Goal: Information Seeking & Learning: Learn about a topic

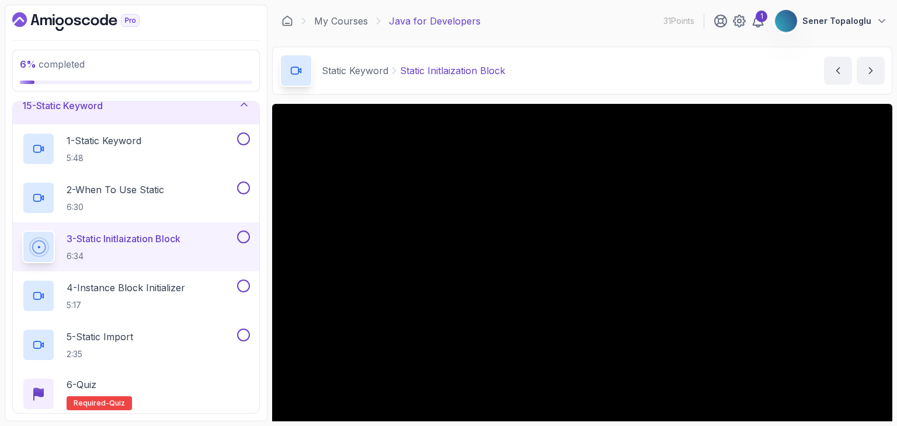
scroll to position [701, 0]
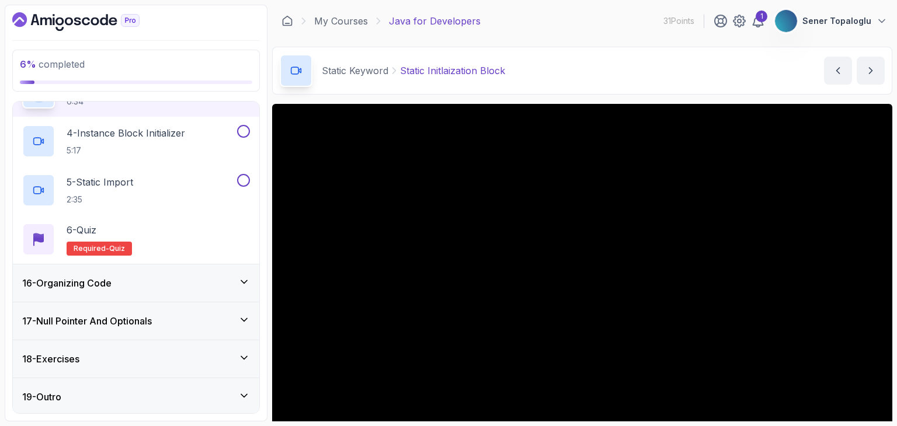
click at [88, 308] on div "17 - Null Pointer And Optionals" at bounding box center [136, 321] width 246 height 37
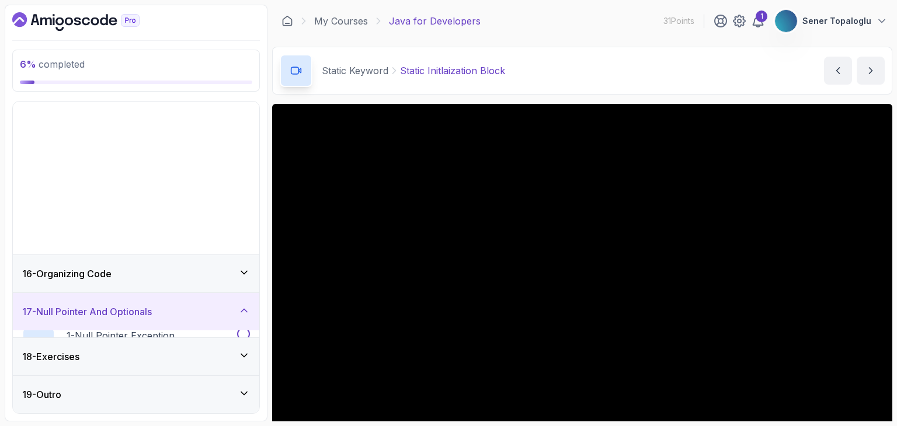
scroll to position [407, 0]
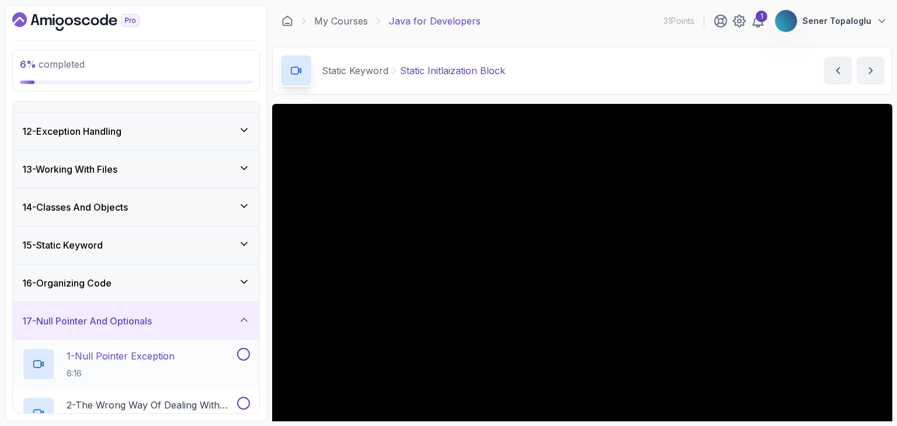
click at [86, 349] on p "1 - Null Pointer Exception" at bounding box center [121, 356] width 108 height 14
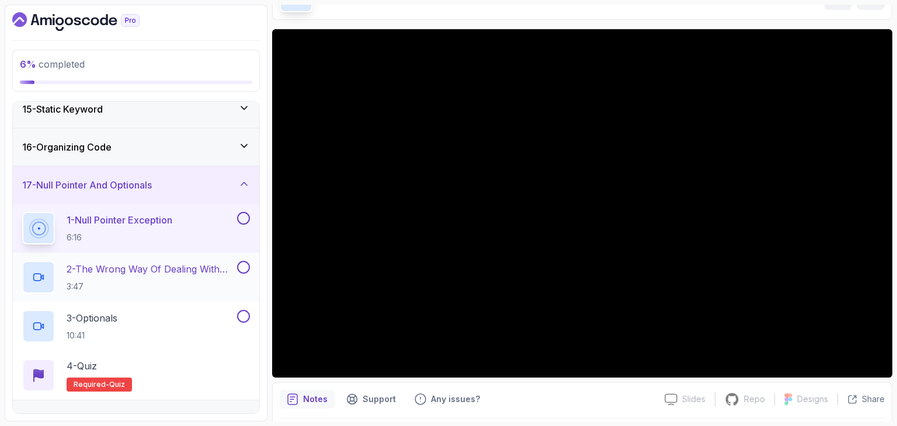
scroll to position [603, 0]
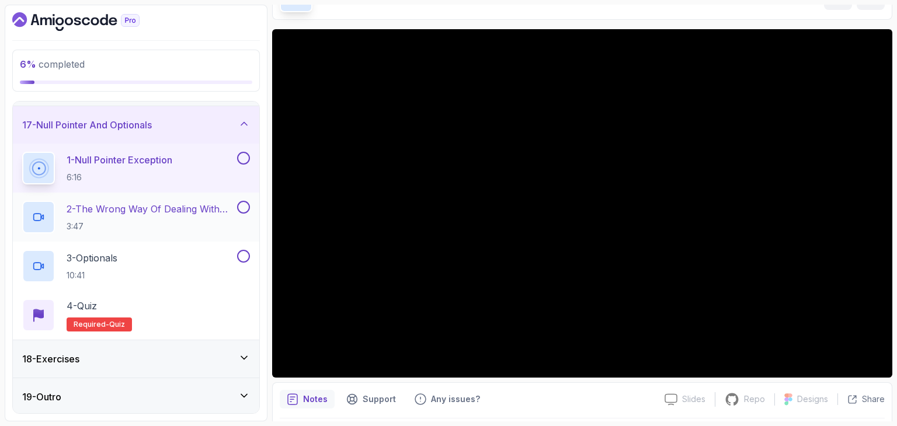
click at [157, 221] on p "3:47" at bounding box center [151, 227] width 168 height 12
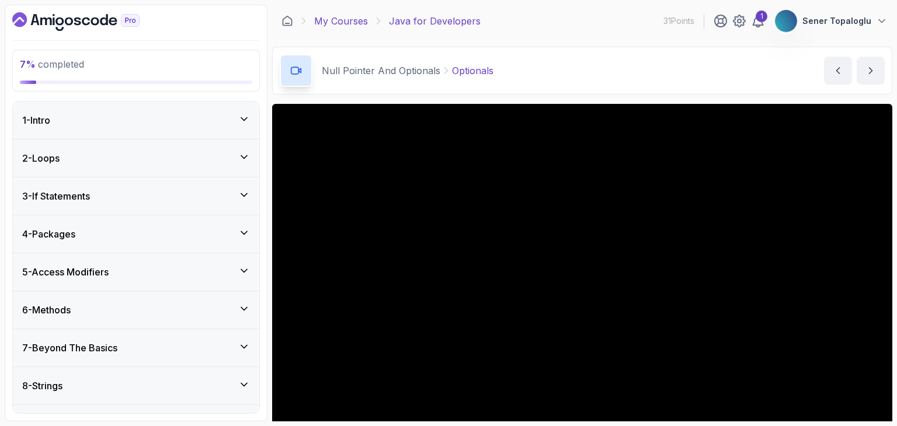
click at [345, 22] on link "My Courses" at bounding box center [341, 21] width 54 height 14
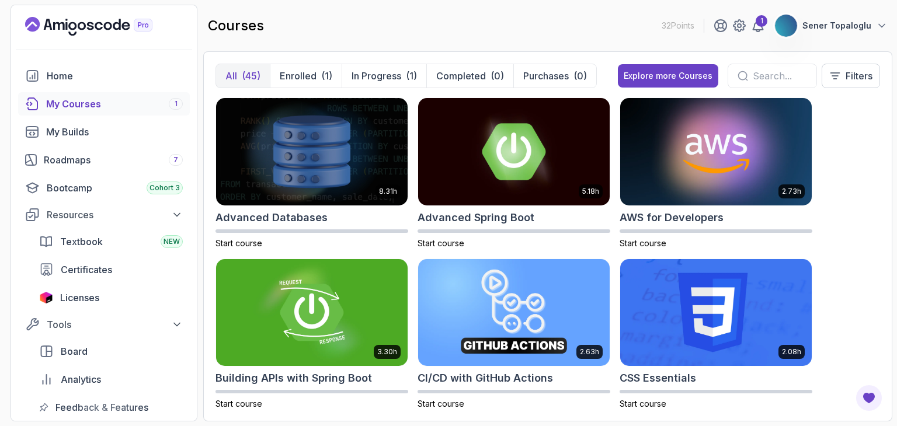
click at [881, 140] on div "All (45) Enrolled (1) In Progress (1) Completed (0) Purchases (0) Explore more …" at bounding box center [547, 236] width 689 height 370
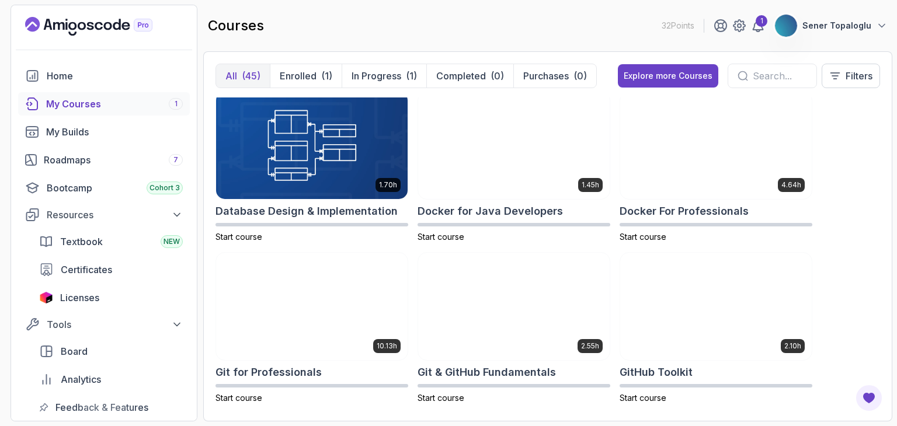
scroll to position [481, 0]
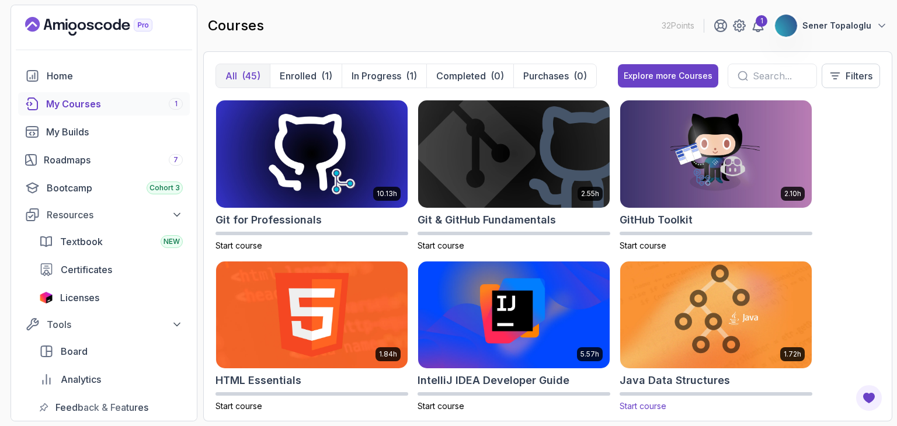
click at [669, 314] on img at bounding box center [716, 315] width 201 height 113
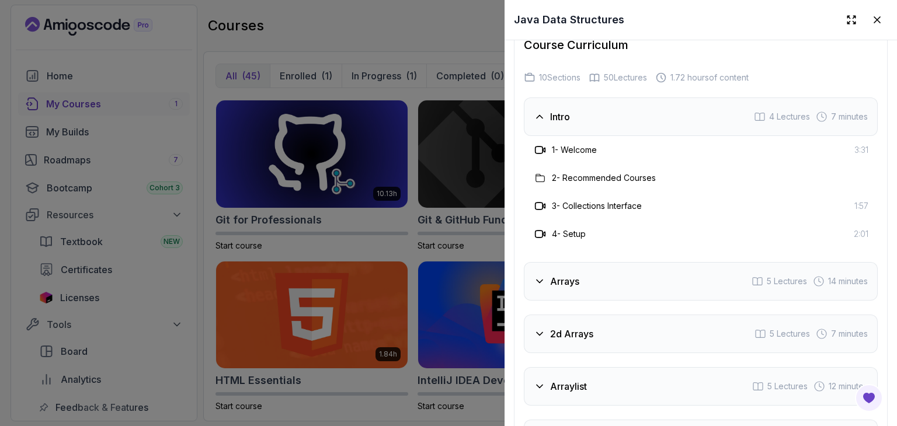
scroll to position [2071, 0]
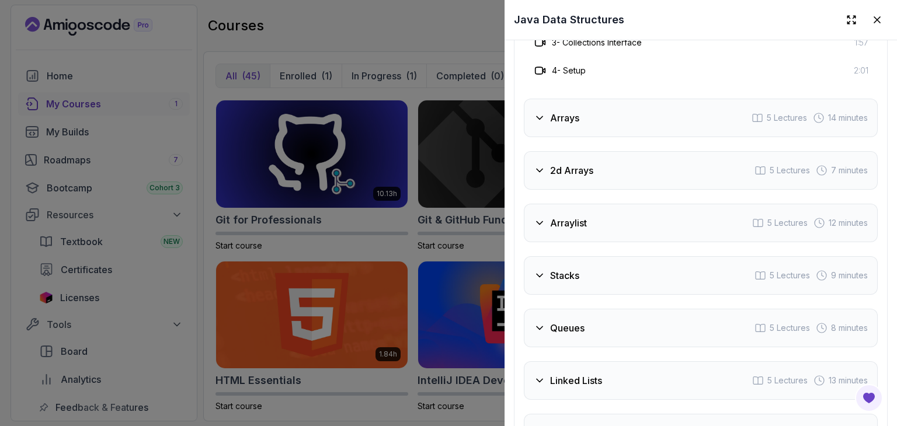
click at [553, 126] on div "Arrays 5 Lectures 14 minutes" at bounding box center [701, 118] width 354 height 39
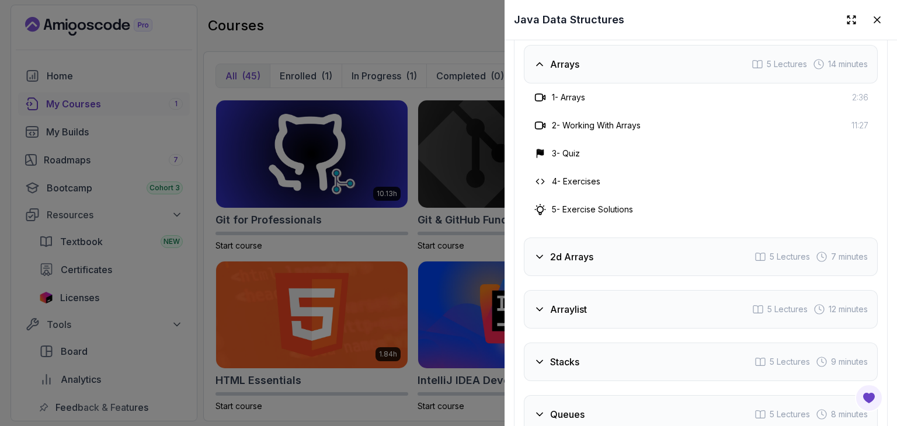
scroll to position [2011, 0]
click at [557, 244] on div "2d Arrays 5 Lectures 7 minutes" at bounding box center [701, 258] width 354 height 39
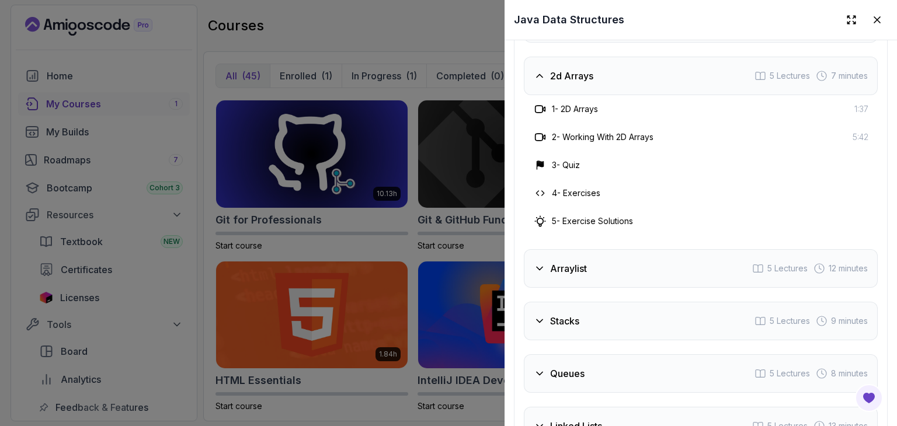
scroll to position [2120, 0]
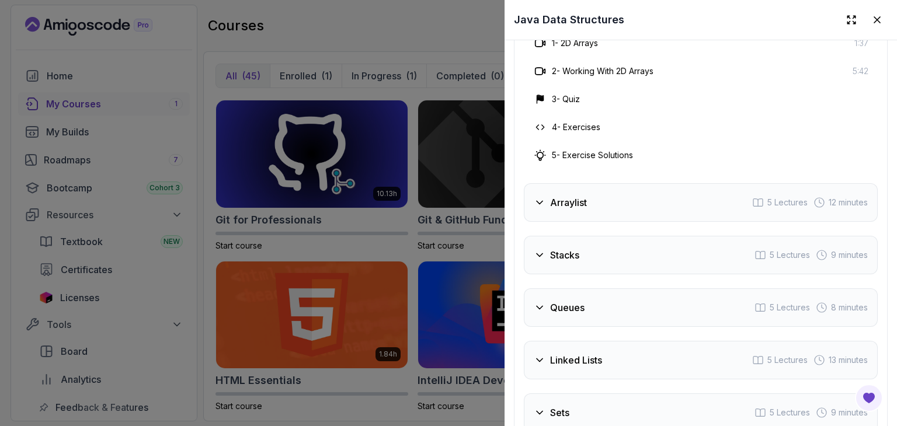
click at [575, 186] on div "Arraylist 5 Lectures 12 minutes" at bounding box center [701, 202] width 354 height 39
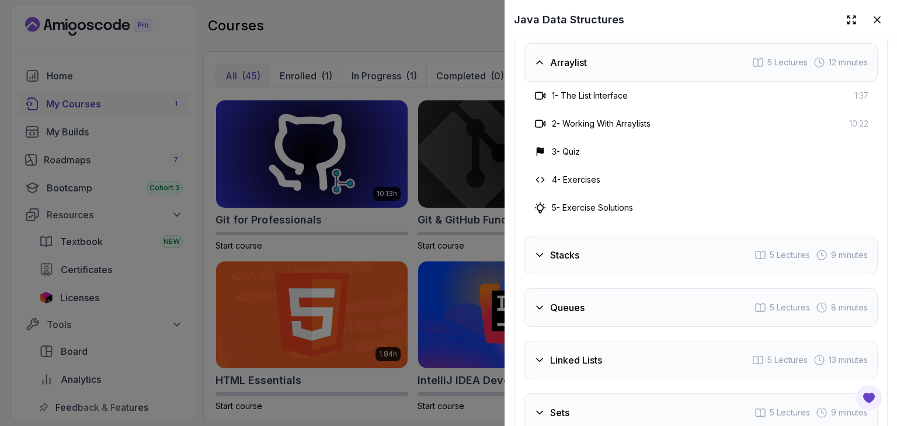
scroll to position [2213, 0]
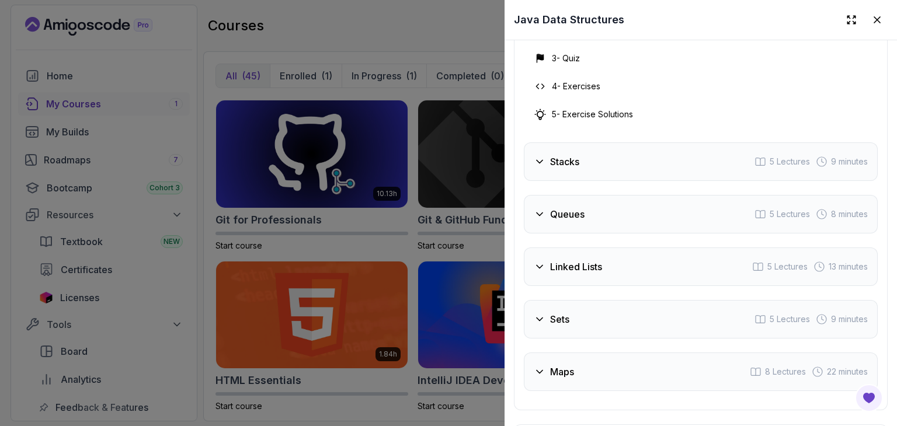
click at [565, 166] on div "Stacks 5 Lectures 9 minutes" at bounding box center [701, 162] width 354 height 39
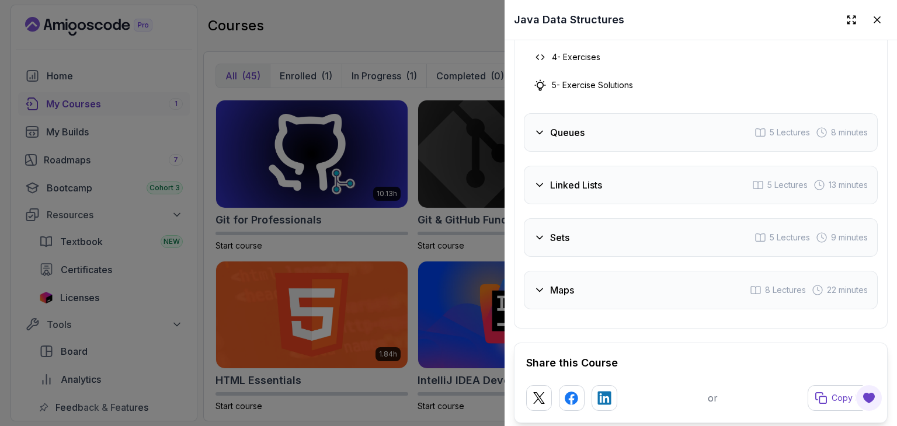
scroll to position [2297, 0]
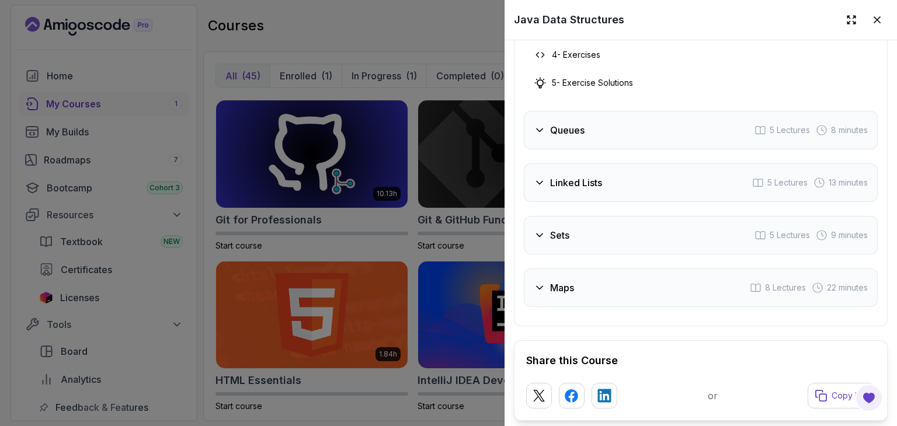
click at [559, 111] on div "Queues 5 Lectures 8 minutes" at bounding box center [701, 130] width 354 height 39
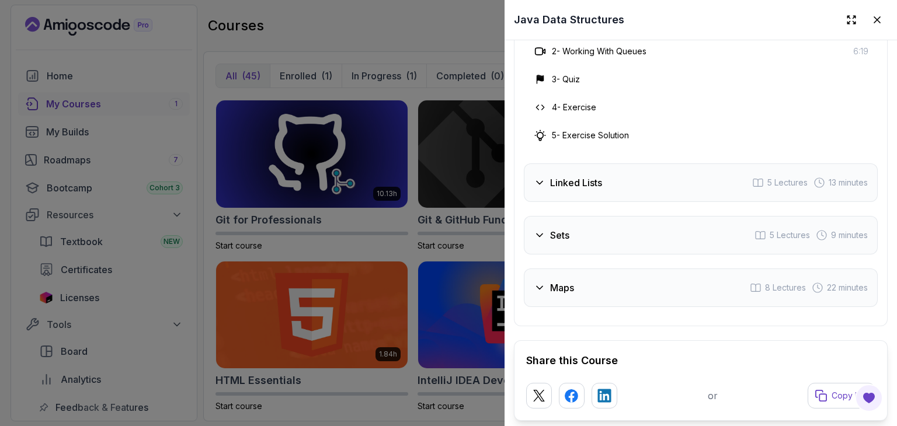
scroll to position [2318, 0]
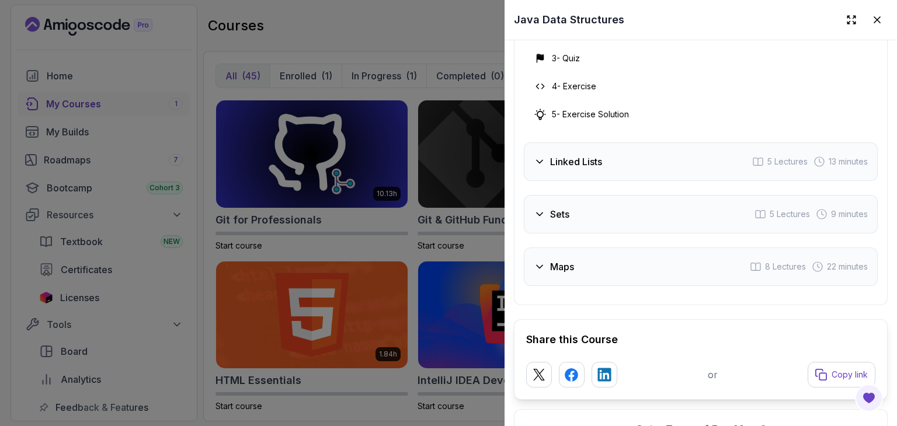
click at [562, 155] on h3 "Linked Lists" at bounding box center [576, 162] width 52 height 14
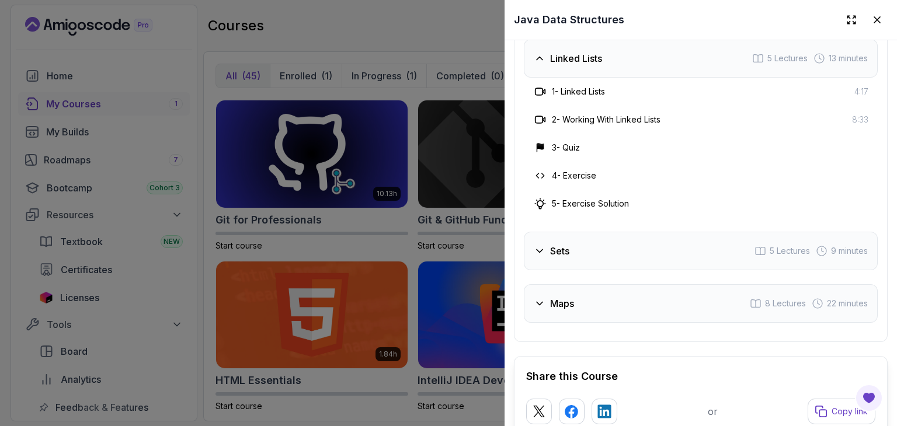
scroll to position [2353, 0]
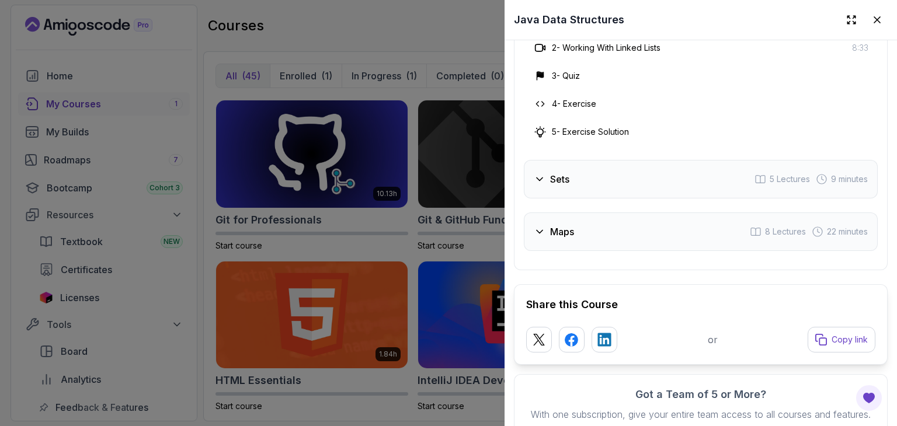
click at [557, 161] on div "Sets 5 Lectures 9 minutes" at bounding box center [701, 179] width 354 height 39
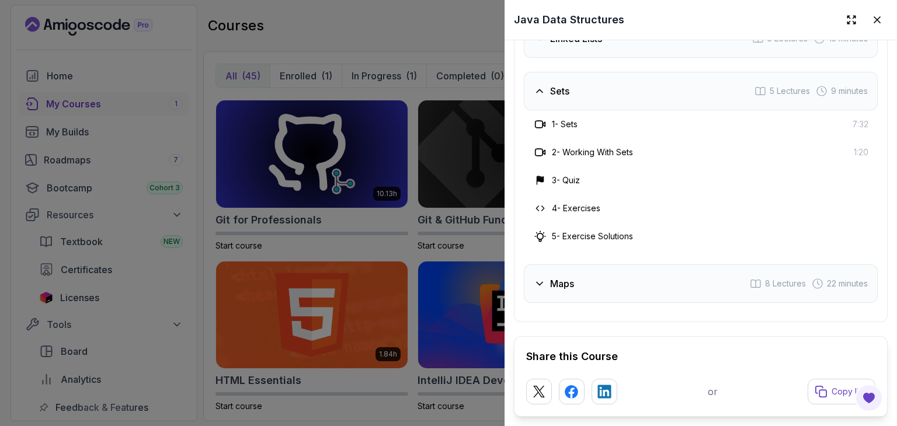
scroll to position [2287, 0]
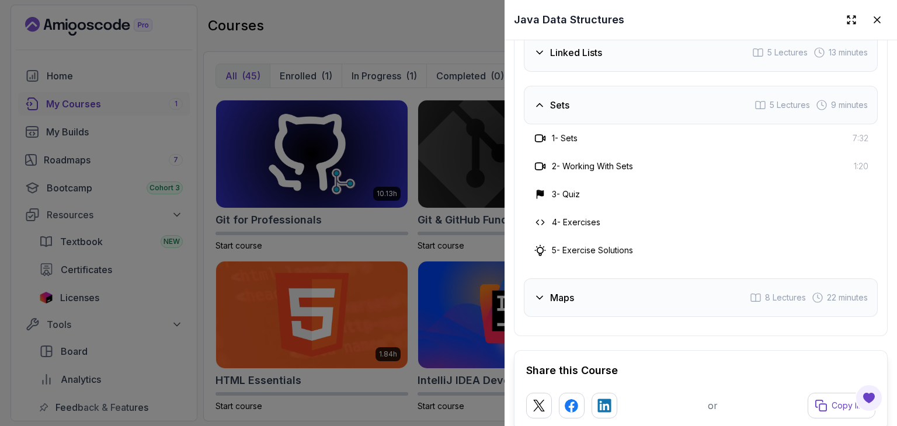
click at [551, 279] on div "Maps 8 Lectures 22 minutes" at bounding box center [701, 298] width 354 height 39
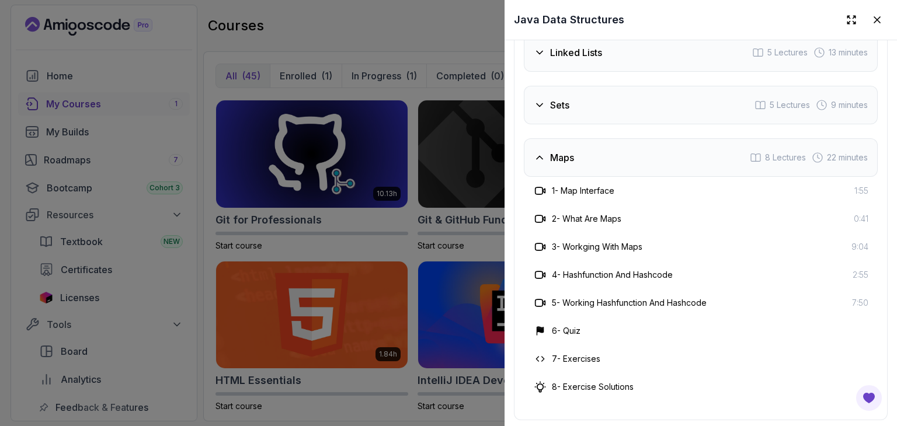
scroll to position [2251, 0]
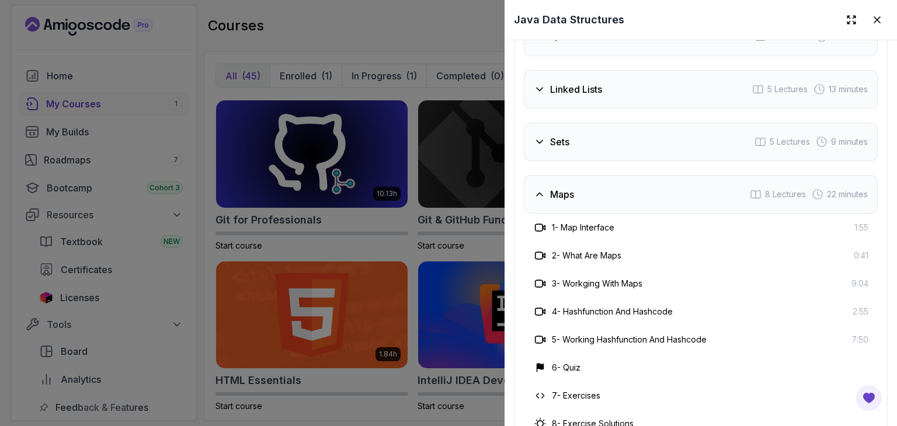
click at [542, 141] on icon at bounding box center [540, 142] width 6 height 3
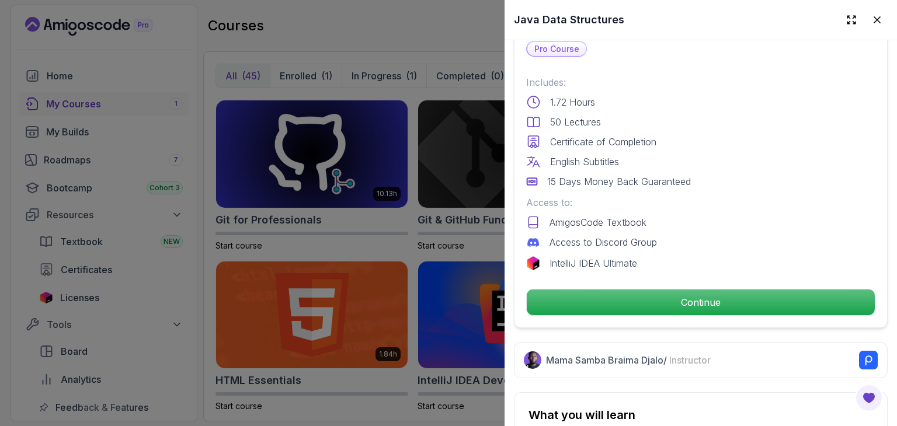
scroll to position [274, 0]
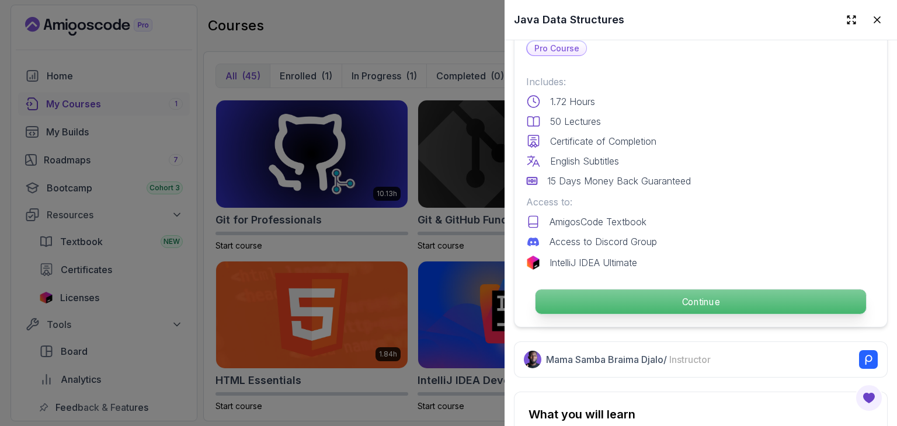
click at [629, 297] on p "Continue" at bounding box center [701, 302] width 331 height 25
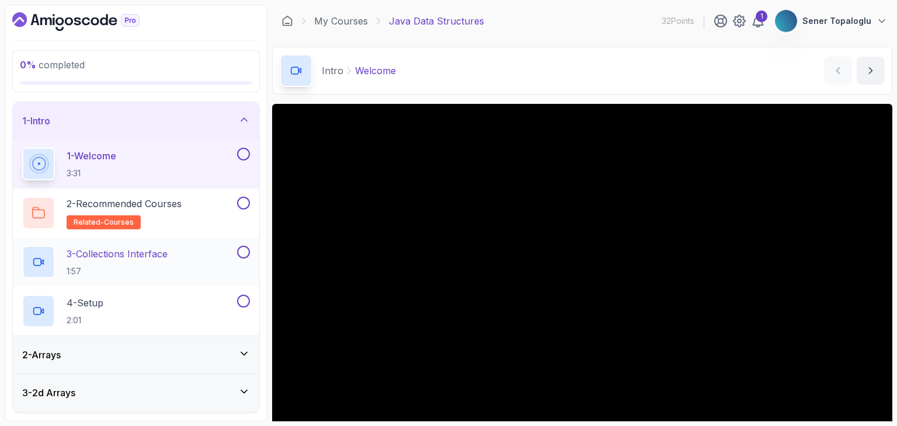
scroll to position [259, 0]
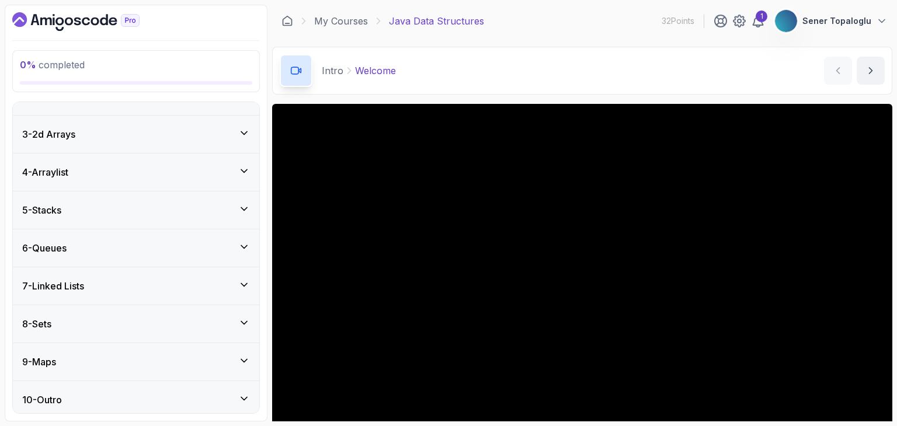
click at [48, 320] on h3 "8 - Sets" at bounding box center [36, 324] width 29 height 14
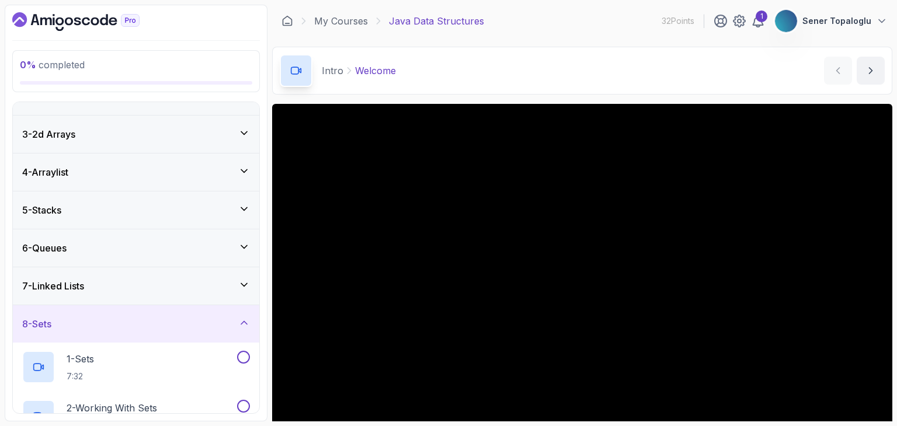
click at [48, 280] on h3 "7 - Linked Lists" at bounding box center [53, 286] width 62 height 14
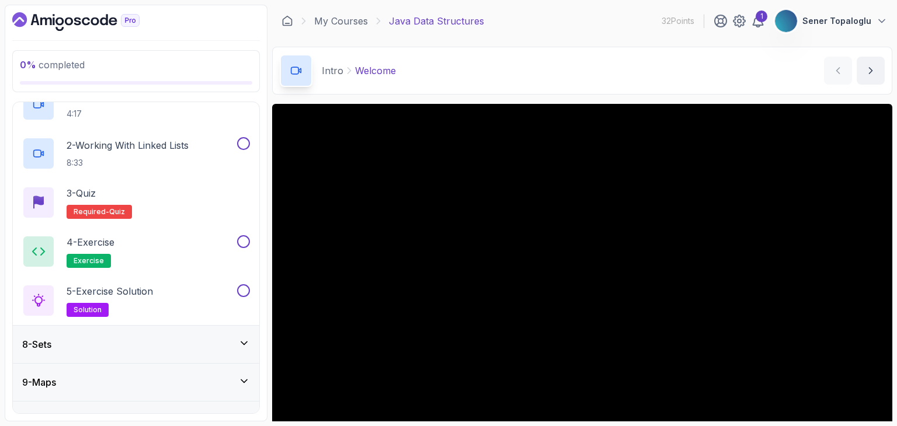
scroll to position [311, 0]
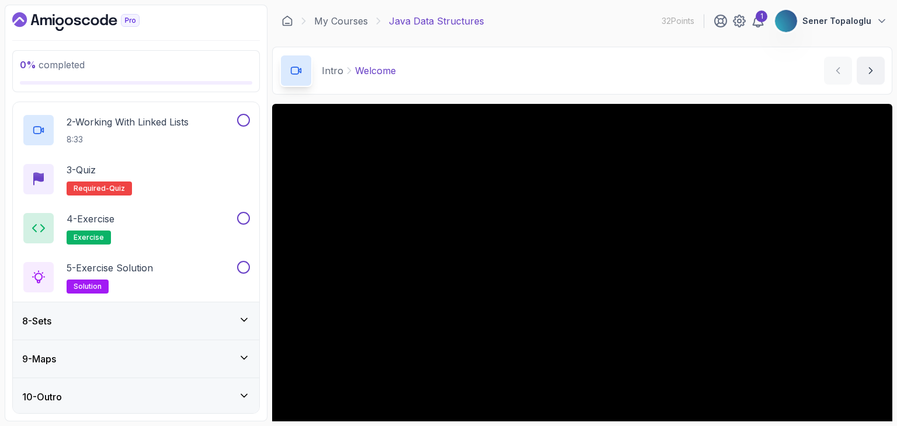
click at [72, 316] on div "8 - Sets" at bounding box center [136, 321] width 228 height 14
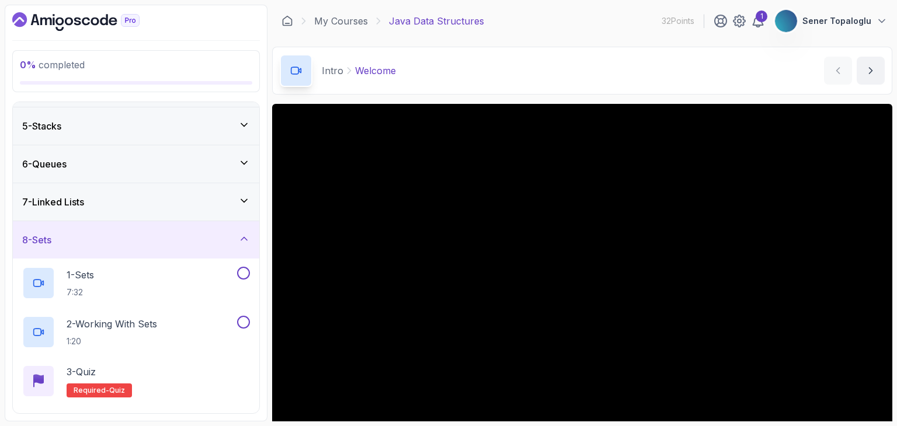
scroll to position [156, 0]
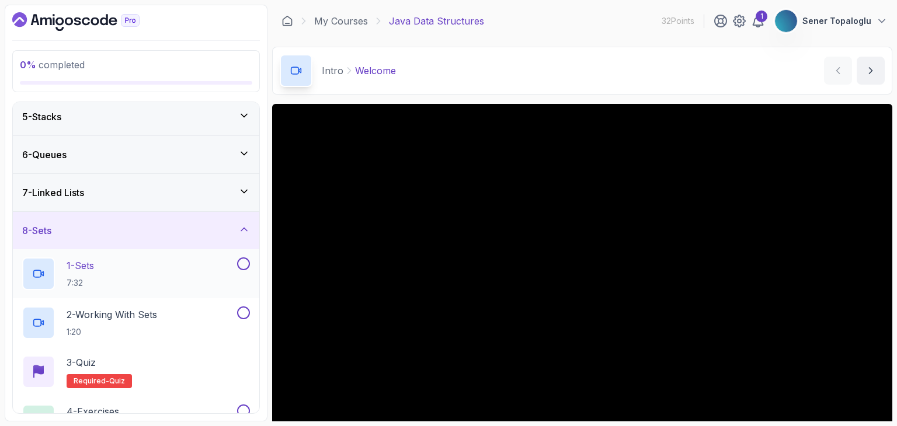
click at [115, 264] on div "1 - Sets 7:32" at bounding box center [128, 274] width 213 height 33
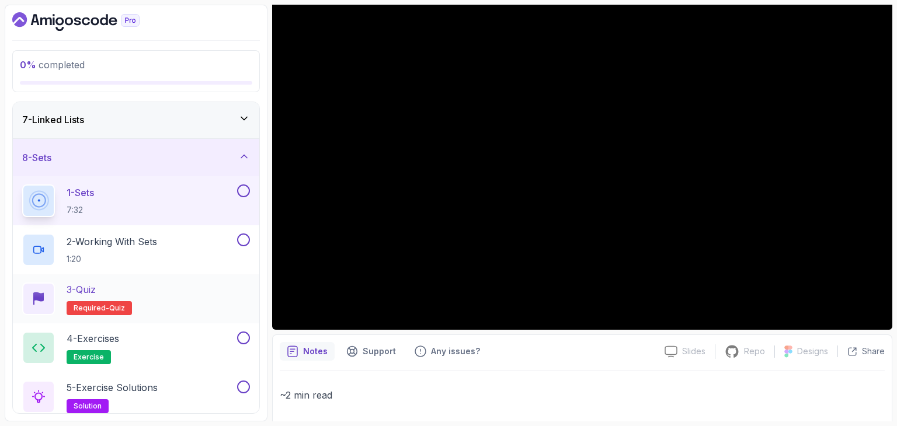
scroll to position [225, 0]
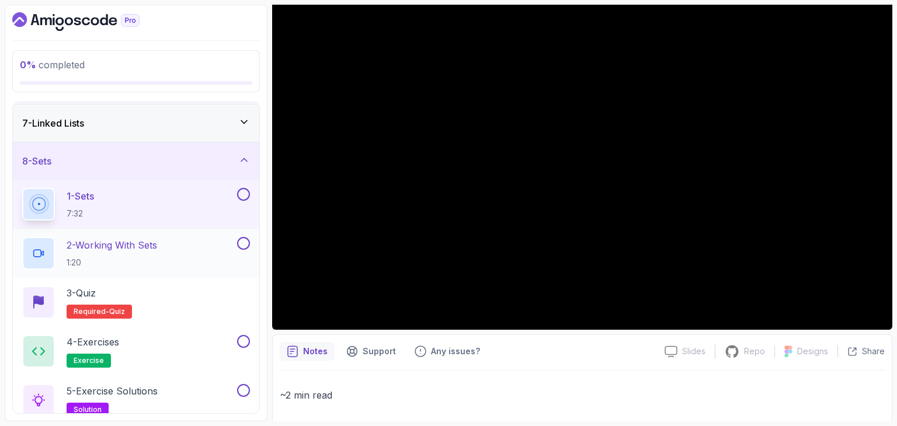
click at [135, 246] on p "2 - Working With Sets" at bounding box center [112, 245] width 91 height 14
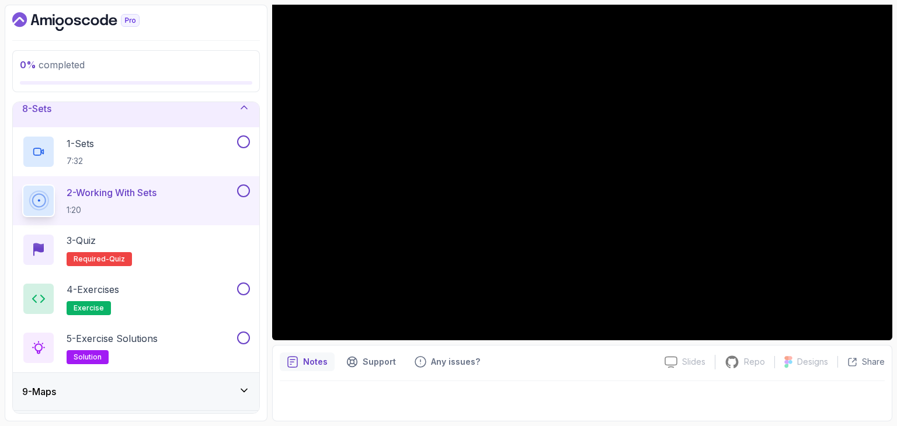
scroll to position [311, 0]
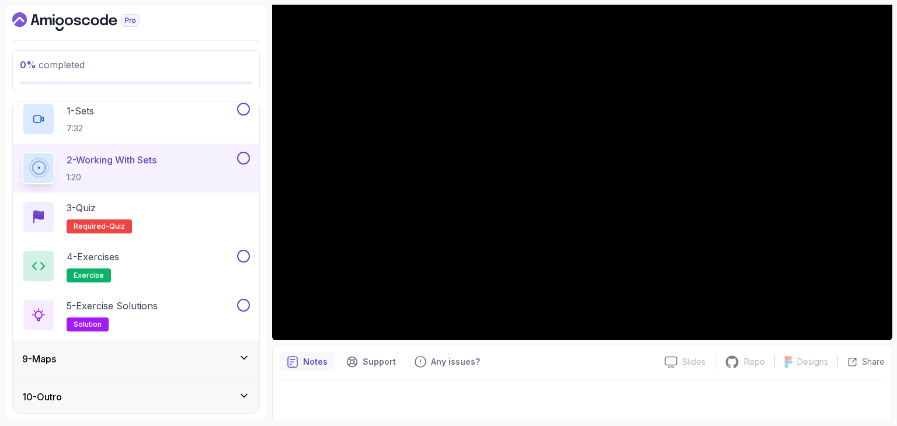
click at [48, 357] on h3 "9 - Maps" at bounding box center [39, 359] width 34 height 14
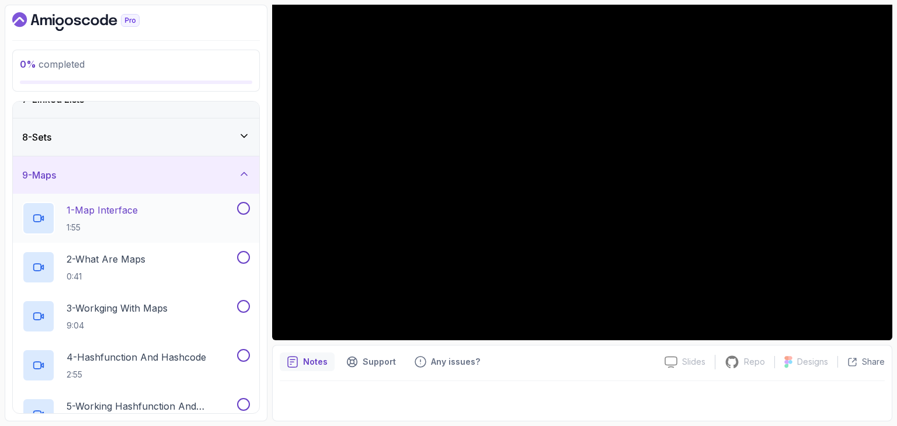
scroll to position [249, 0]
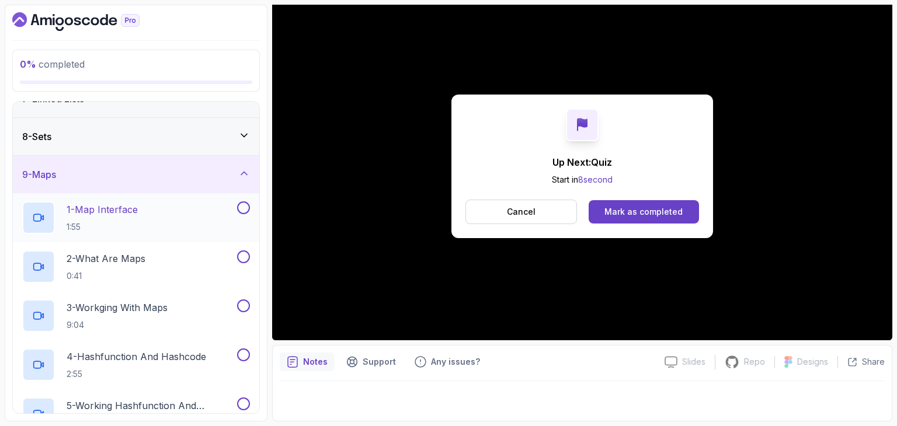
click at [154, 230] on div "1 - Map Interface 1:55" at bounding box center [128, 218] width 213 height 33
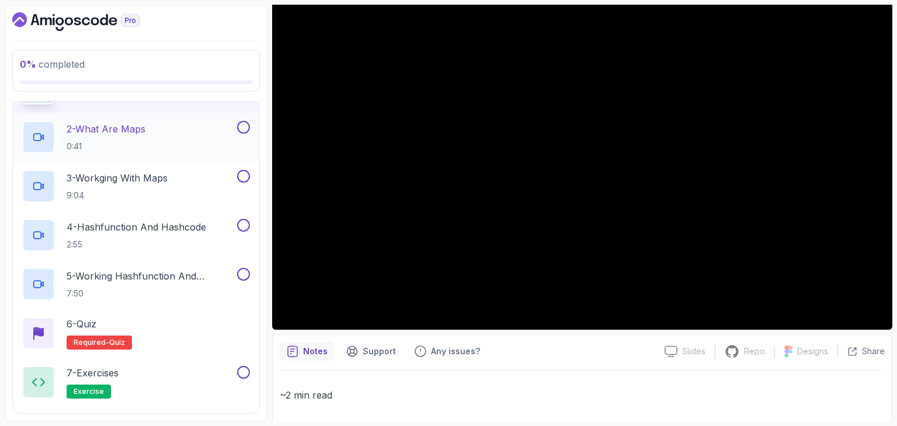
scroll to position [380, 0]
click at [554, 360] on div "Notes Support Any issues?" at bounding box center [468, 351] width 376 height 19
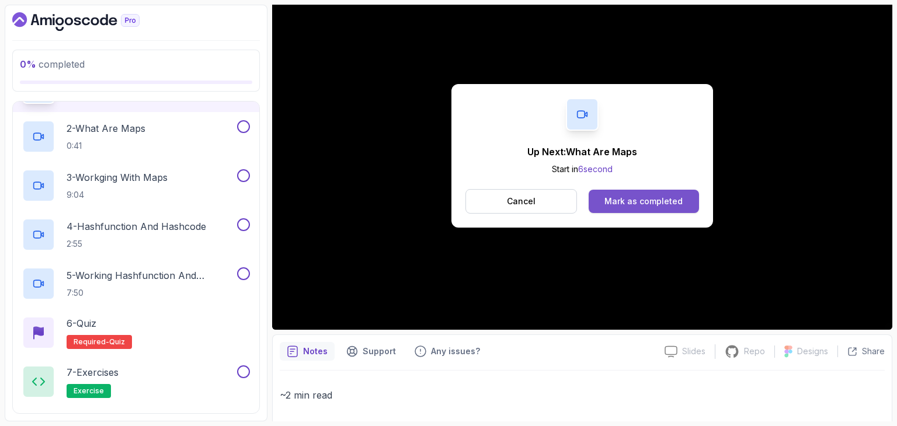
click at [644, 207] on button "Mark as completed" at bounding box center [644, 201] width 110 height 23
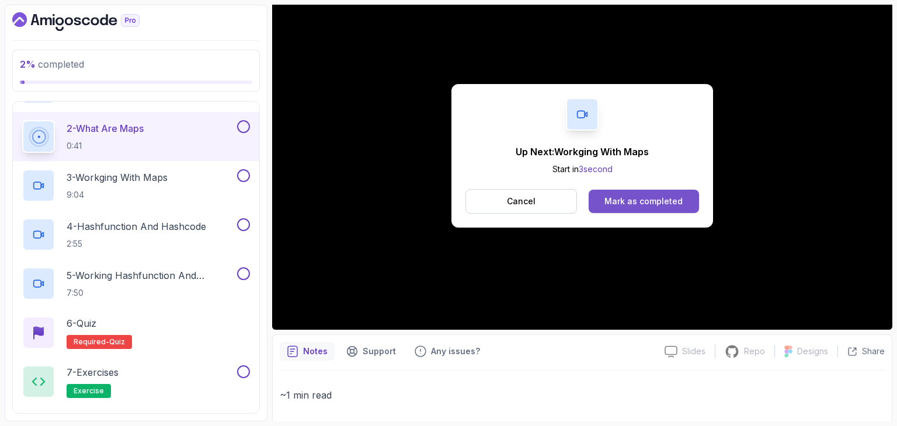
click at [644, 202] on div "Mark as completed" at bounding box center [644, 202] width 78 height 12
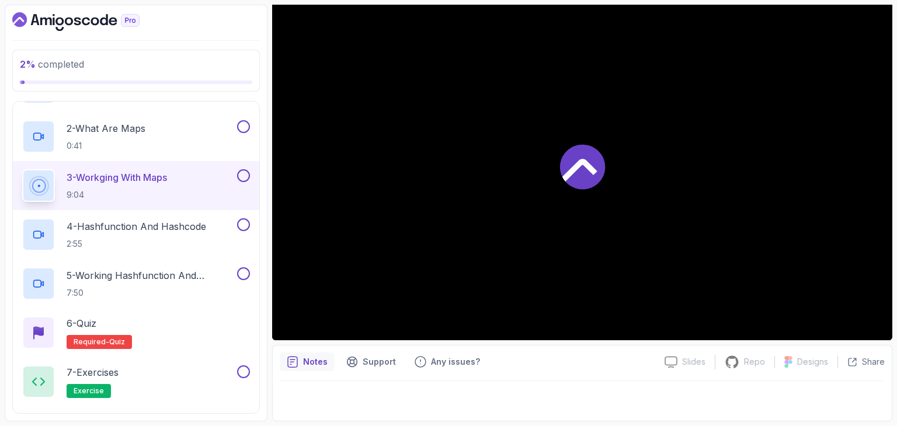
scroll to position [112, 0]
click at [159, 240] on p "2:55" at bounding box center [137, 244] width 140 height 12
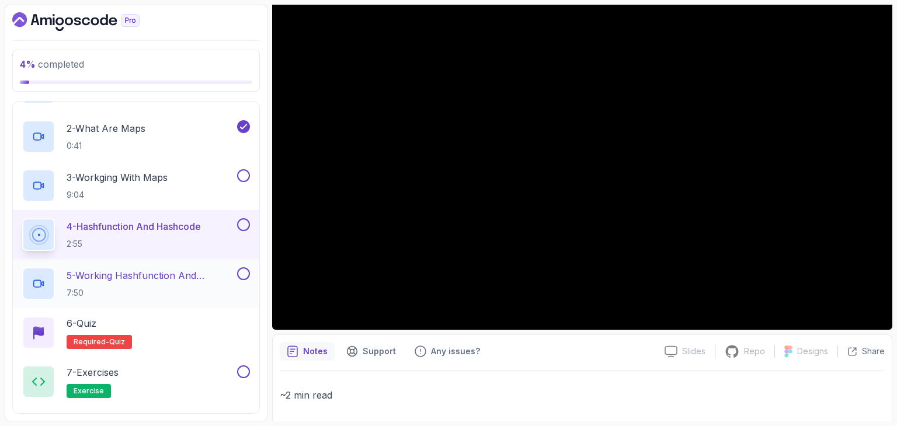
click at [87, 272] on p "5 - Working Hashfunction And Hashcode" at bounding box center [151, 276] width 168 height 14
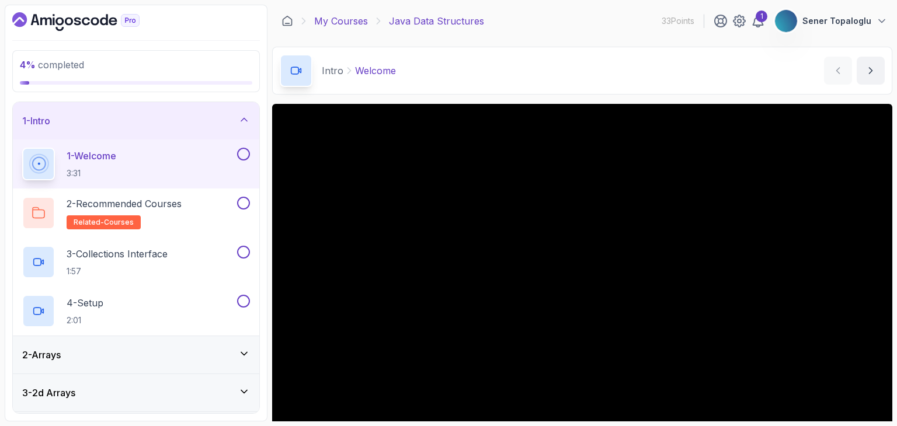
click at [342, 20] on link "My Courses" at bounding box center [341, 21] width 54 height 14
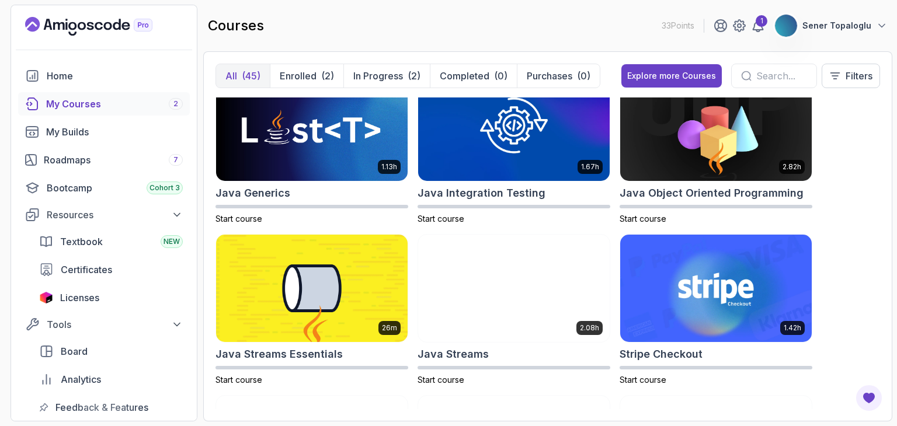
scroll to position [1011, 0]
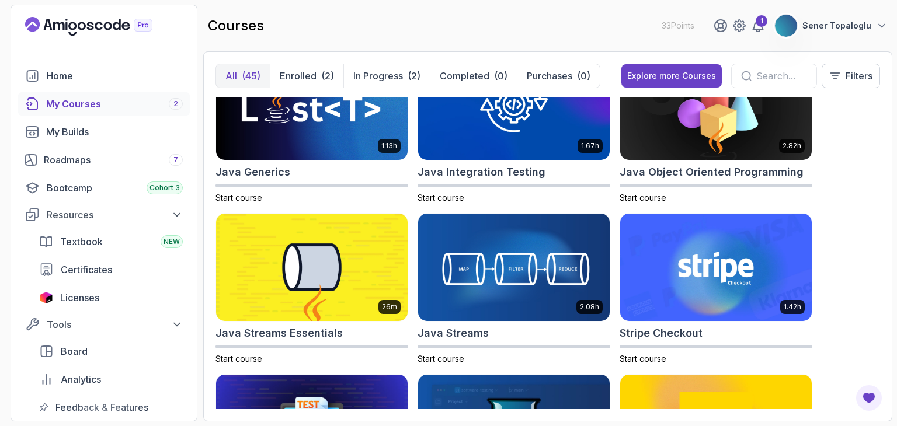
click at [769, 67] on div at bounding box center [774, 76] width 86 height 25
click at [761, 75] on input "text" at bounding box center [781, 76] width 51 height 14
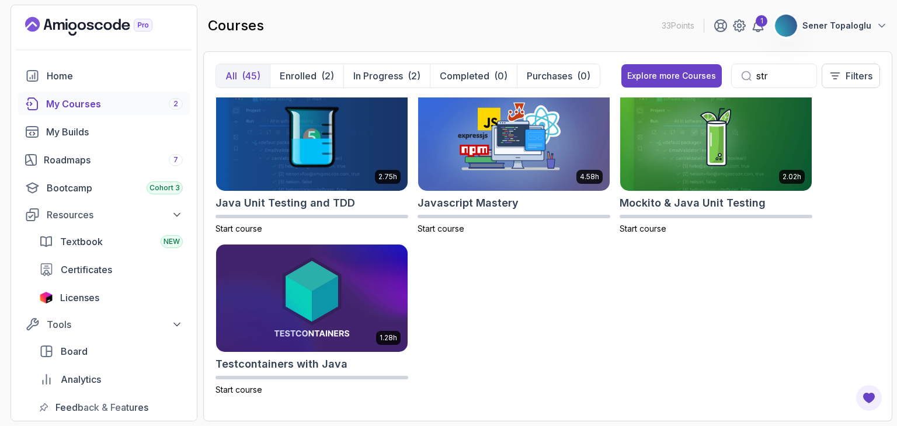
scroll to position [14, 0]
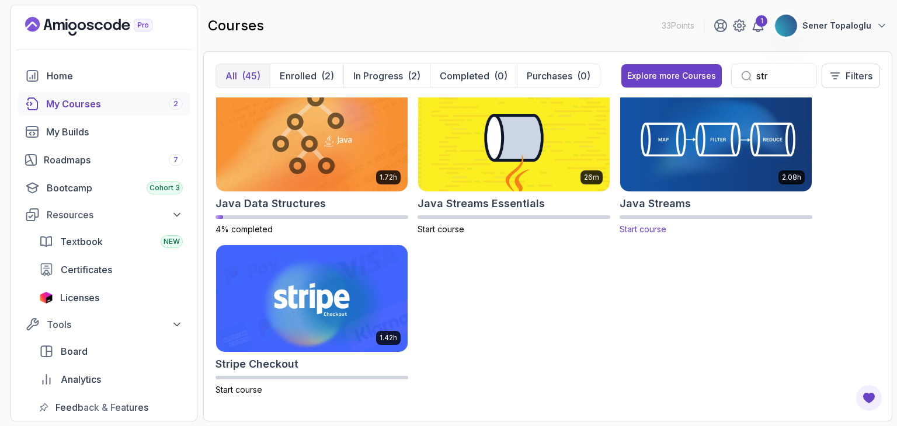
type input "str"
click at [739, 127] on img at bounding box center [716, 137] width 201 height 113
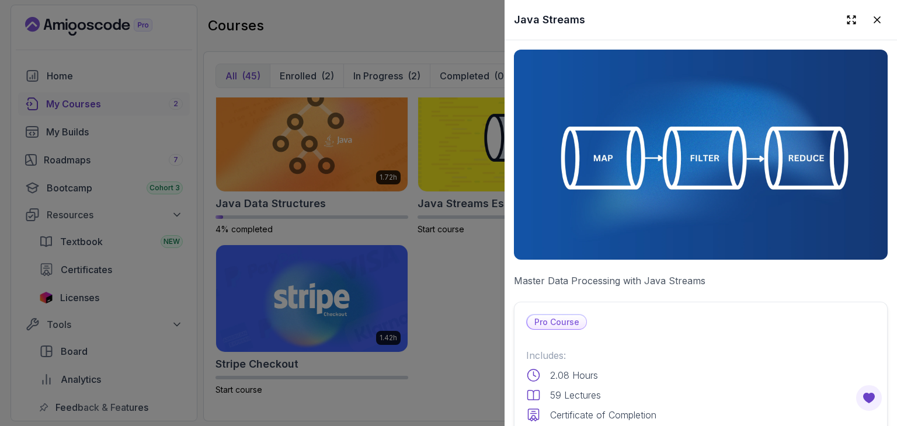
click at [447, 261] on div at bounding box center [448, 213] width 897 height 426
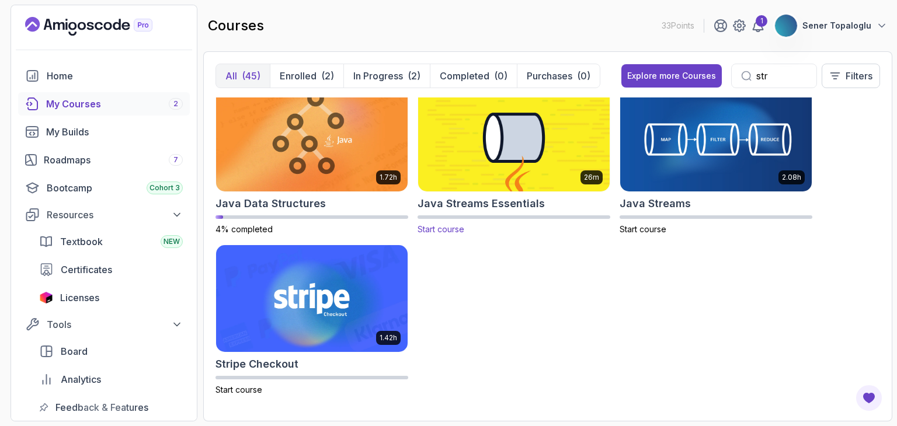
click at [463, 162] on img at bounding box center [514, 137] width 201 height 113
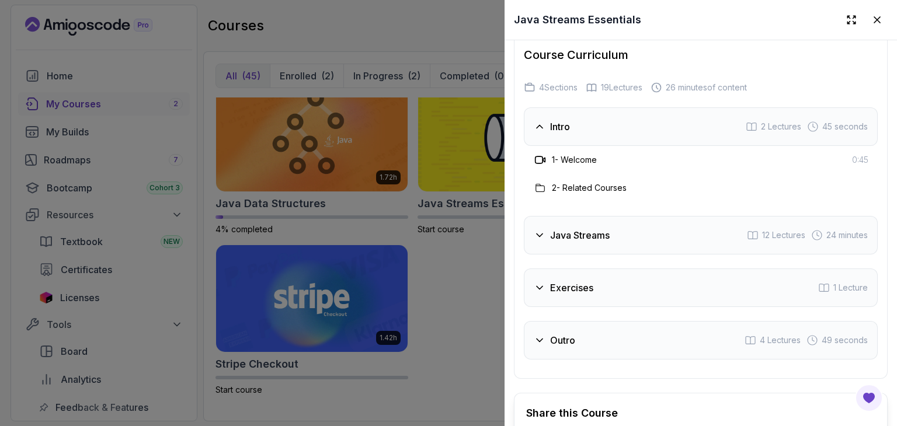
scroll to position [1841, 0]
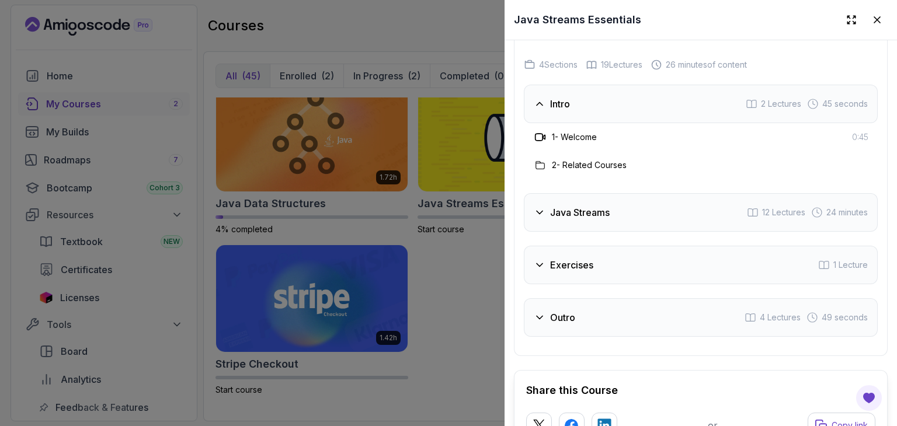
click at [561, 206] on h3 "Java Streams" at bounding box center [580, 213] width 60 height 14
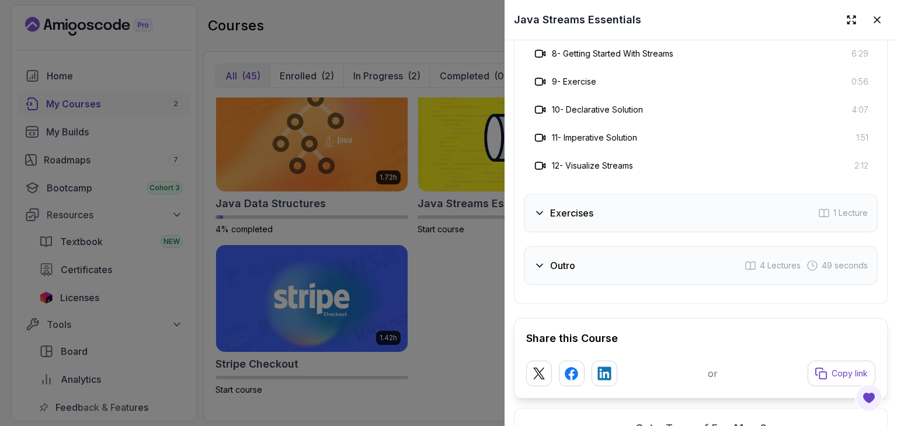
scroll to position [2175, 0]
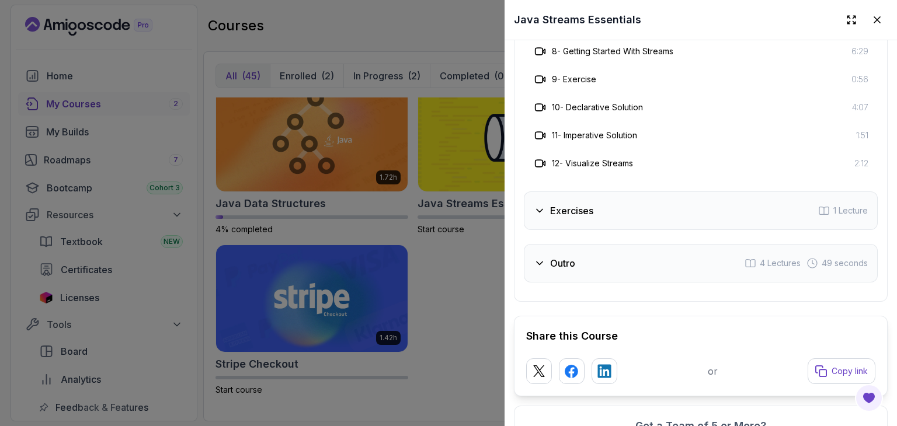
click at [565, 204] on h3 "Exercises" at bounding box center [571, 211] width 43 height 14
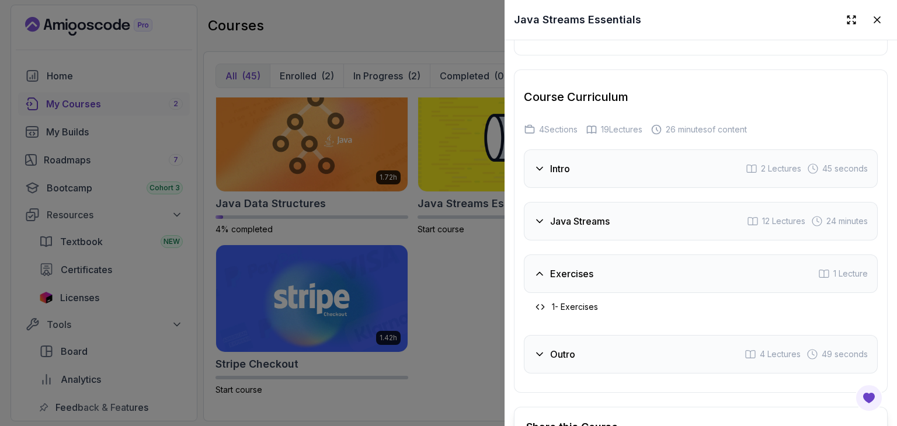
scroll to position [1562, 0]
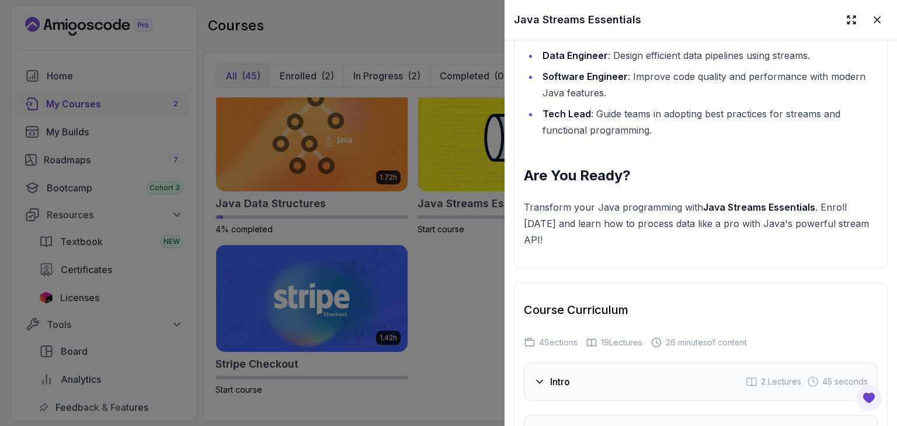
click at [439, 298] on div at bounding box center [448, 213] width 897 height 426
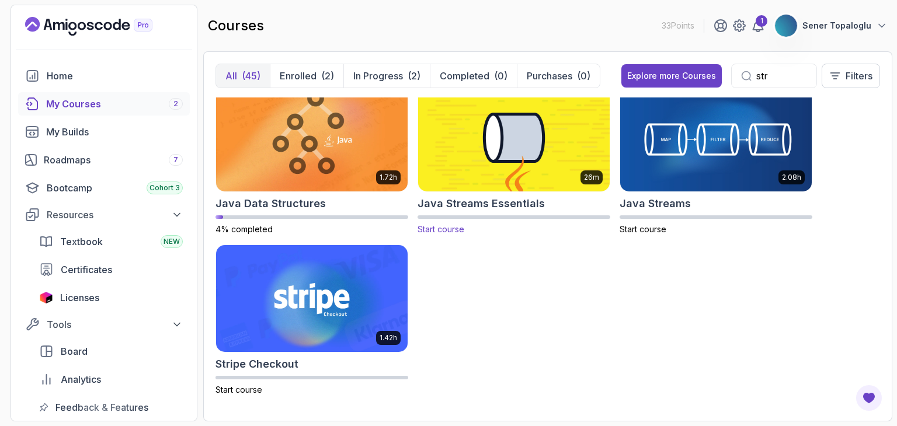
click at [482, 158] on img at bounding box center [514, 137] width 201 height 113
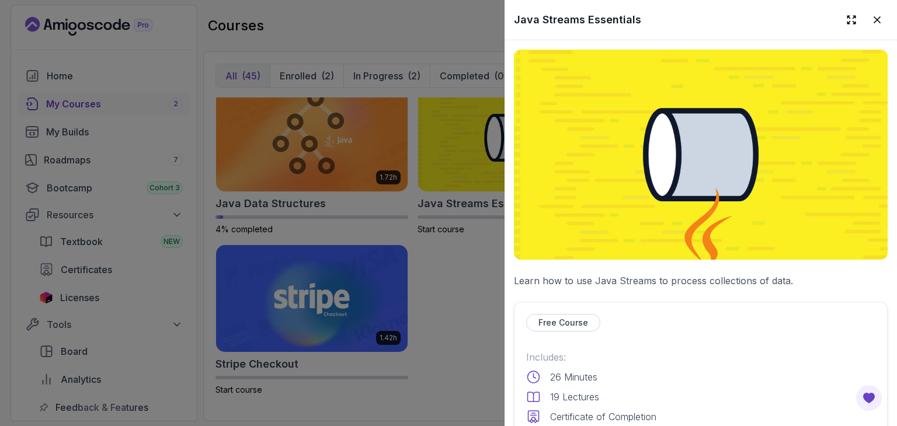
scroll to position [465, 0]
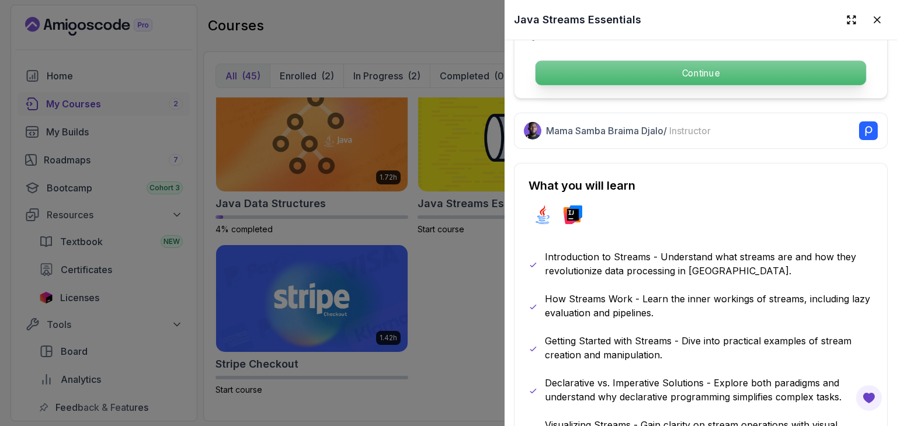
click at [602, 61] on p "Continue" at bounding box center [701, 73] width 331 height 25
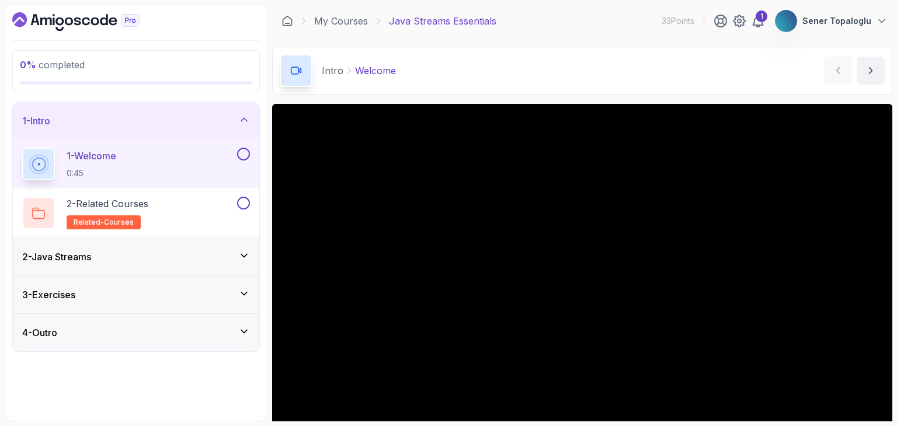
click at [86, 269] on div "2 - Java Streams" at bounding box center [136, 256] width 246 height 37
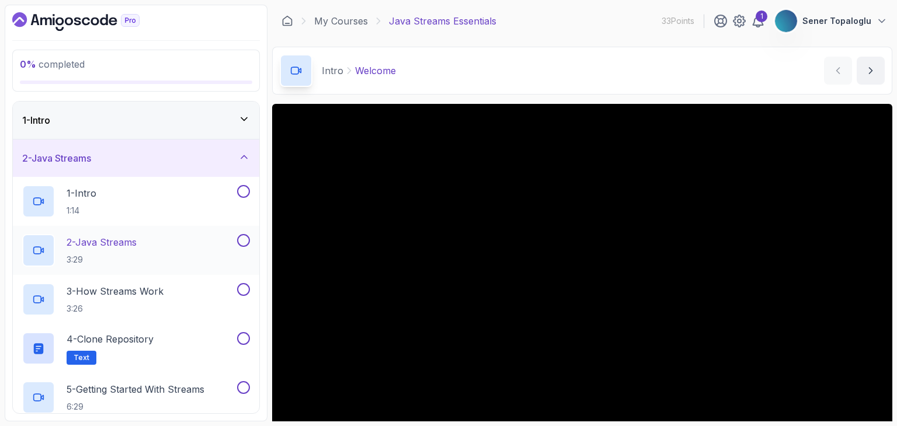
click at [89, 250] on h2 "2 - Java Streams 3:29" at bounding box center [102, 250] width 70 height 30
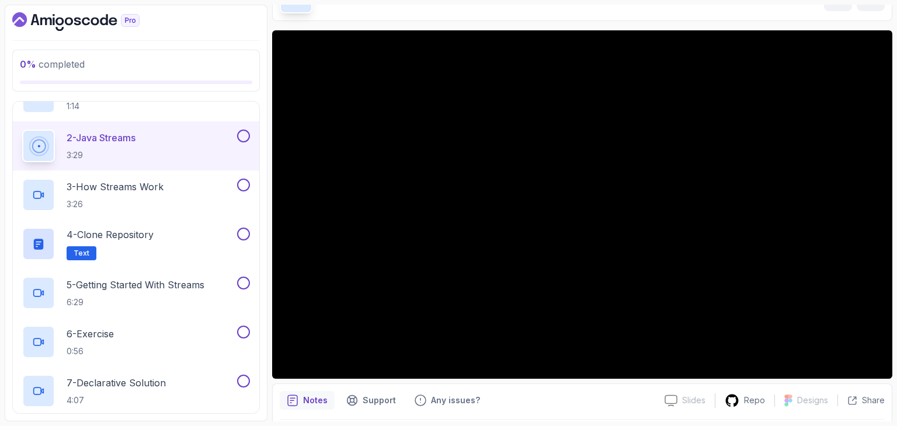
scroll to position [105, 0]
click at [117, 193] on h2 "3 - How Streams Work 3:26" at bounding box center [115, 194] width 97 height 30
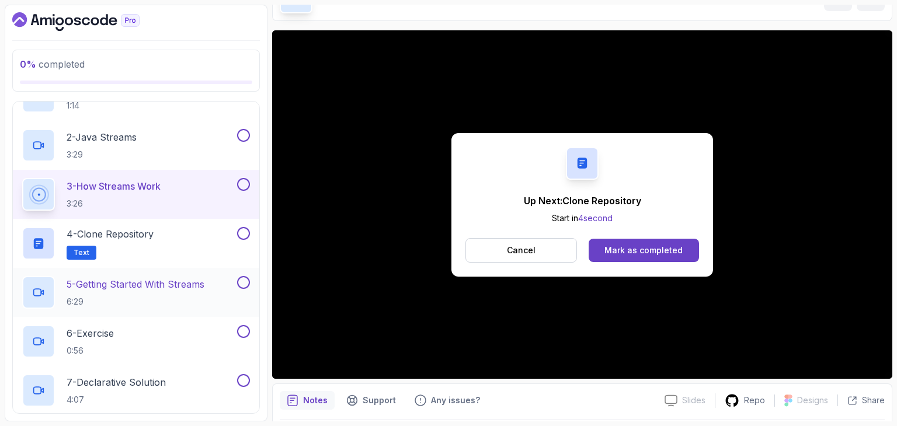
click at [136, 284] on p "5 - Getting Started With Streams" at bounding box center [136, 284] width 138 height 14
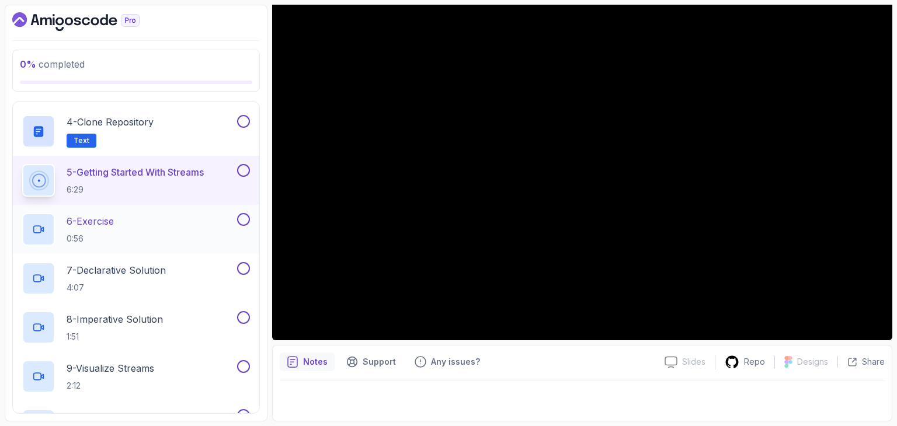
scroll to position [228, 0]
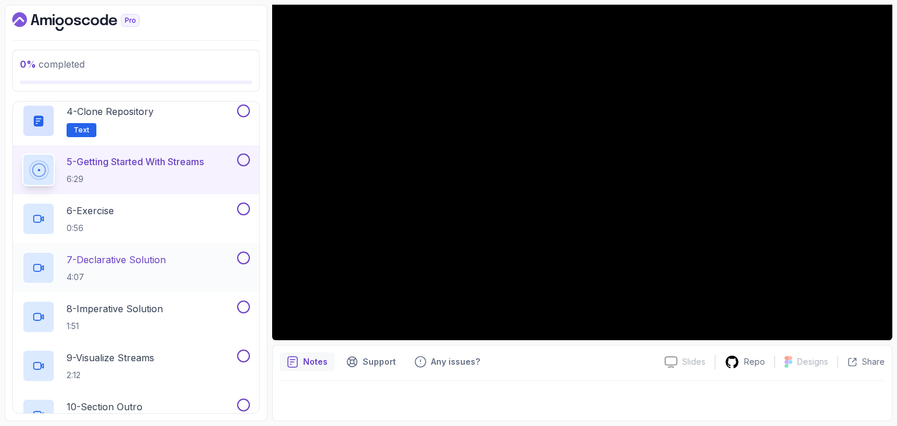
click at [94, 280] on p "4:07" at bounding box center [116, 278] width 99 height 12
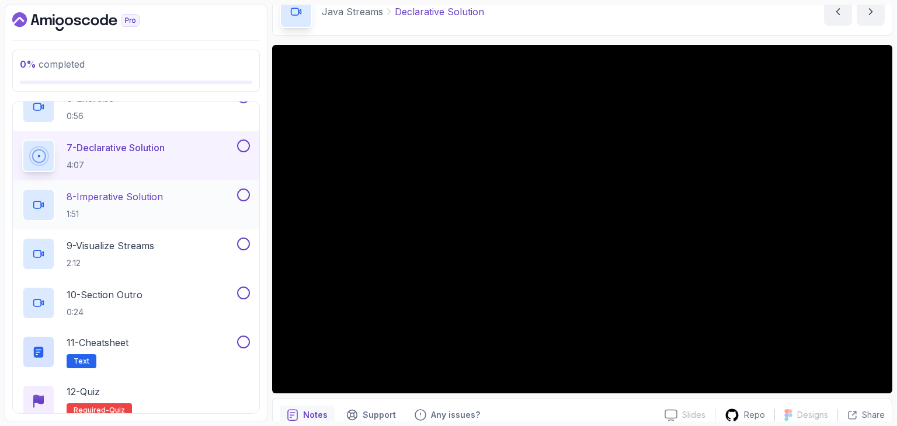
scroll to position [339, 0]
click at [121, 235] on div "9 - Visualize Streams 2:12" at bounding box center [136, 254] width 246 height 49
click at [125, 240] on p "9 - Visualize Streams" at bounding box center [111, 246] width 88 height 14
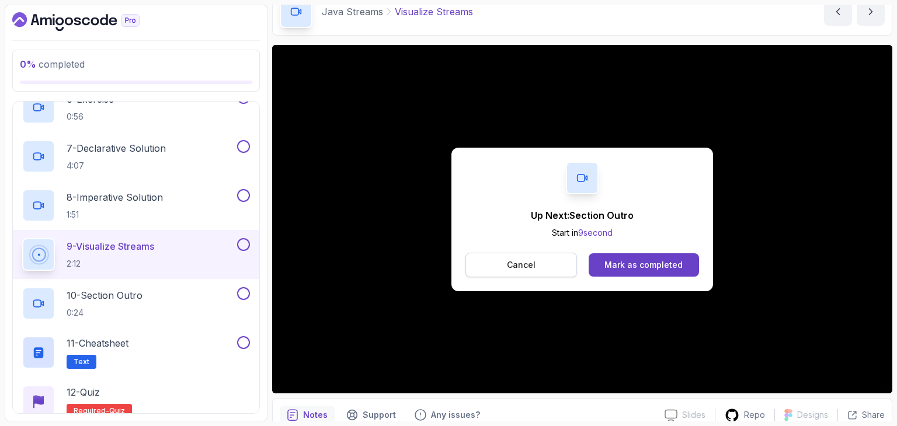
click at [528, 272] on button "Cancel" at bounding box center [522, 265] width 112 height 25
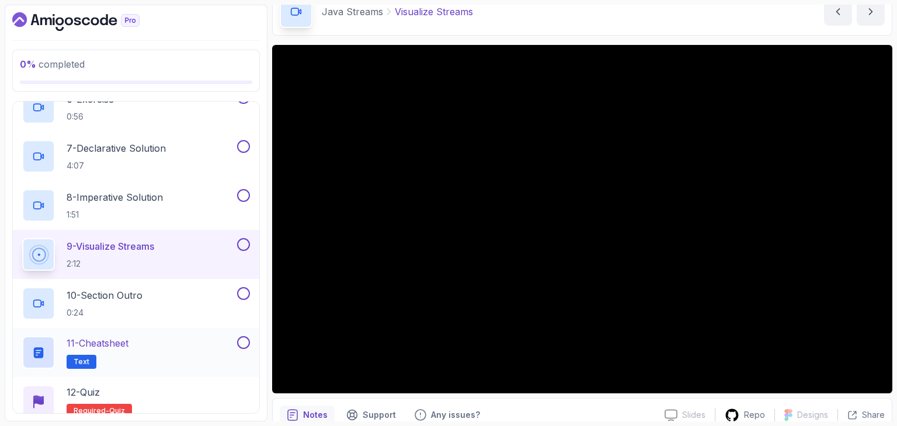
click at [107, 334] on div "11 - Cheatsheet Text" at bounding box center [136, 352] width 246 height 49
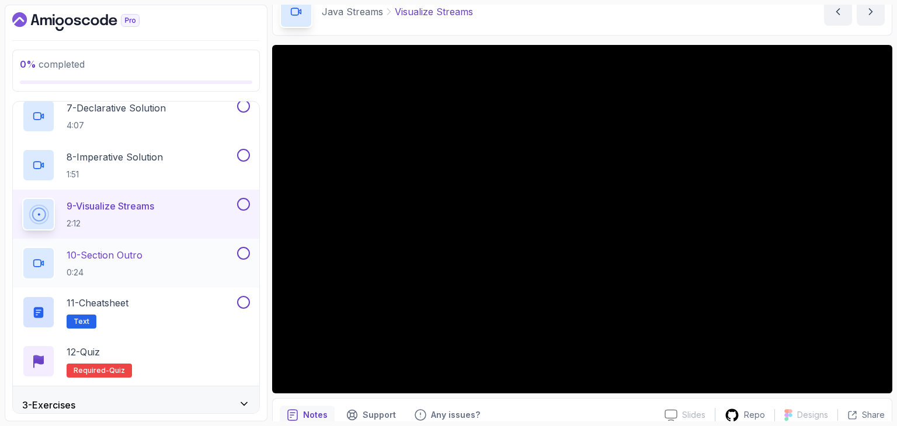
scroll to position [428, 0]
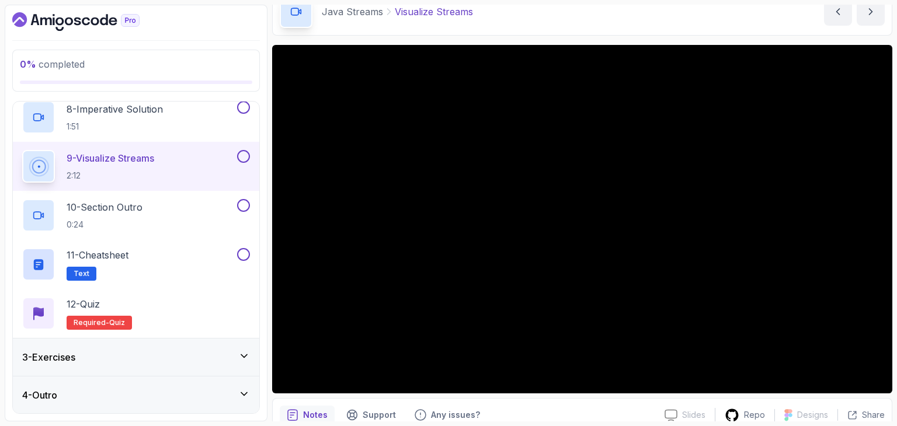
click at [67, 365] on div "3 - Exercises" at bounding box center [136, 357] width 246 height 37
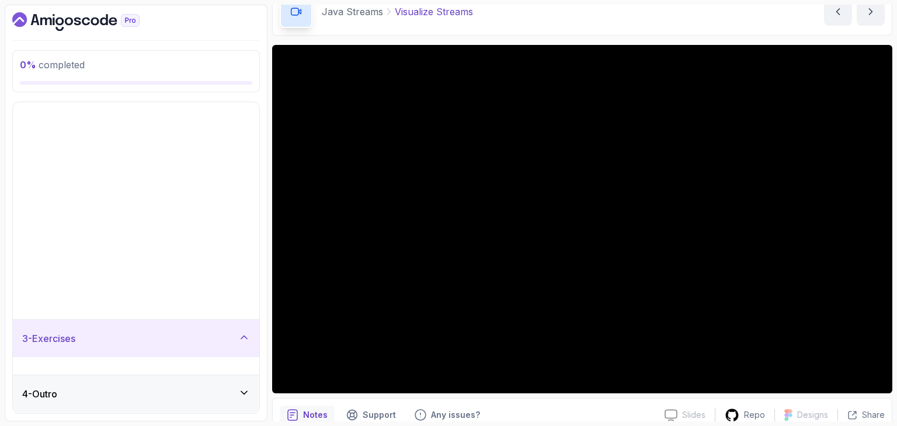
scroll to position [0, 0]
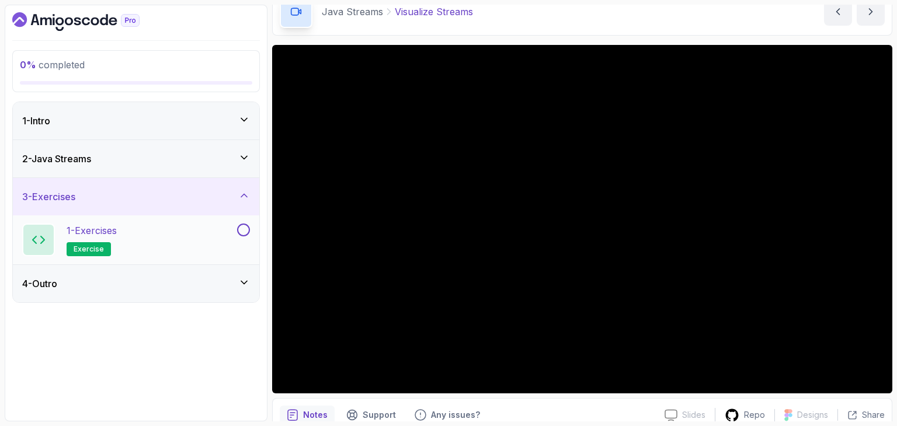
click at [89, 234] on p "1 - Exercises" at bounding box center [92, 231] width 50 height 14
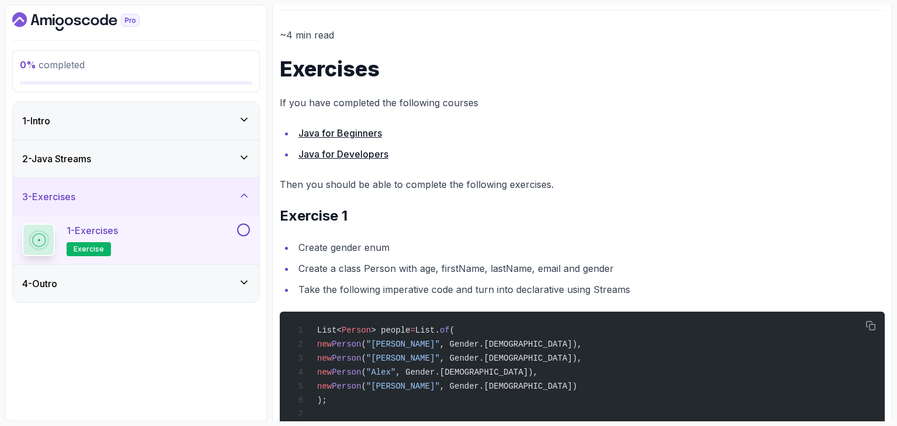
scroll to position [245, 0]
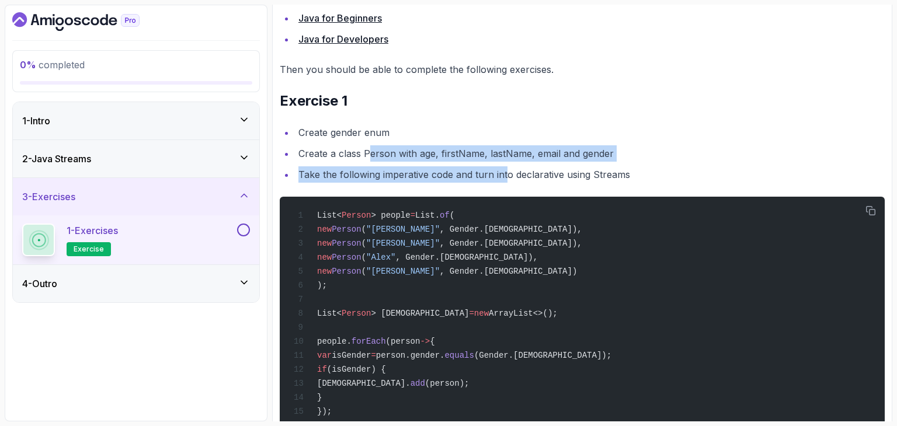
drag, startPoint x: 367, startPoint y: 160, endPoint x: 508, endPoint y: 162, distance: 141.4
click at [508, 162] on ul "Create gender enum Create a class Person with age, firstName, lastName, email a…" at bounding box center [582, 153] width 605 height 58
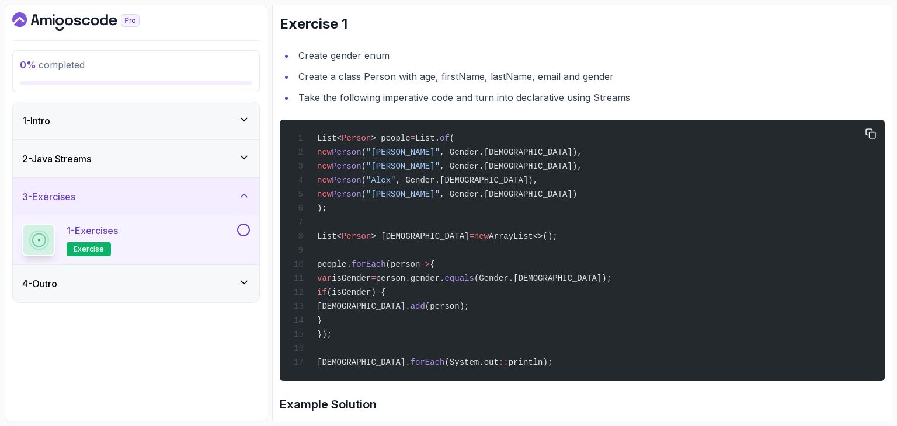
scroll to position [319, 0]
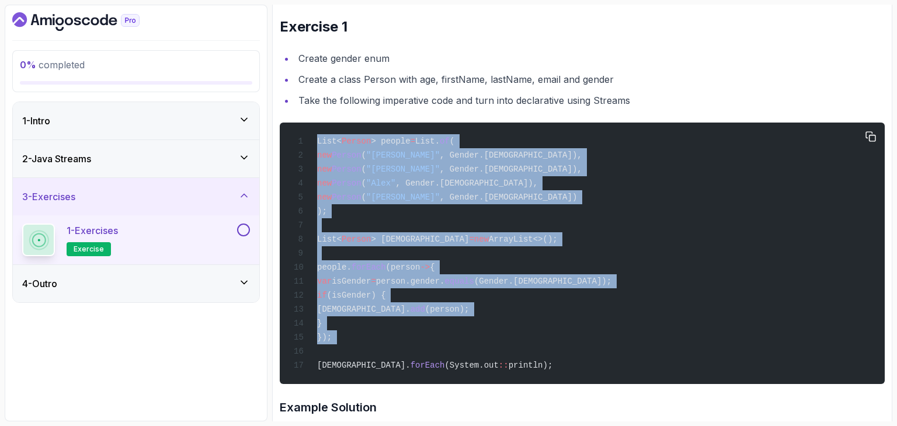
drag, startPoint x: 313, startPoint y: 141, endPoint x: 391, endPoint y: 350, distance: 223.6
click at [391, 350] on div "List< Person > people = List. of ( new Person ( "Smith" , Gender.FEMALE), new P…" at bounding box center [582, 254] width 586 height 248
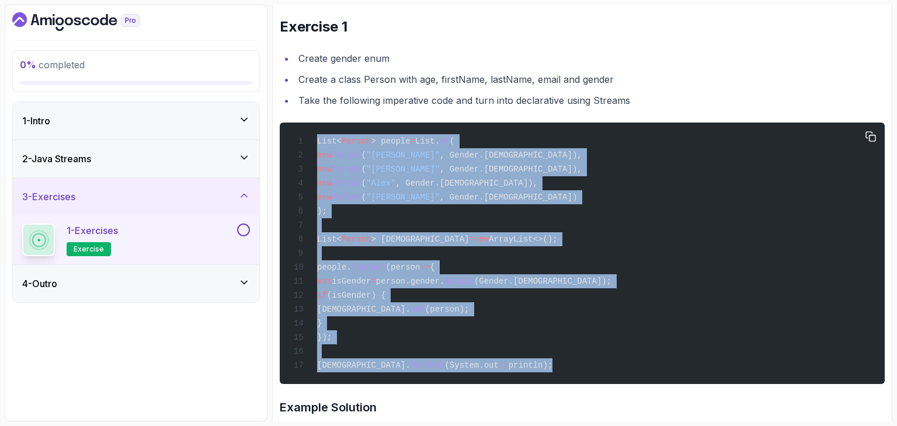
drag, startPoint x: 485, startPoint y: 366, endPoint x: 311, endPoint y: 141, distance: 284.8
click at [311, 141] on div "List< Person > people = List. of ( new Person ( "Smith" , Gender.FEMALE), new P…" at bounding box center [582, 254] width 586 height 248
copy code "List< Person > people = List. of ( new Person ( "Smith" , Gender.FEMALE), new P…"
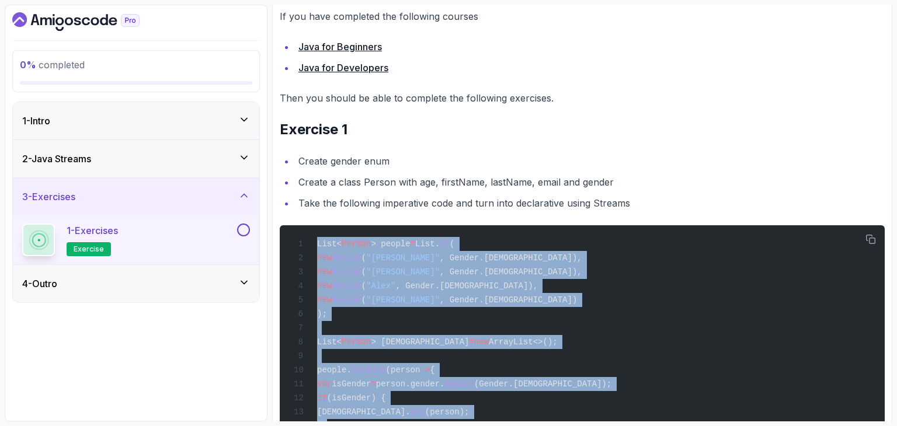
scroll to position [230, 0]
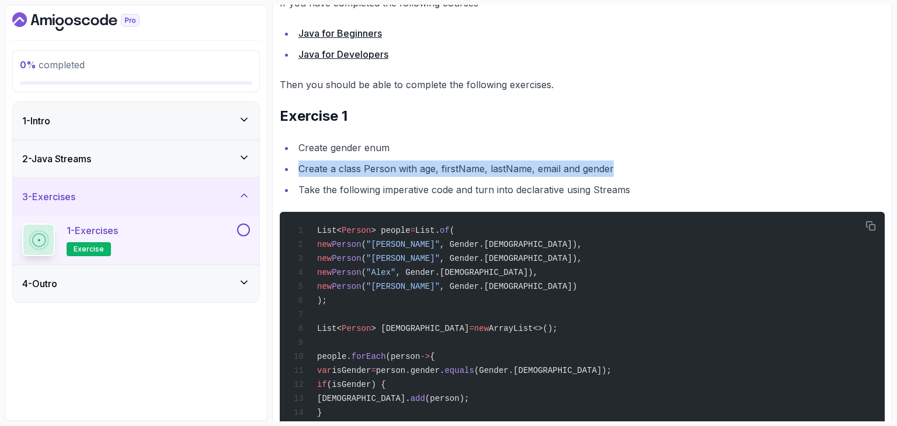
drag, startPoint x: 297, startPoint y: 166, endPoint x: 637, endPoint y: 171, distance: 340.0
click at [637, 171] on li "Create a class Person with age, firstName, lastName, email and gender" at bounding box center [590, 169] width 590 height 16
copy li "Create a class Person with age, firstName, lastName, email and gender"
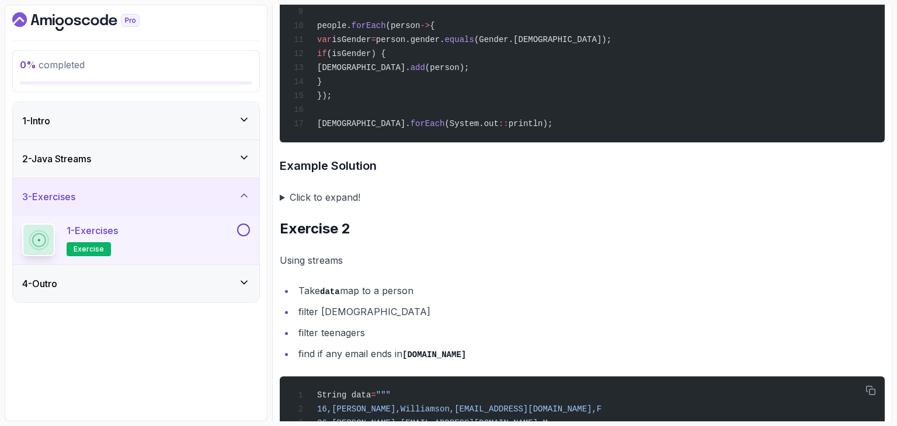
scroll to position [562, 0]
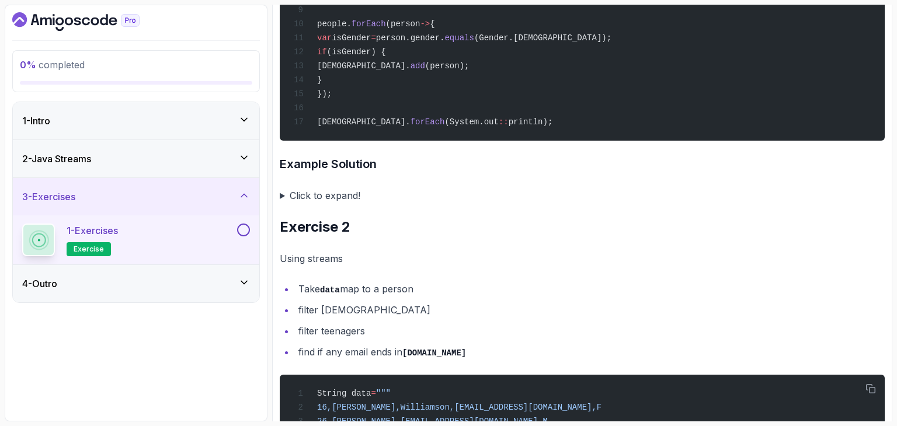
click at [301, 196] on summary "Click to expand!" at bounding box center [582, 195] width 605 height 16
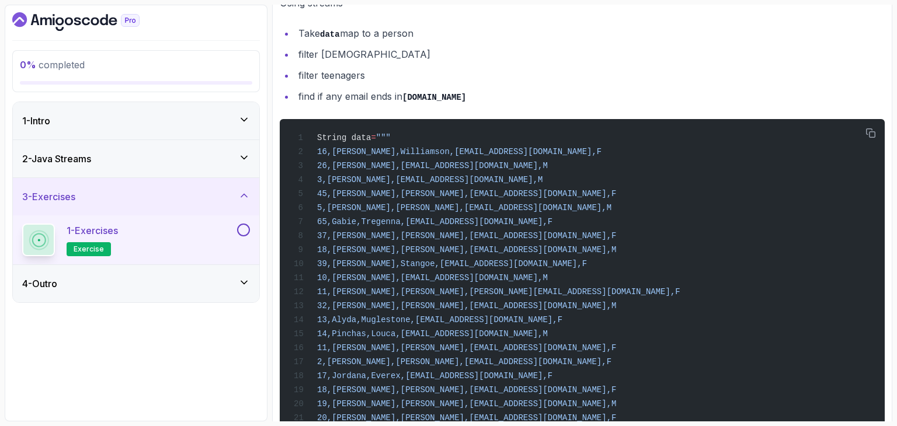
scroll to position [1586, 0]
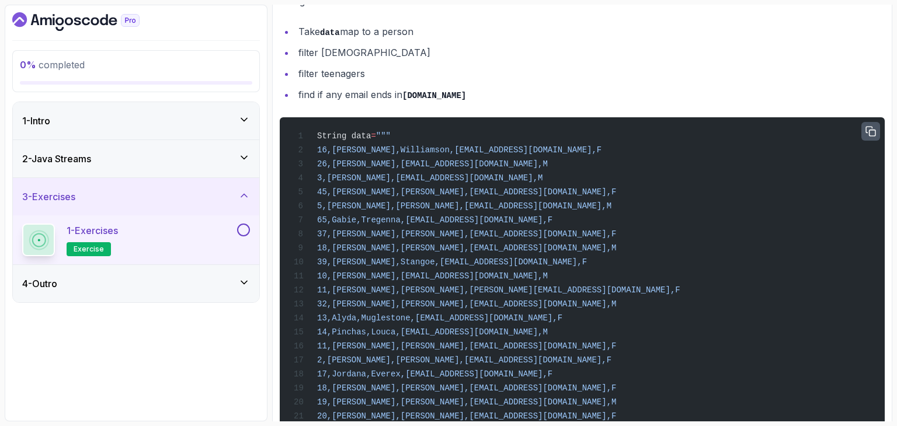
click at [871, 133] on icon "button" at bounding box center [871, 131] width 11 height 11
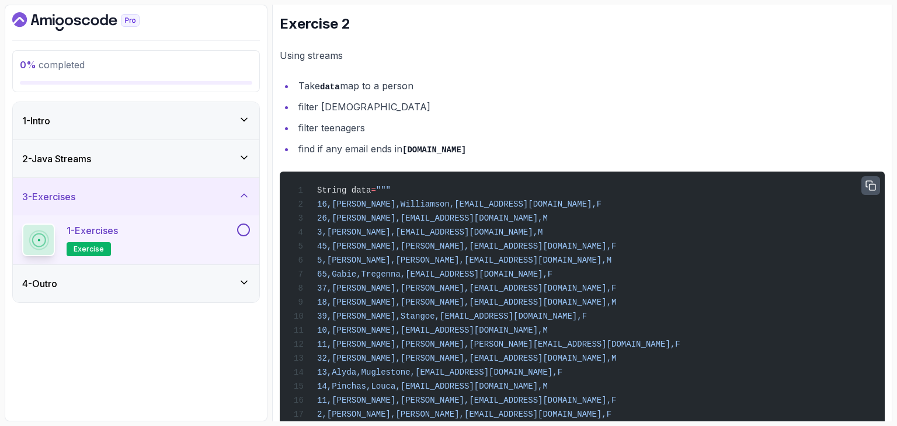
scroll to position [1730, 0]
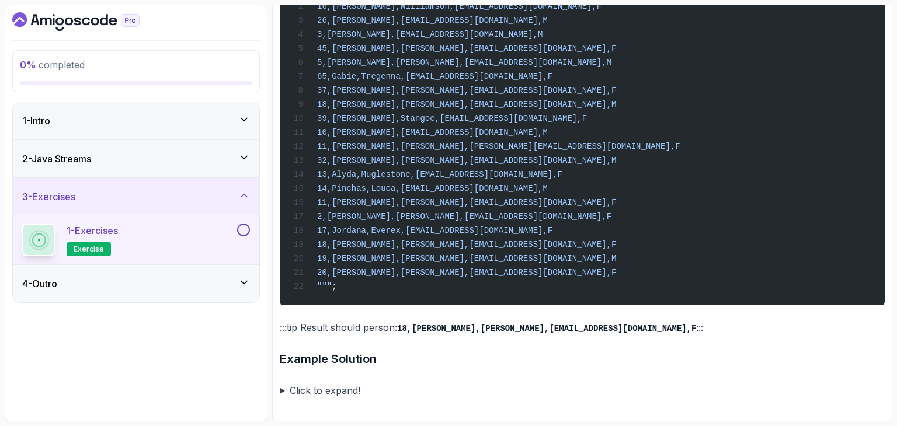
click at [317, 388] on summary "Click to expand!" at bounding box center [582, 391] width 605 height 16
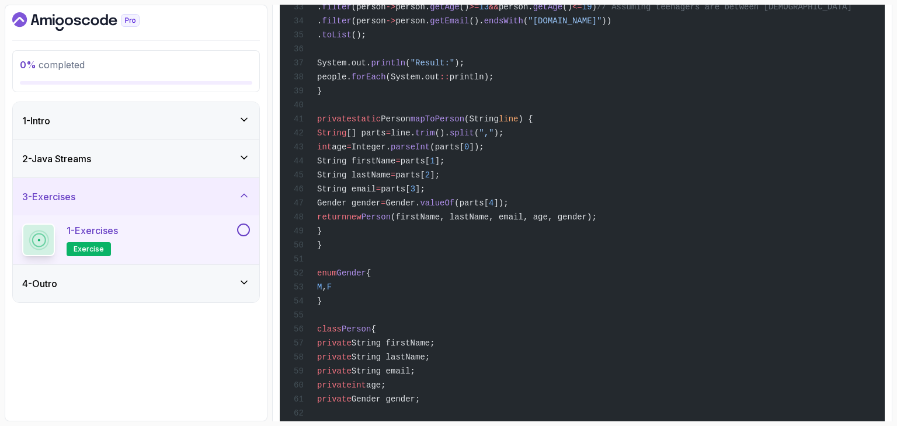
scroll to position [2605, 0]
drag, startPoint x: 335, startPoint y: 117, endPoint x: 353, endPoint y: 230, distance: 114.7
click at [353, 230] on div "import java.util.Arrays; import java.util.List; import java.util.stream.Collect…" at bounding box center [582, 181] width 586 height 1271
copy code "private static Person mapToPerson (String line ) { String [] parts = line. trim…"
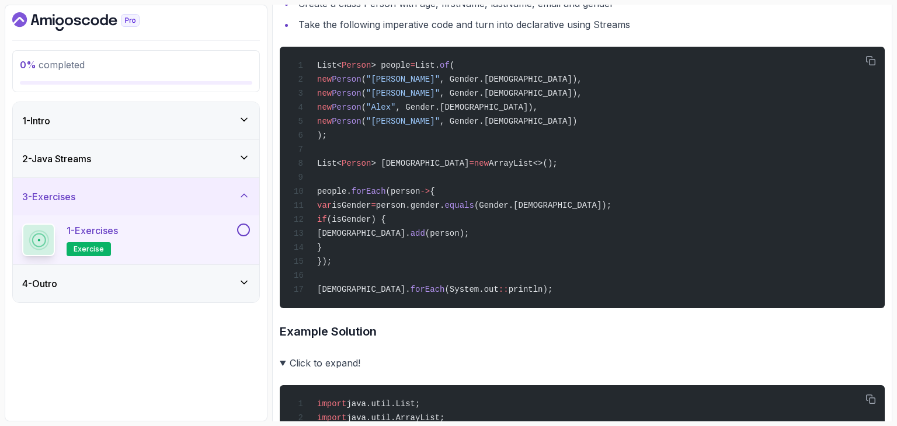
scroll to position [0, 0]
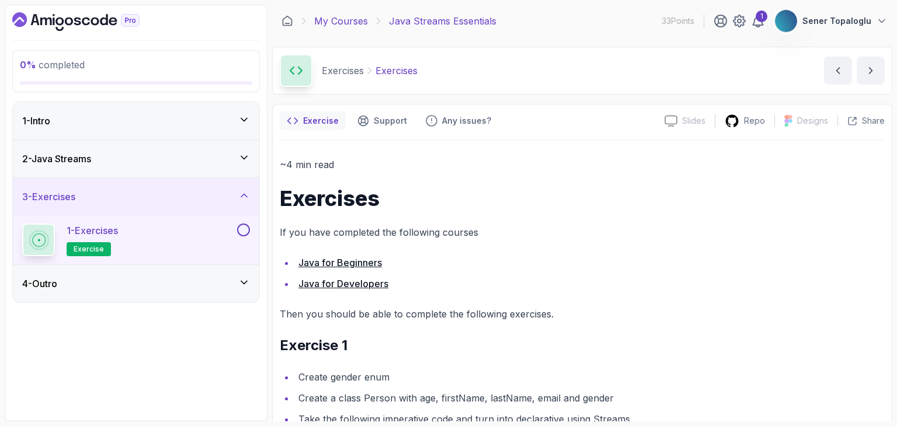
click at [341, 23] on link "My Courses" at bounding box center [341, 21] width 54 height 14
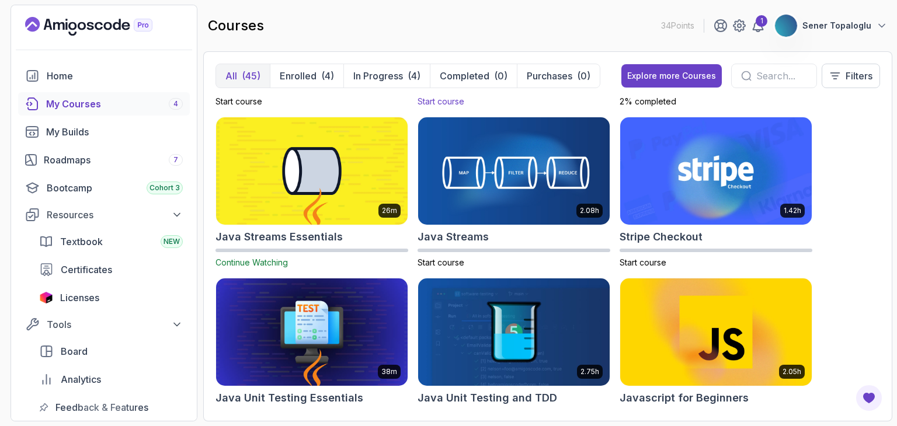
scroll to position [1110, 0]
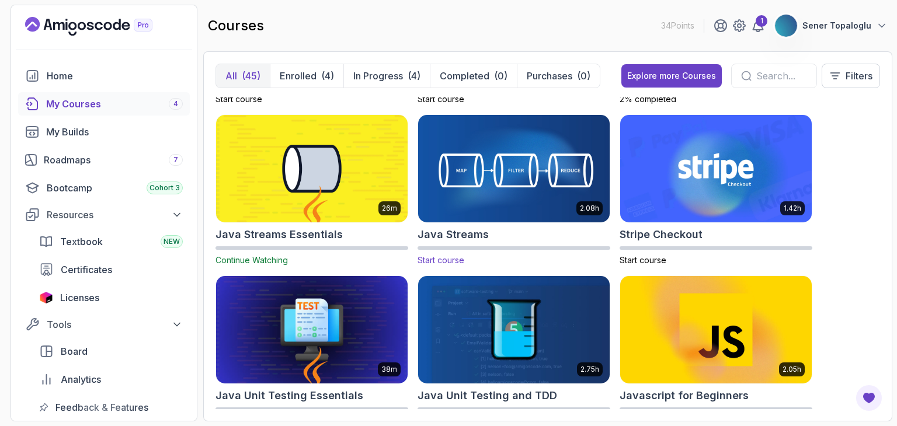
click at [493, 203] on img at bounding box center [514, 169] width 201 height 113
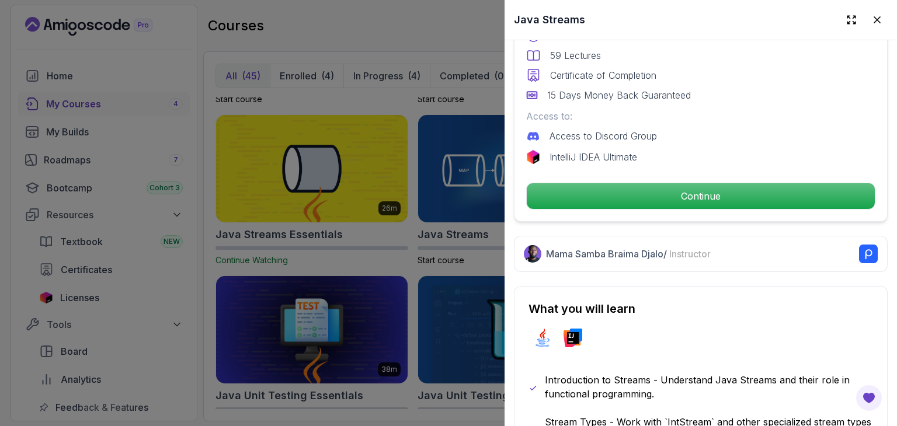
scroll to position [341, 0]
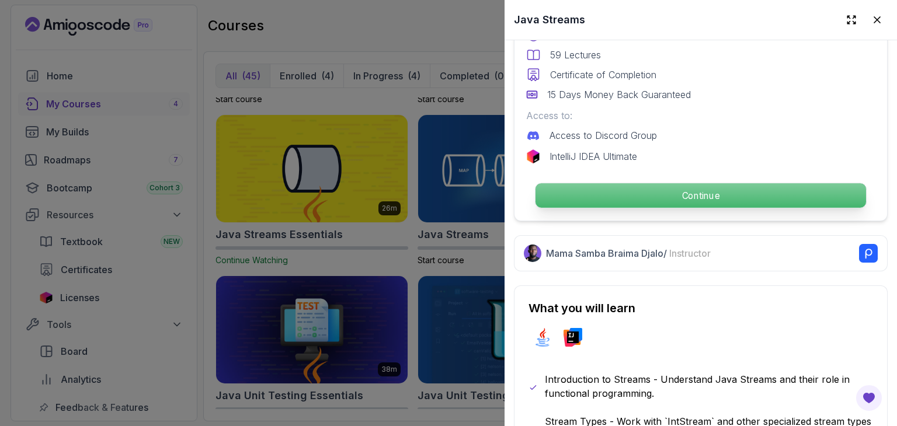
click at [580, 196] on p "Continue" at bounding box center [701, 195] width 331 height 25
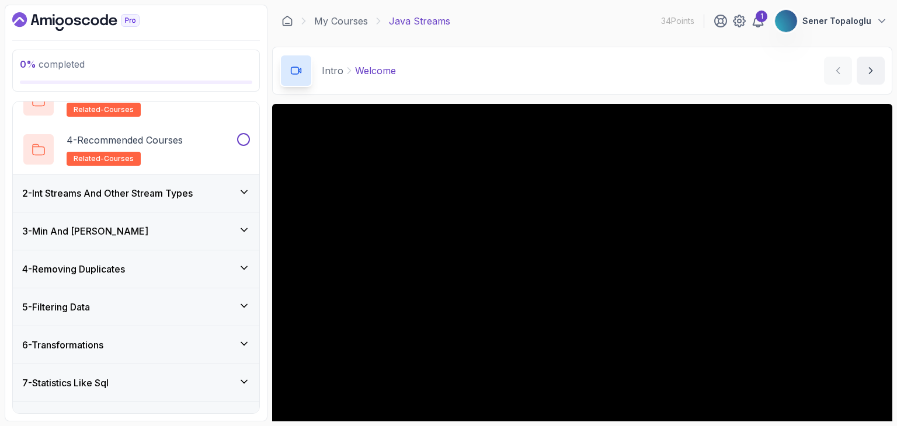
click at [141, 204] on div "2 - Int Streams And Other Stream Types" at bounding box center [136, 193] width 246 height 37
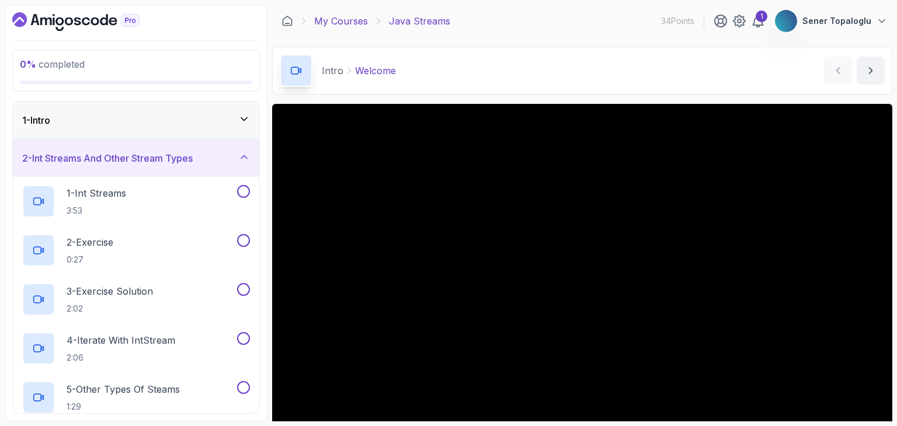
click at [356, 19] on link "My Courses" at bounding box center [341, 21] width 54 height 14
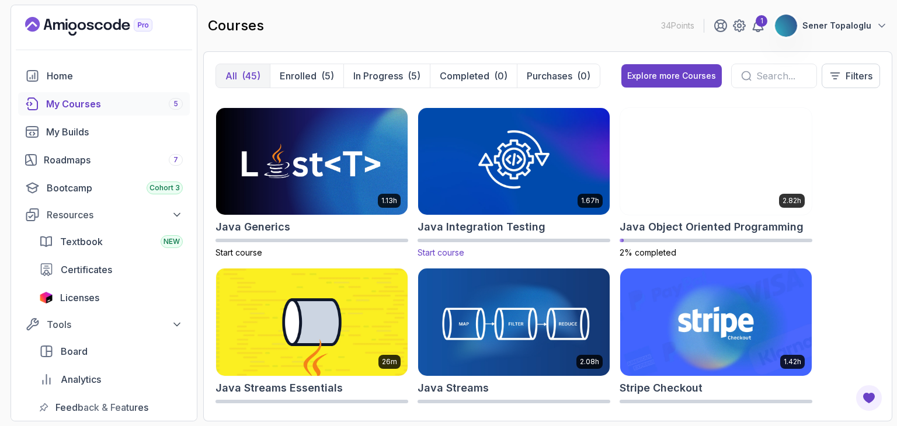
scroll to position [954, 0]
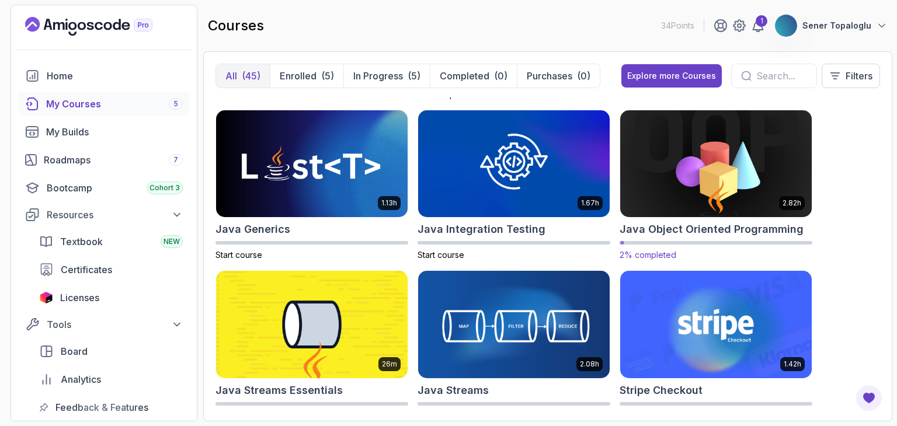
click at [729, 155] on img at bounding box center [716, 163] width 201 height 113
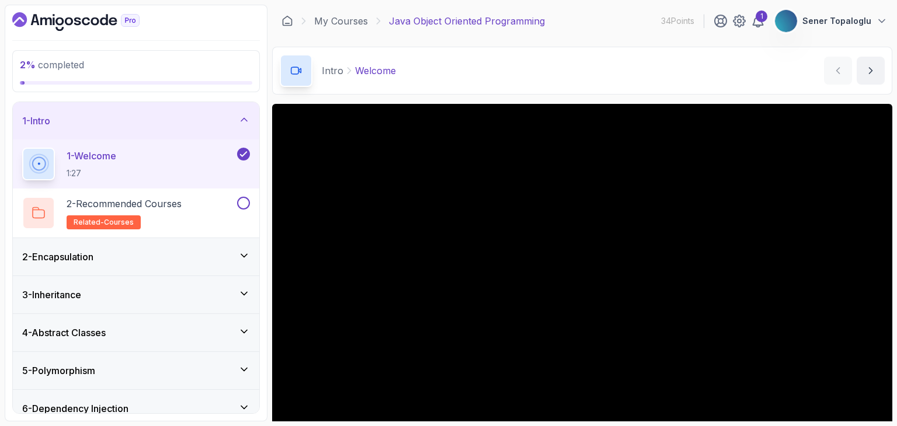
click at [66, 258] on h3 "2 - Encapsulation" at bounding box center [57, 257] width 71 height 14
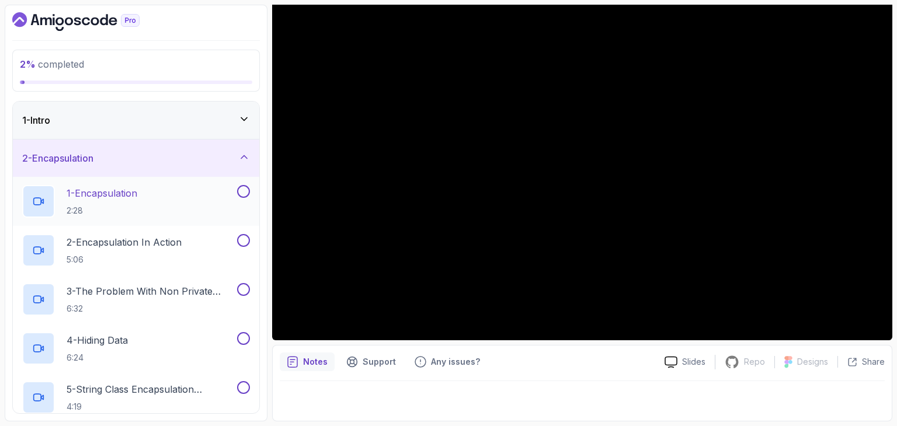
click at [85, 199] on p "1 - Encapsulation" at bounding box center [102, 193] width 71 height 14
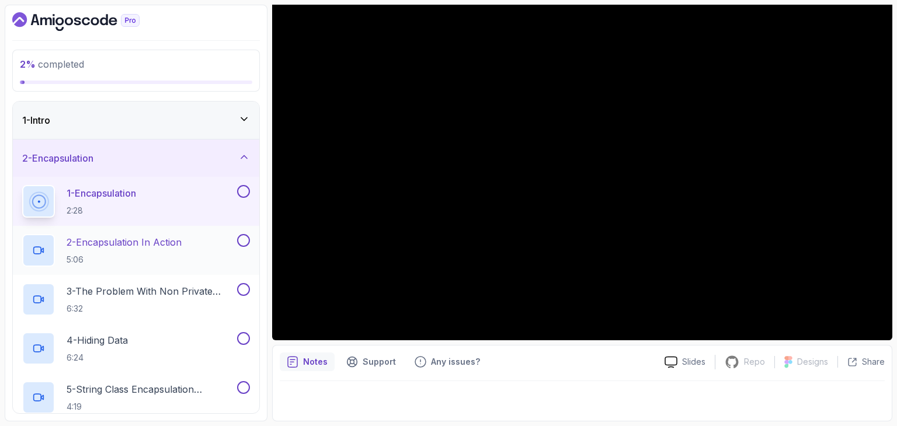
click at [114, 239] on p "2 - Encapsulation In Action" at bounding box center [124, 242] width 115 height 14
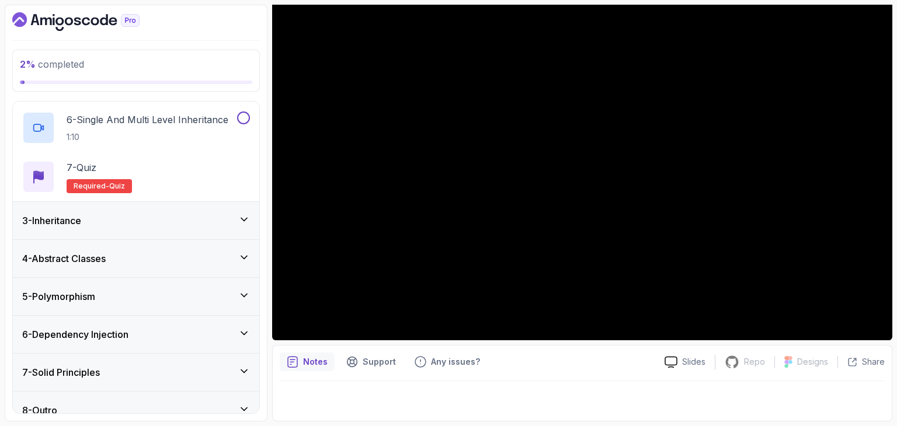
scroll to position [325, 0]
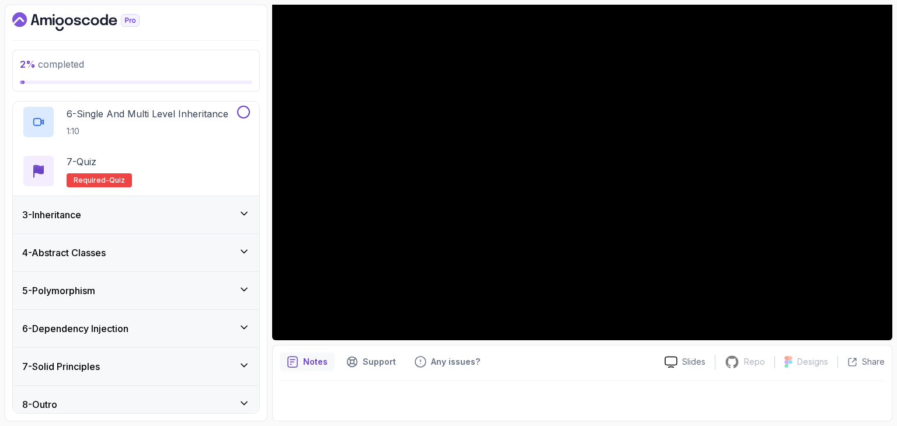
click at [54, 216] on h3 "3 - Inheritance" at bounding box center [51, 215] width 59 height 14
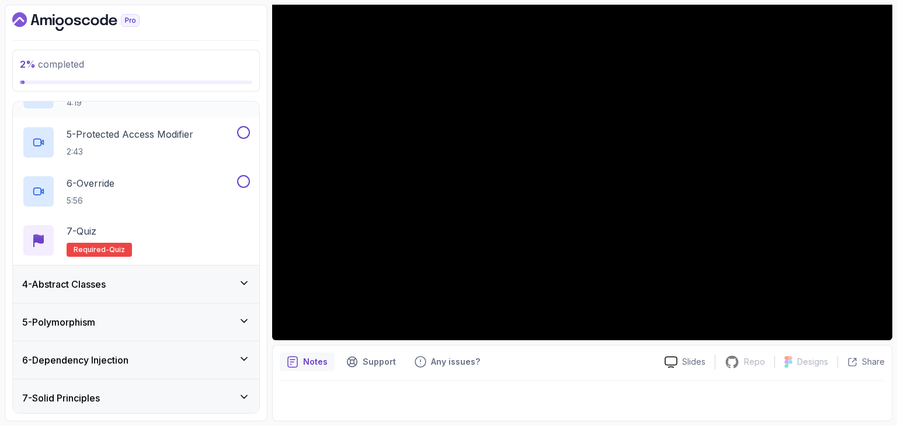
scroll to position [334, 0]
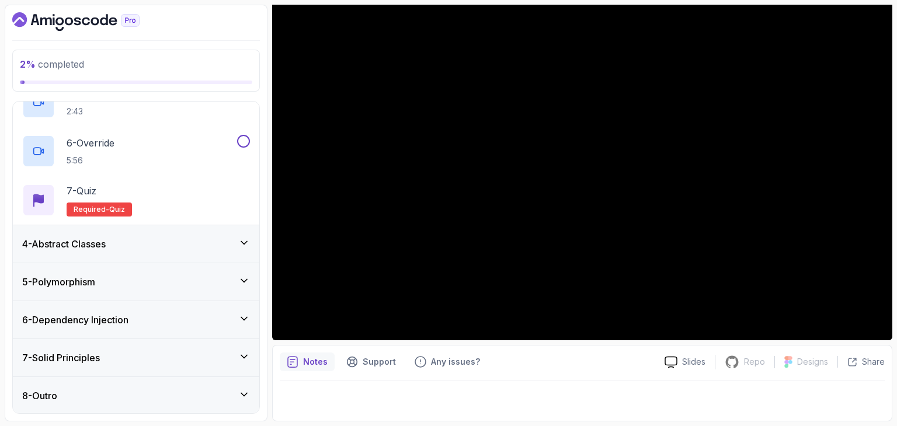
click at [70, 289] on div "5 - Polymorphism" at bounding box center [136, 281] width 246 height 37
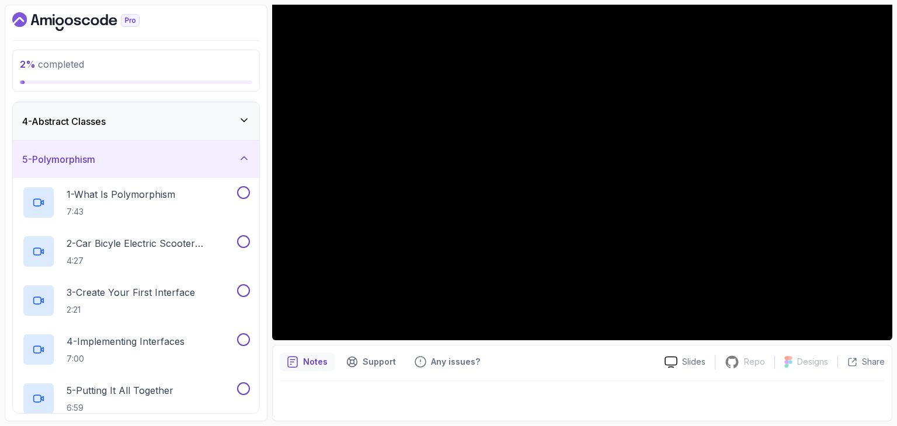
scroll to position [111, 0]
click at [60, 116] on h3 "4 - Abstract Classes" at bounding box center [64, 123] width 84 height 14
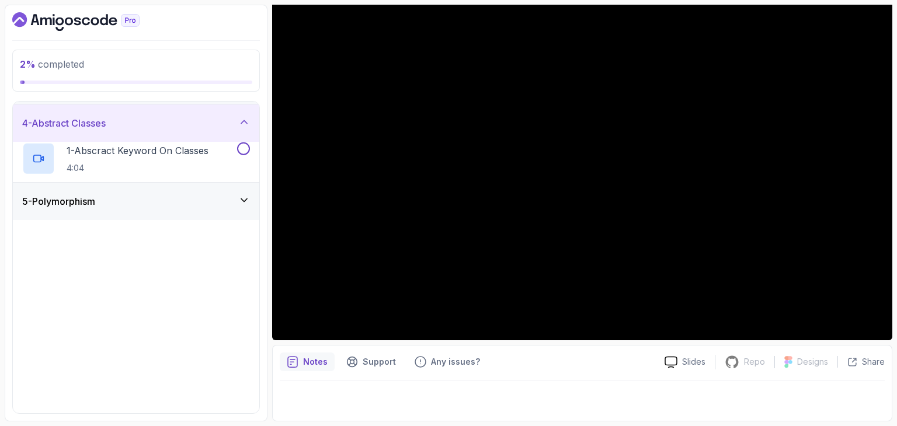
scroll to position [0, 0]
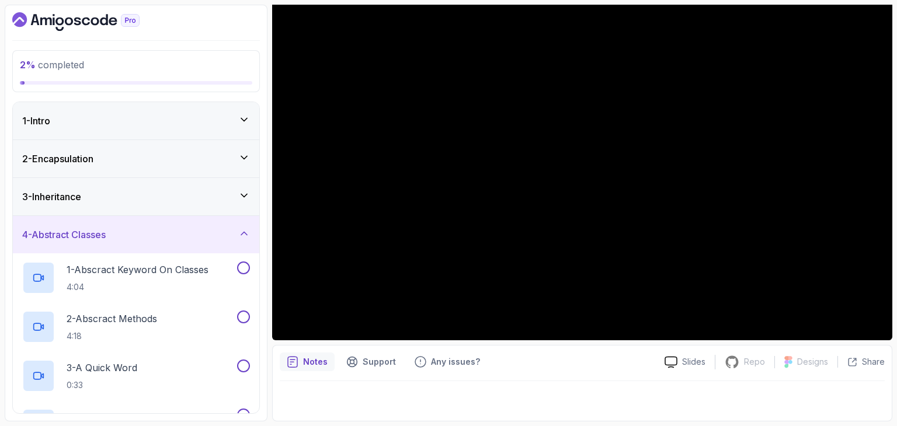
click at [89, 145] on div "2 - Encapsulation" at bounding box center [136, 158] width 246 height 37
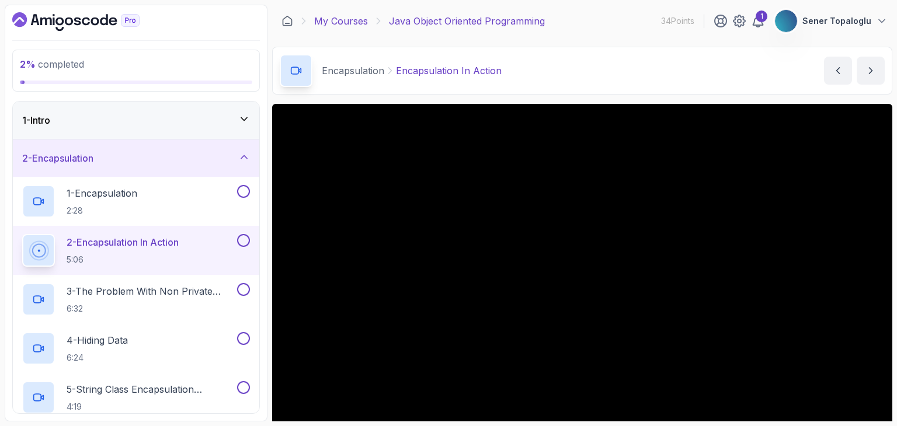
click at [336, 26] on link "My Courses" at bounding box center [341, 21] width 54 height 14
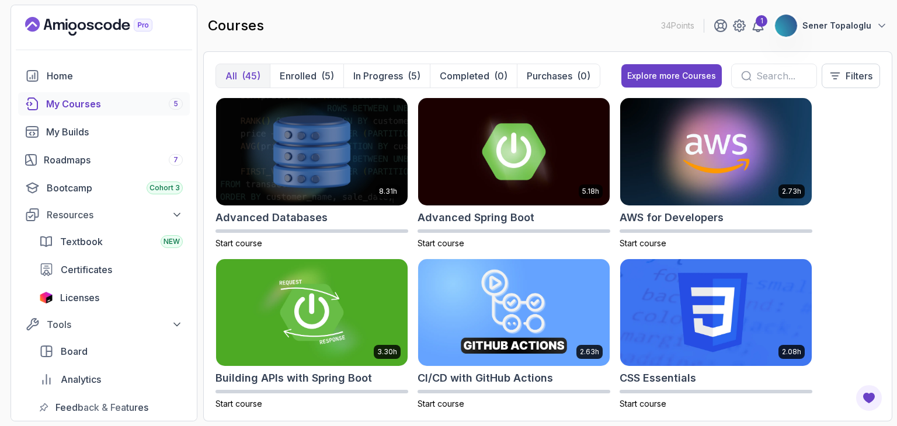
click at [801, 74] on input "text" at bounding box center [781, 76] width 51 height 14
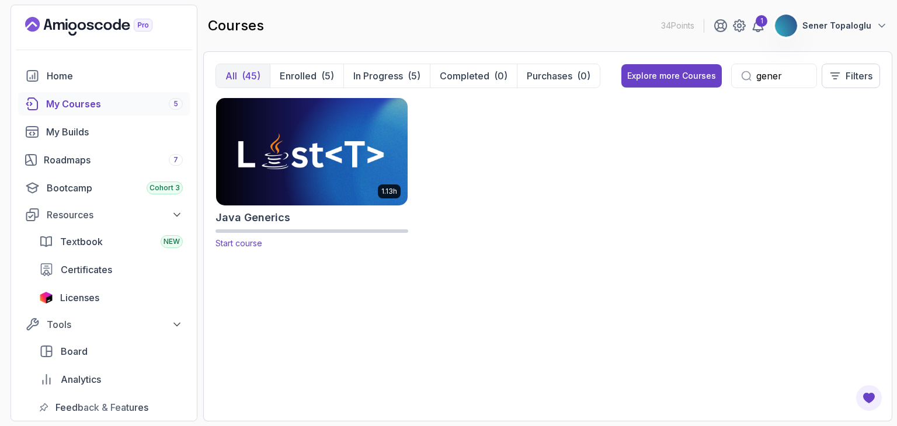
type input "gener"
click at [323, 179] on img at bounding box center [311, 151] width 201 height 113
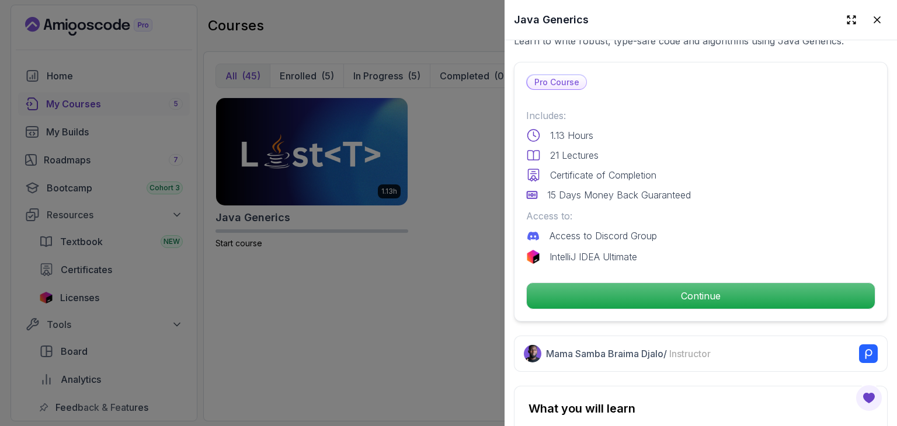
scroll to position [371, 0]
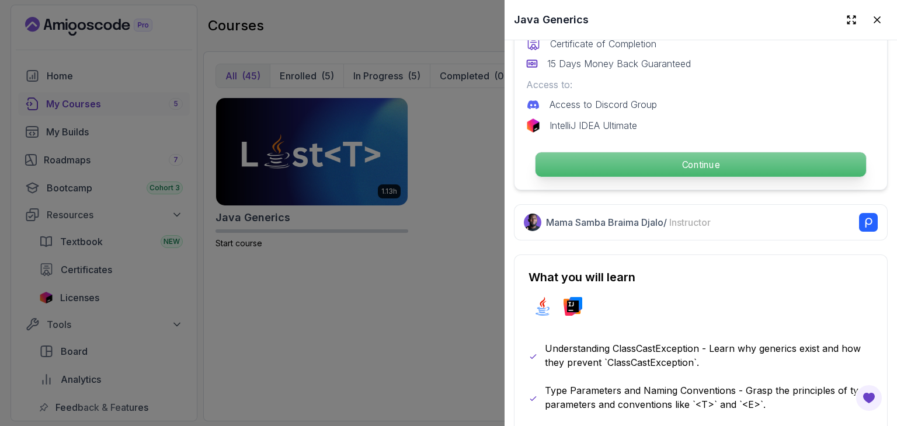
click at [640, 157] on p "Continue" at bounding box center [701, 164] width 331 height 25
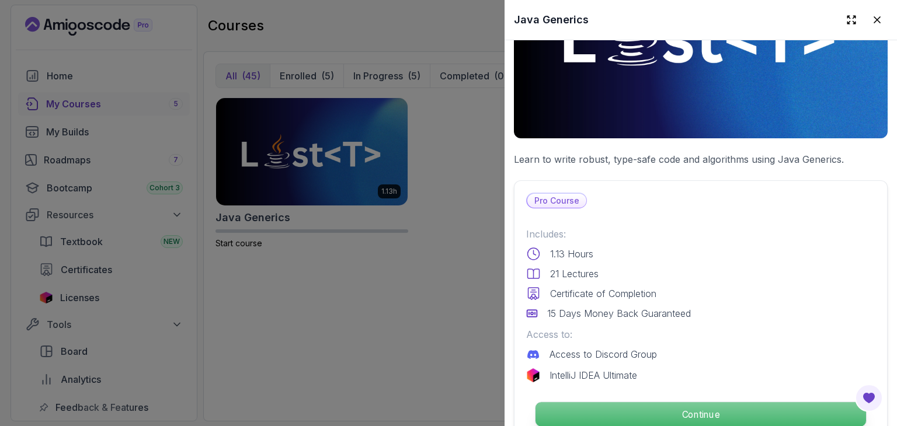
scroll to position [120, 0]
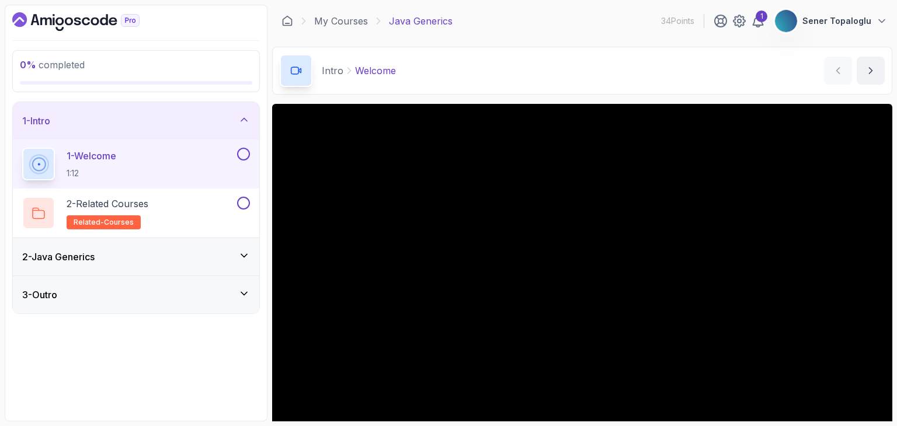
click at [494, 82] on div "Intro Welcome Welcome by nelson" at bounding box center [582, 71] width 620 height 48
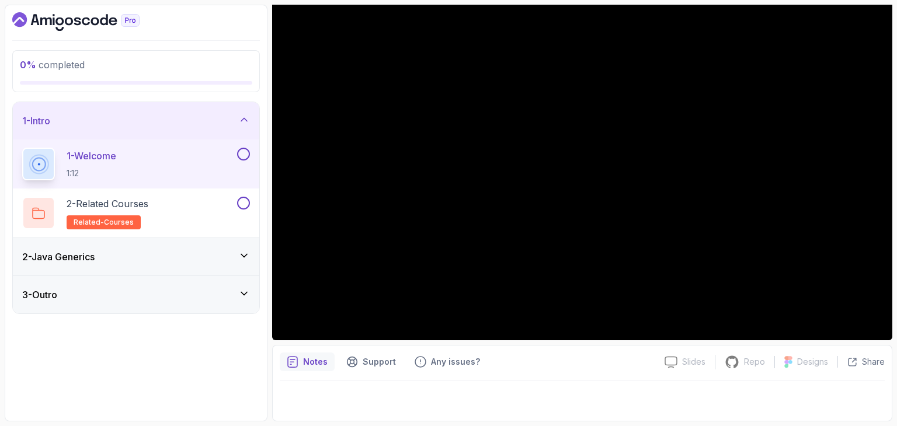
click at [130, 252] on div "2 - Java Generics" at bounding box center [136, 257] width 228 height 14
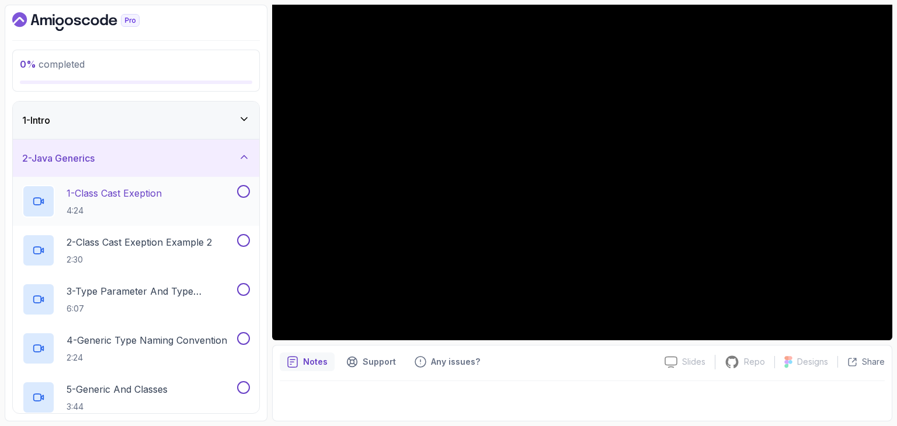
click at [150, 199] on p "1 - Class Cast Exeption" at bounding box center [114, 193] width 95 height 14
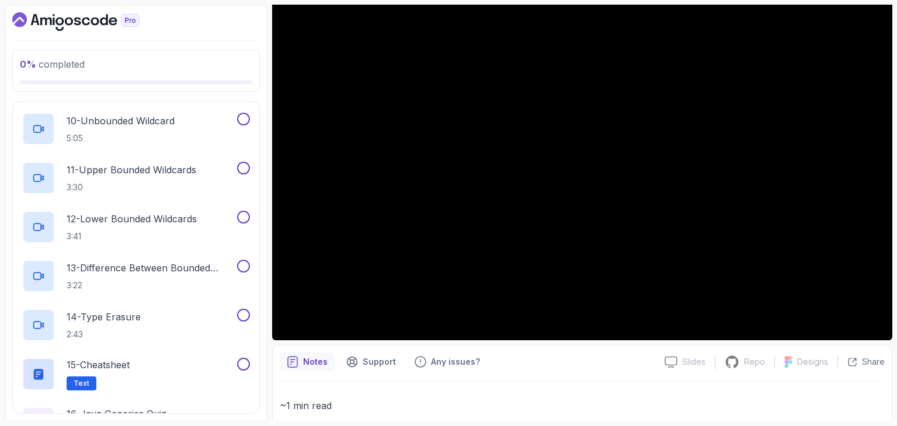
scroll to position [586, 0]
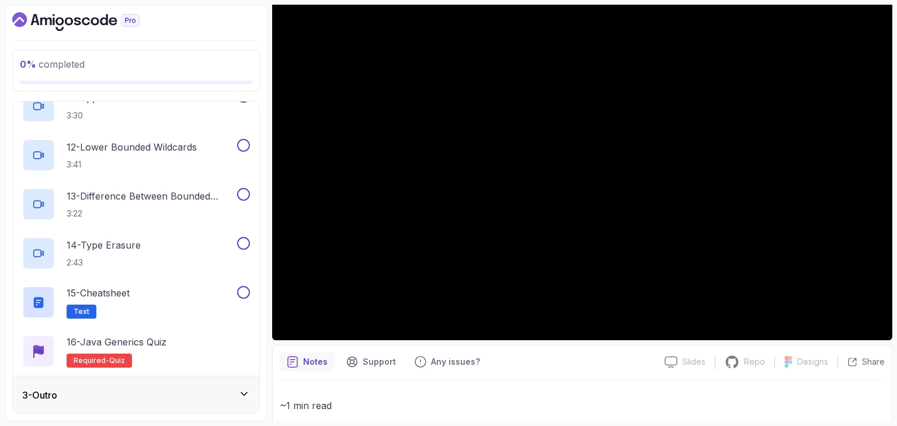
click at [75, 394] on div "3 - Outro" at bounding box center [136, 395] width 228 height 14
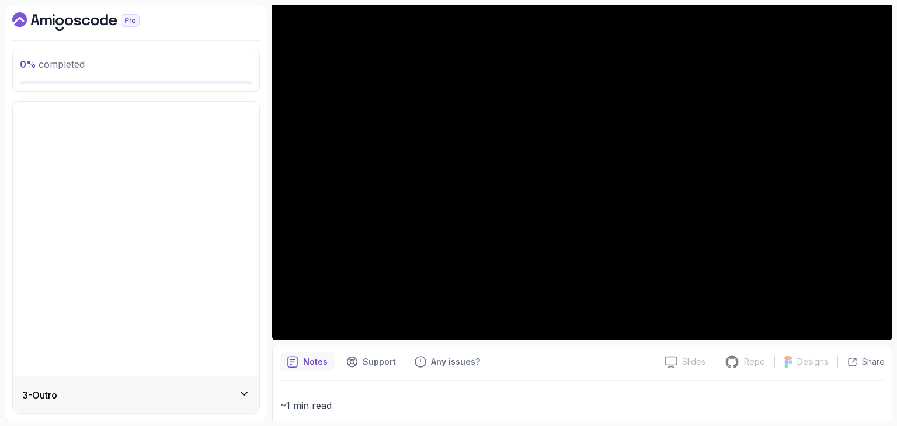
scroll to position [0, 0]
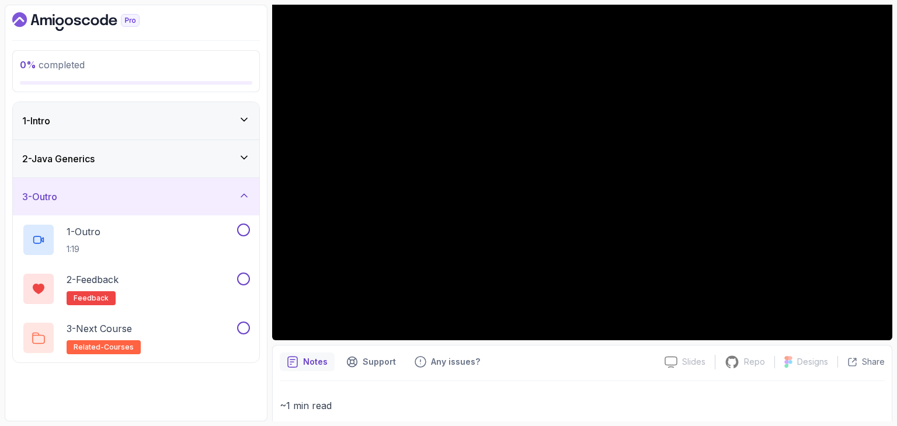
click at [75, 165] on h3 "2 - Java Generics" at bounding box center [58, 159] width 72 height 14
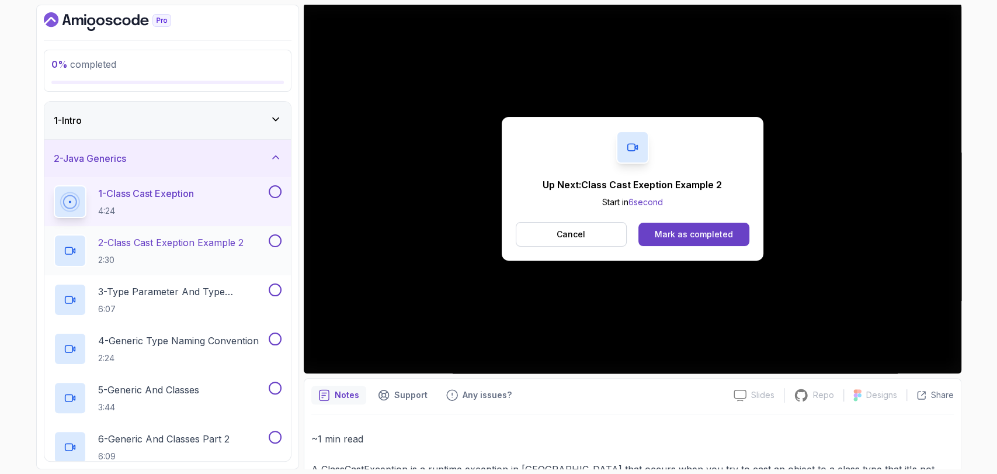
click at [164, 255] on p "2:30" at bounding box center [170, 260] width 145 height 12
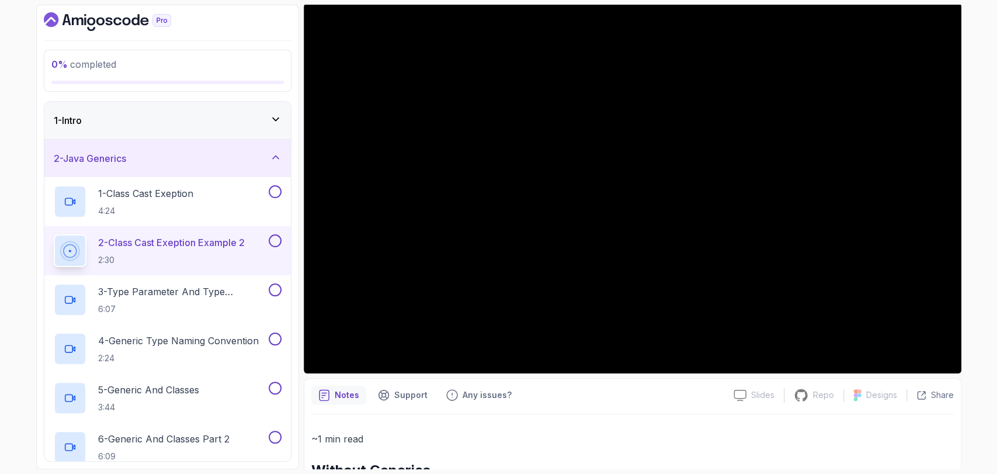
click at [593, 400] on div "Notes Support Any issues?" at bounding box center [517, 395] width 413 height 19
click at [146, 282] on div "3 - Type Parameter And Type Argument 6:07" at bounding box center [167, 299] width 246 height 49
click at [256, 283] on div "3 - Type Parameter And Type Argument 6:07" at bounding box center [160, 299] width 213 height 33
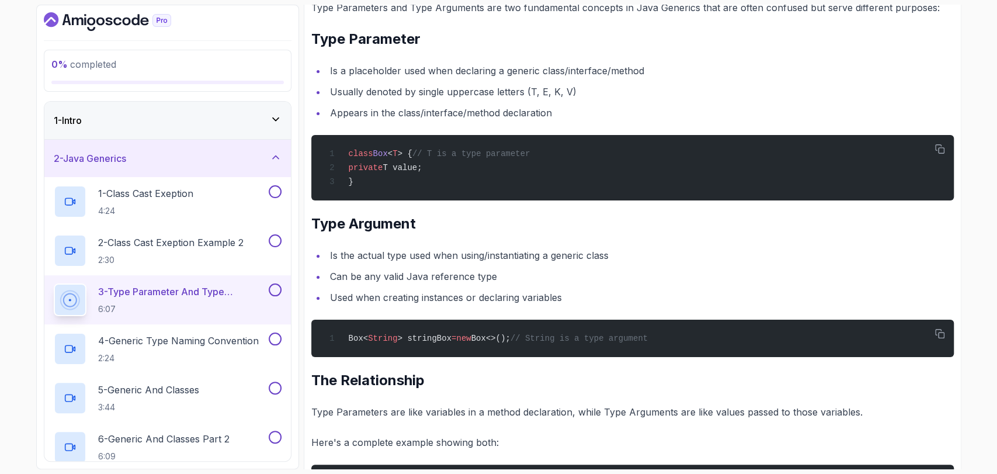
scroll to position [547, 0]
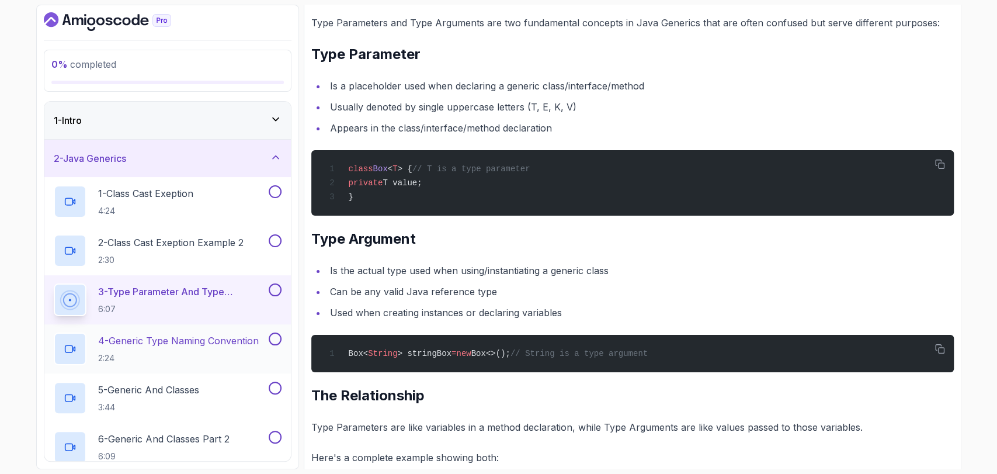
click at [177, 334] on p "4 - Generic Type Naming Convention" at bounding box center [178, 341] width 161 height 14
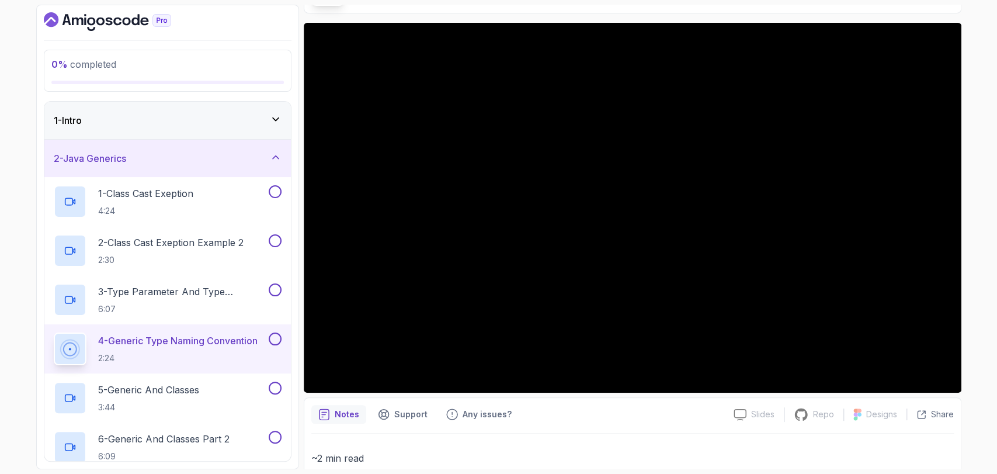
scroll to position [82, 0]
click at [160, 386] on p "5 - Generic And Classes" at bounding box center [148, 390] width 101 height 14
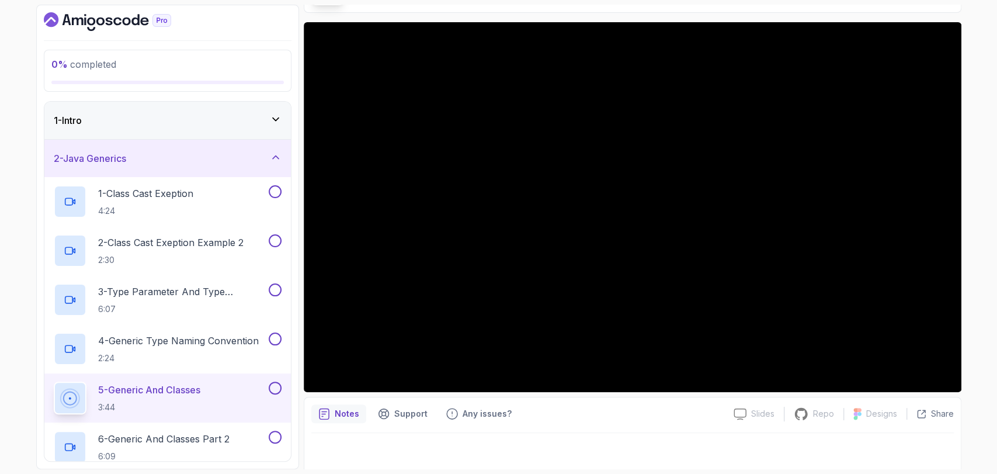
click at [598, 425] on div "Notes Support Any issues? Slides Slides not available Repo Repository not avail…" at bounding box center [633, 435] width 658 height 77
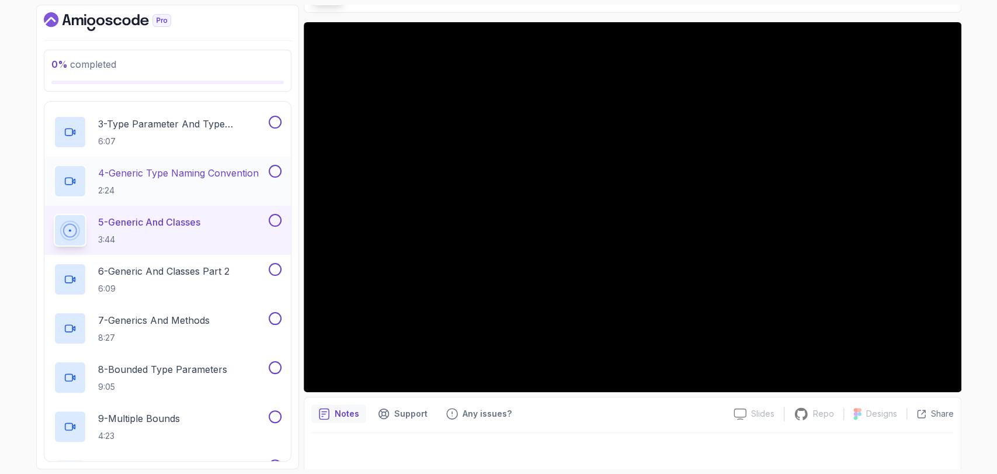
scroll to position [173, 0]
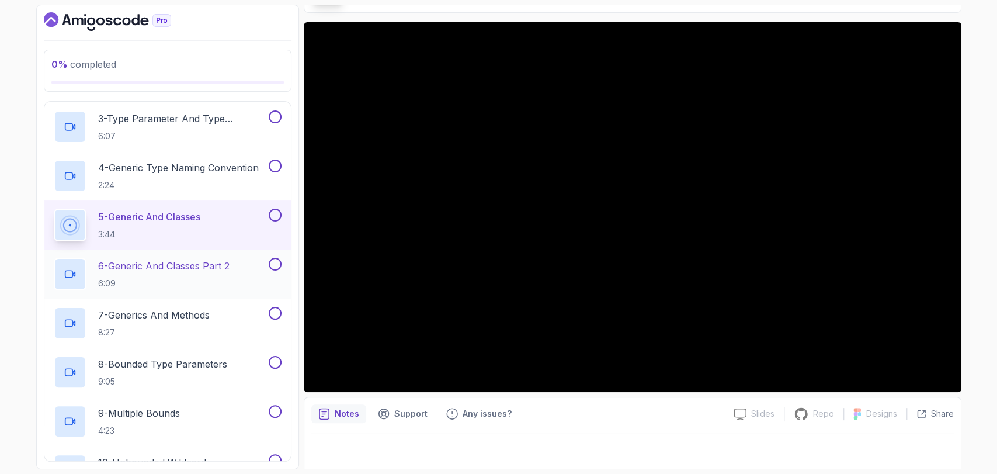
click at [199, 259] on p "6 - Generic And Classes Part 2" at bounding box center [163, 266] width 131 height 14
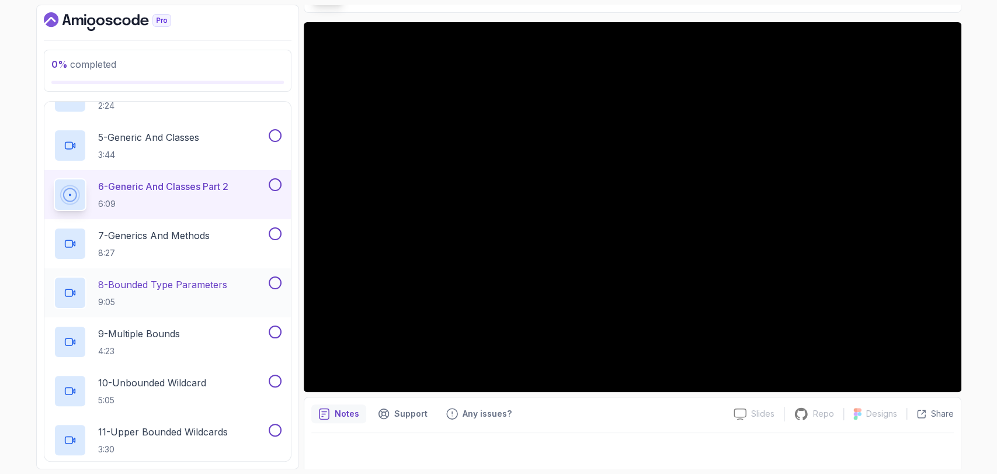
scroll to position [253, 0]
click at [158, 231] on p "7 - Generics And Methods" at bounding box center [154, 235] width 112 height 14
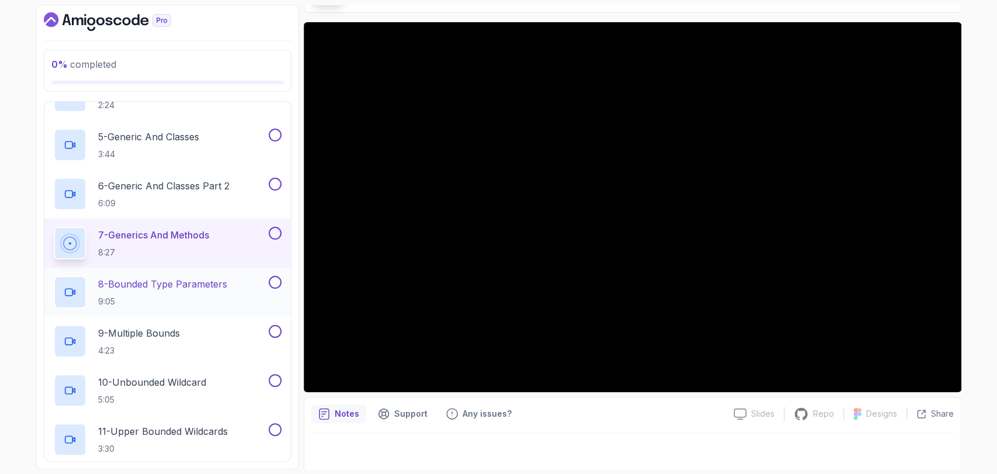
click at [147, 296] on p "9:05" at bounding box center [162, 302] width 129 height 12
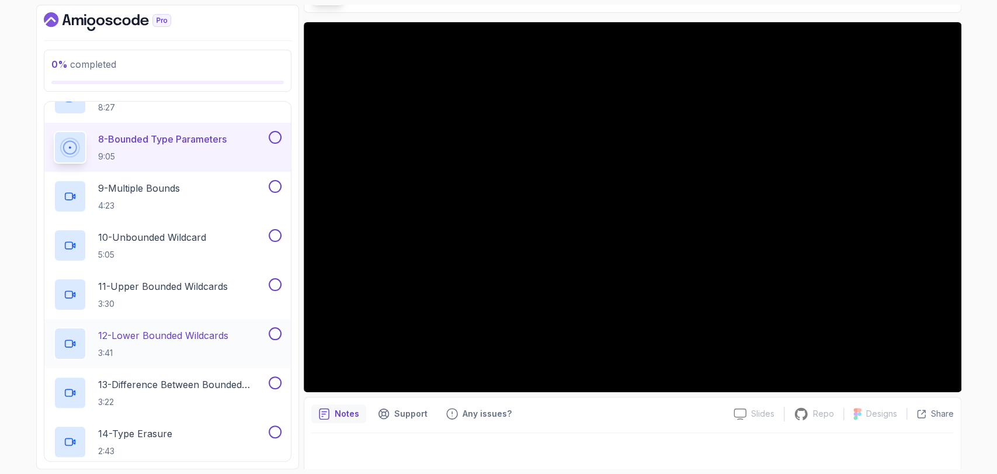
scroll to position [539, 0]
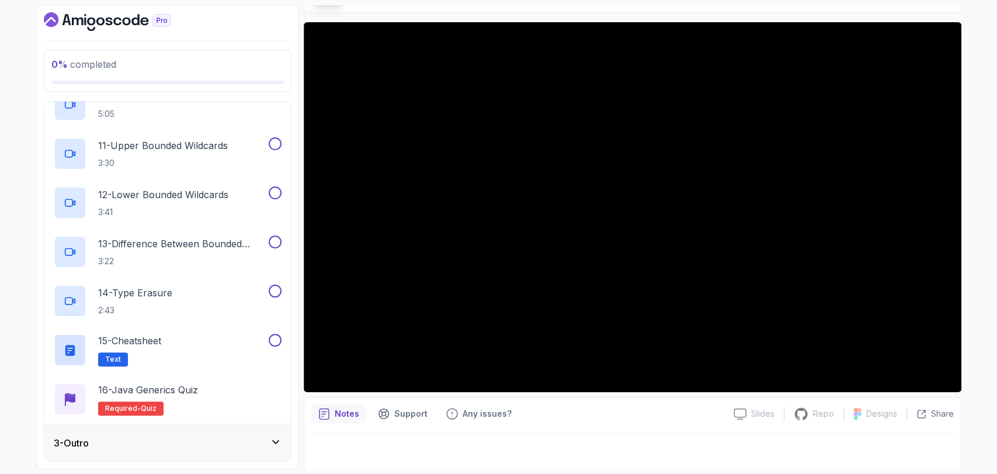
click at [27, 77] on div "0 % completed 1 - Intro 2 - Java Generics 1 - Class Cast Exeption 4:24 2 - Clas…" at bounding box center [498, 237] width 997 height 474
click at [0, 252] on div "0 % completed 1 - Intro 2 - Java Generics 1 - Class Cast Exeption 4:24 2 - Clas…" at bounding box center [498, 237] width 997 height 474
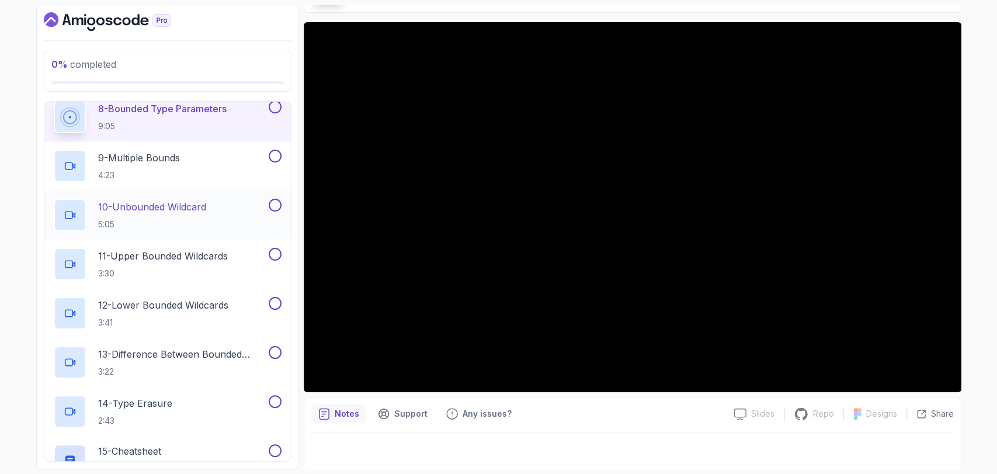
scroll to position [413, 0]
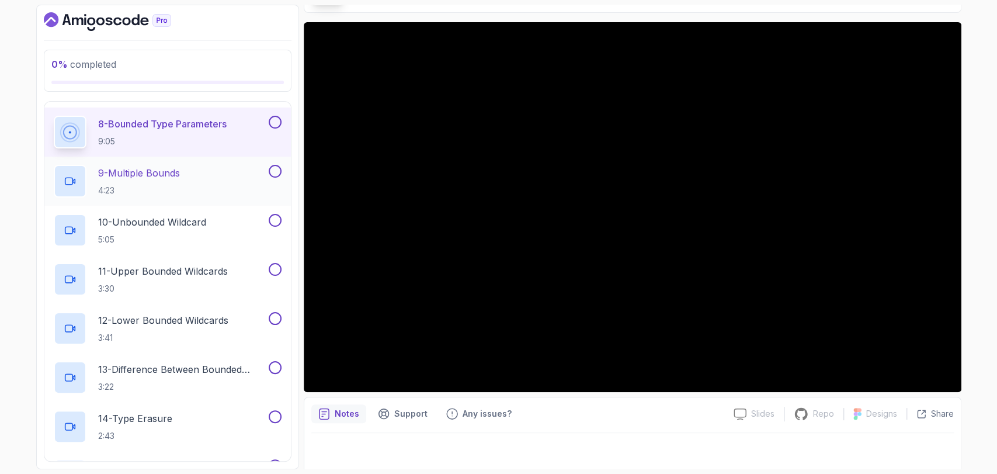
click at [121, 171] on p "9 - Multiple Bounds" at bounding box center [139, 173] width 82 height 14
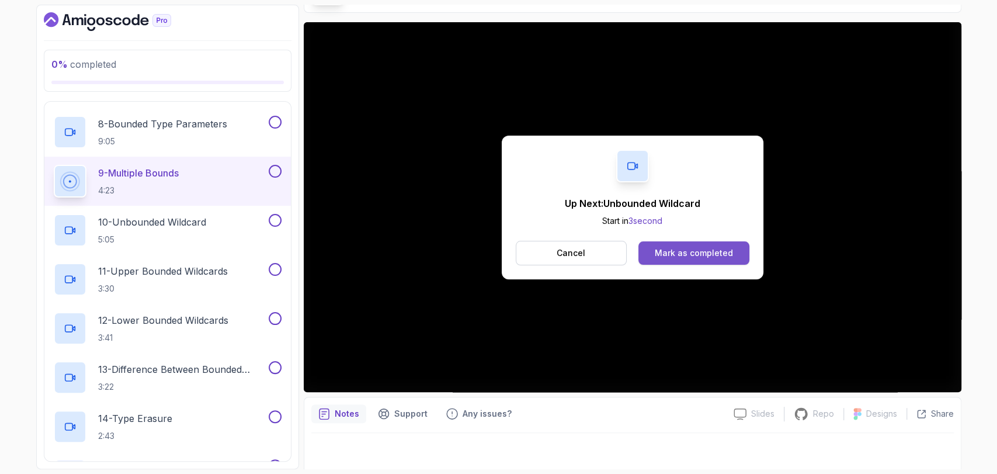
click at [672, 250] on div "Mark as completed" at bounding box center [694, 253] width 78 height 12
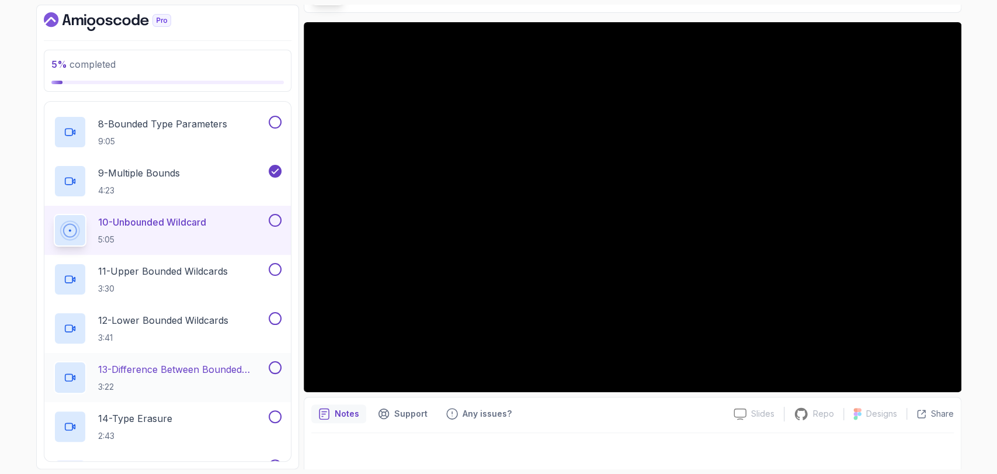
scroll to position [539, 0]
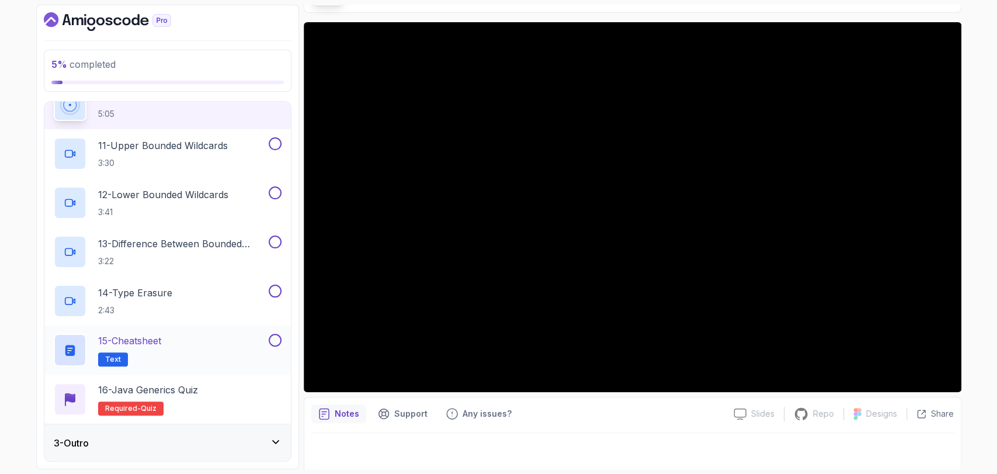
click at [173, 342] on div "15 - Cheatsheet Text" at bounding box center [160, 350] width 213 height 33
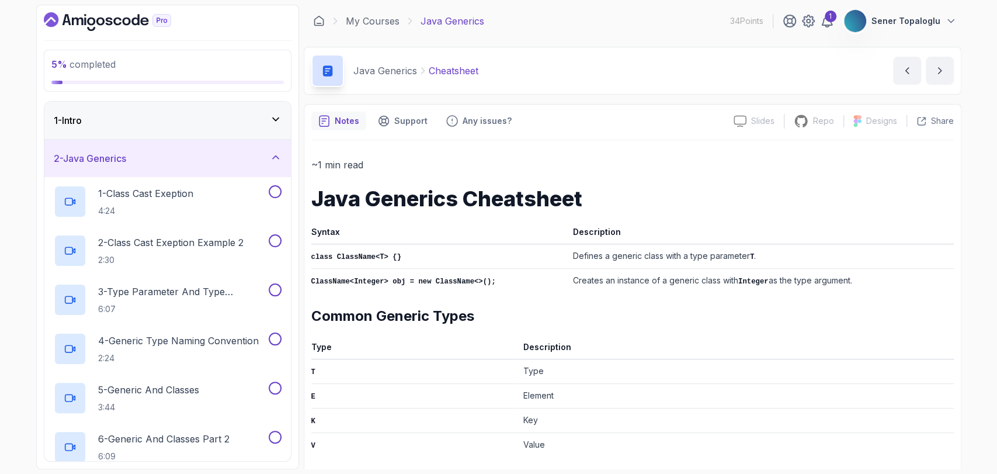
click at [379, 29] on div "My Courses Java Generics 34 Points 1 Sener Topaloglu" at bounding box center [633, 21] width 658 height 33
click at [376, 27] on link "My Courses" at bounding box center [373, 21] width 54 height 14
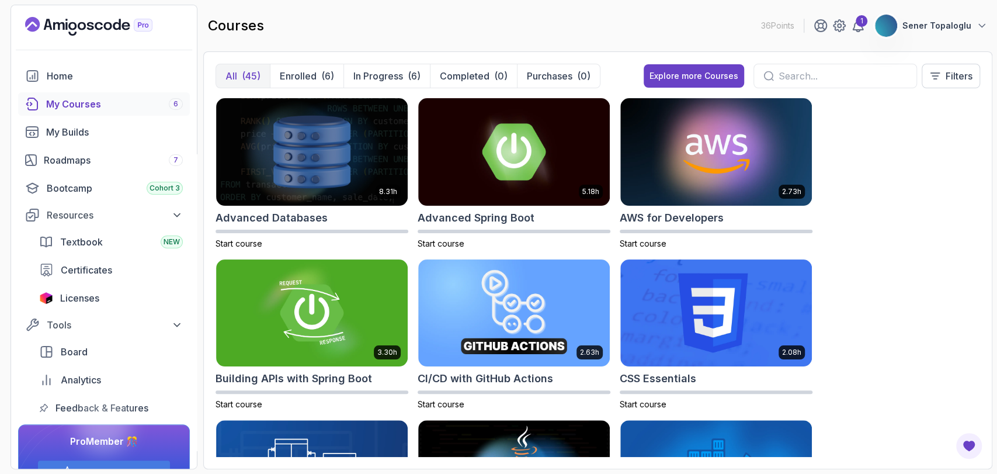
click at [493, 47] on main "courses 36 Points 1 Sener Topaloglu All (45) Enrolled (6) In Progress (6) Compl…" at bounding box center [597, 237] width 789 height 464
click at [359, 66] on button "In Progress (6)" at bounding box center [386, 75] width 86 height 23
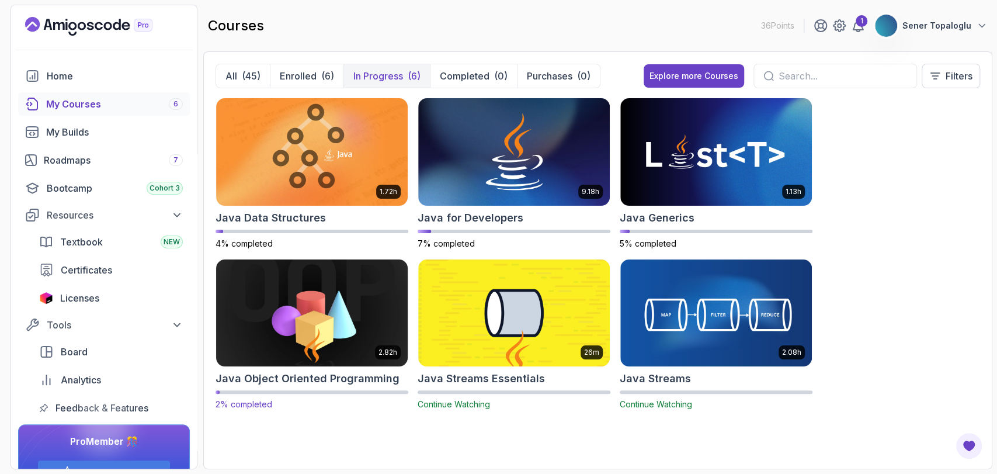
click at [332, 355] on img at bounding box center [311, 312] width 201 height 113
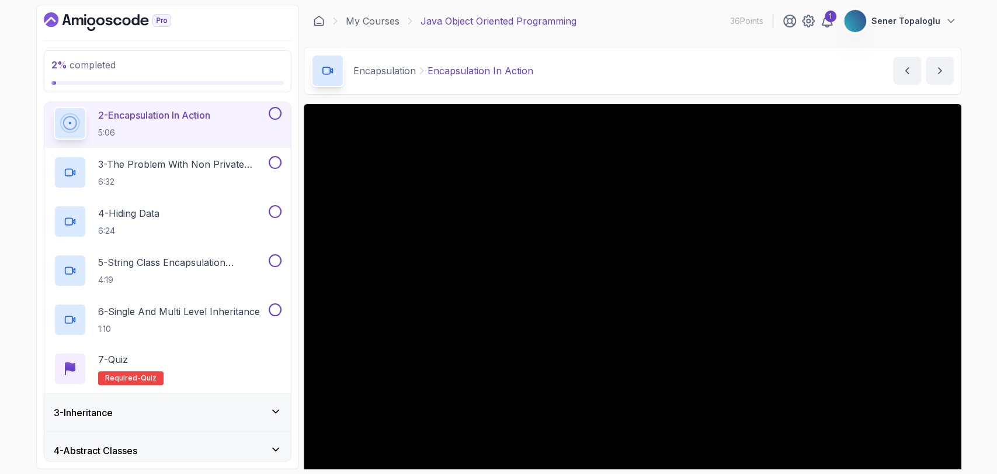
scroll to position [286, 0]
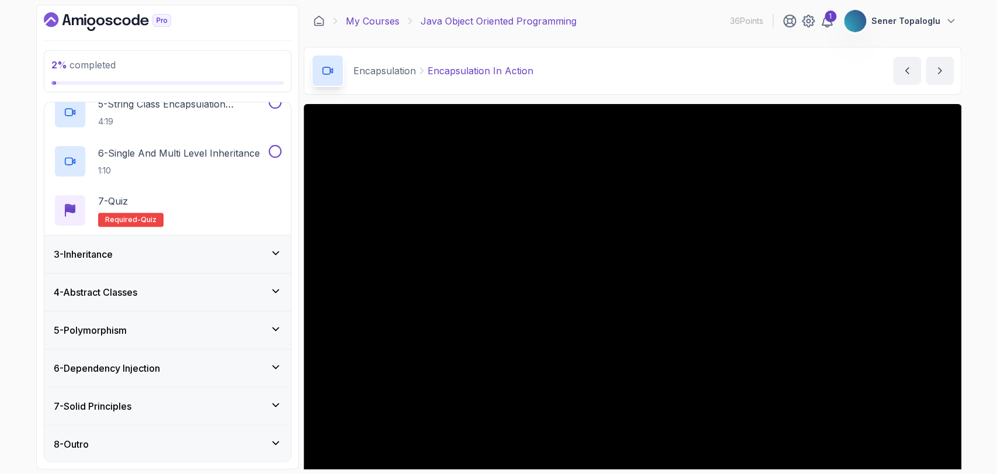
click at [397, 20] on link "My Courses" at bounding box center [373, 21] width 54 height 14
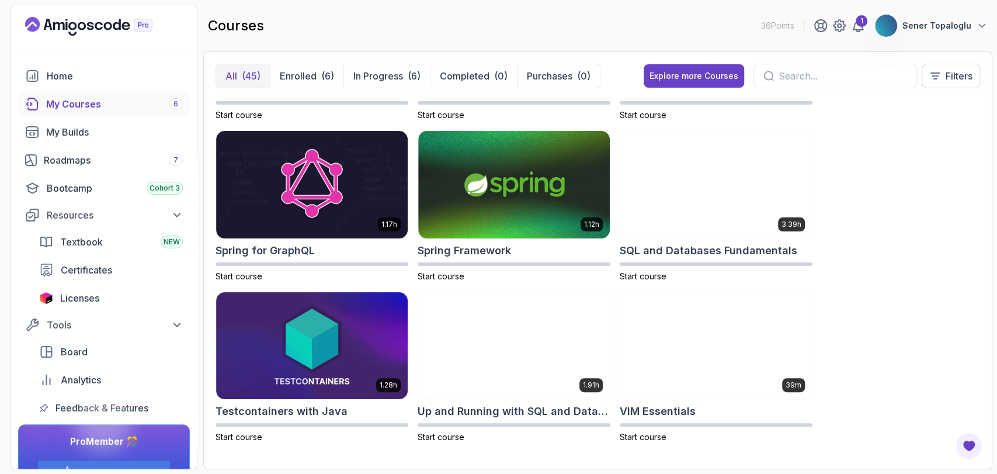
scroll to position [1850, 0]
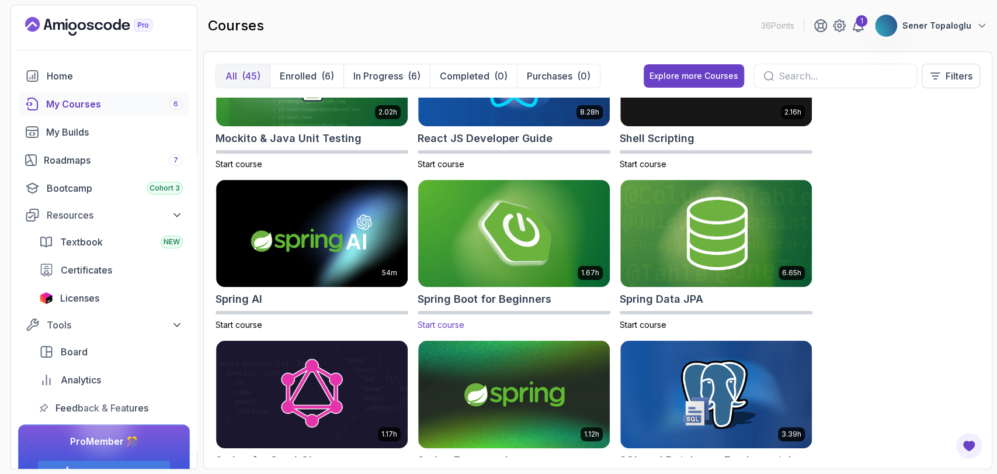
click at [473, 204] on img at bounding box center [514, 233] width 201 height 113
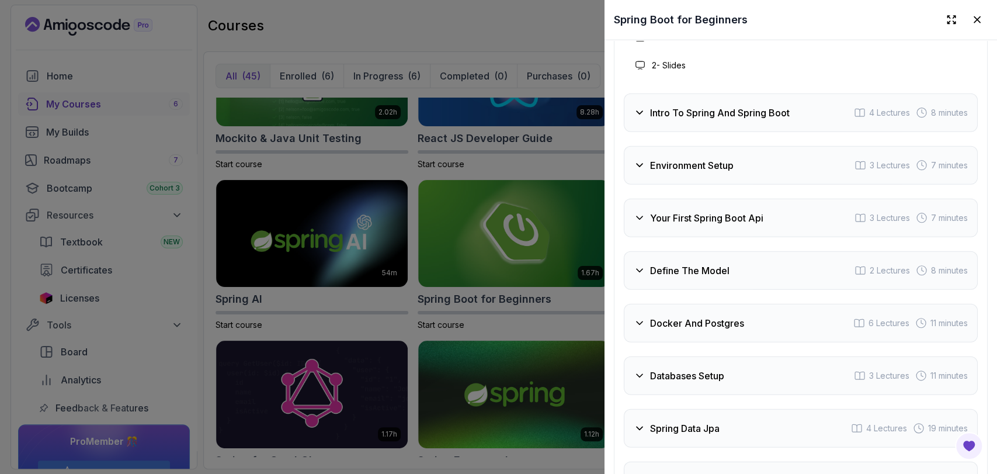
scroll to position [1953, 0]
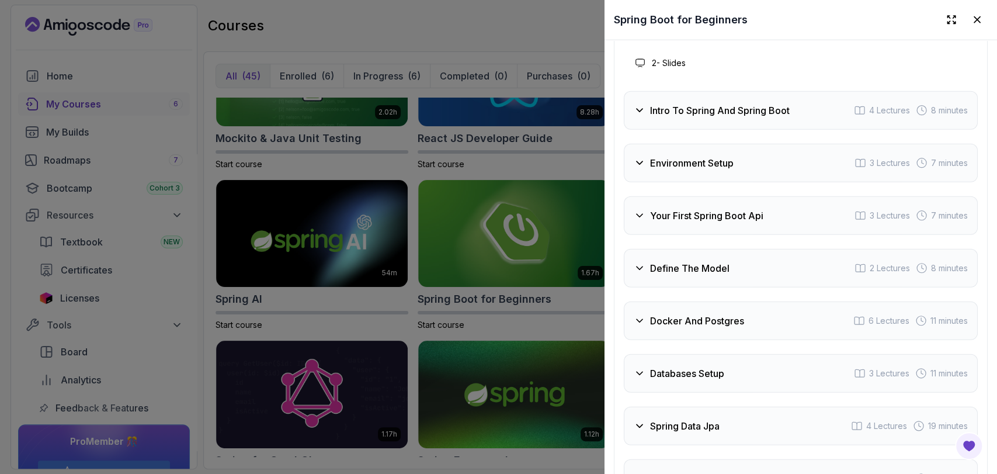
click at [677, 223] on h3 "Your First Spring Boot Api" at bounding box center [706, 216] width 113 height 14
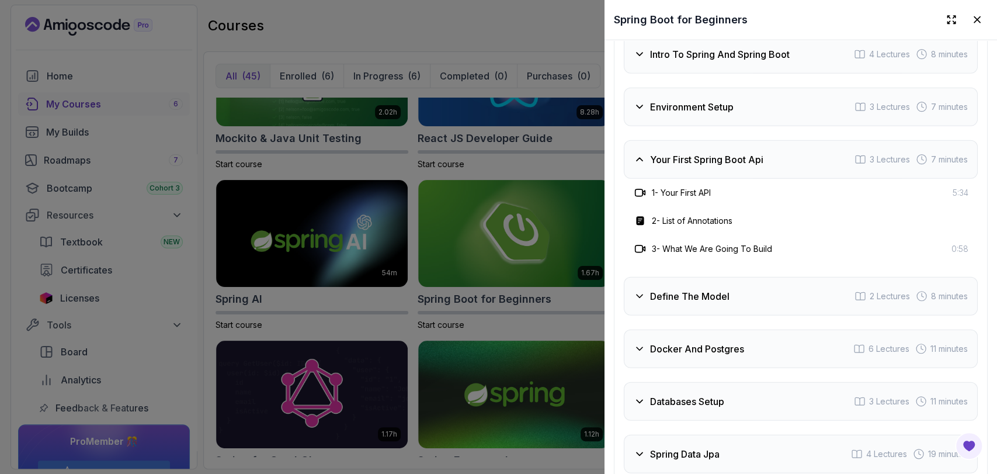
scroll to position [2079, 0]
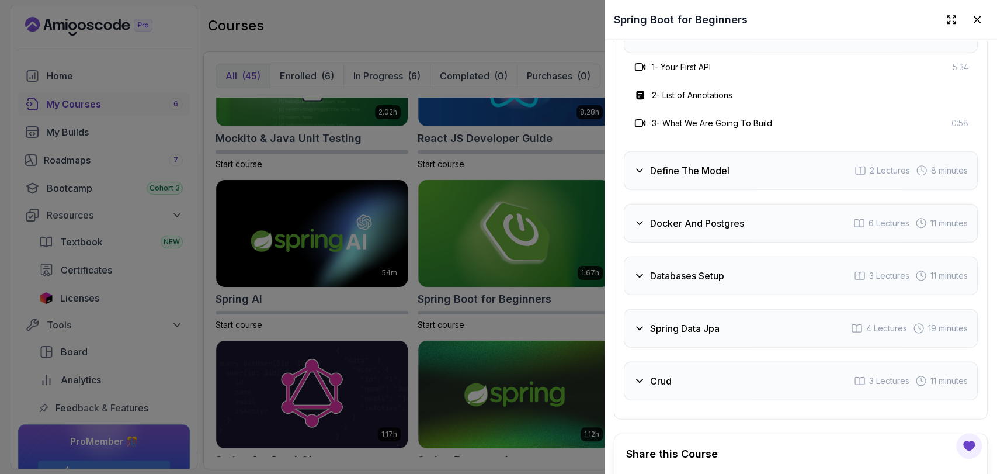
click at [665, 230] on h3 "Docker And Postgres" at bounding box center [697, 223] width 94 height 14
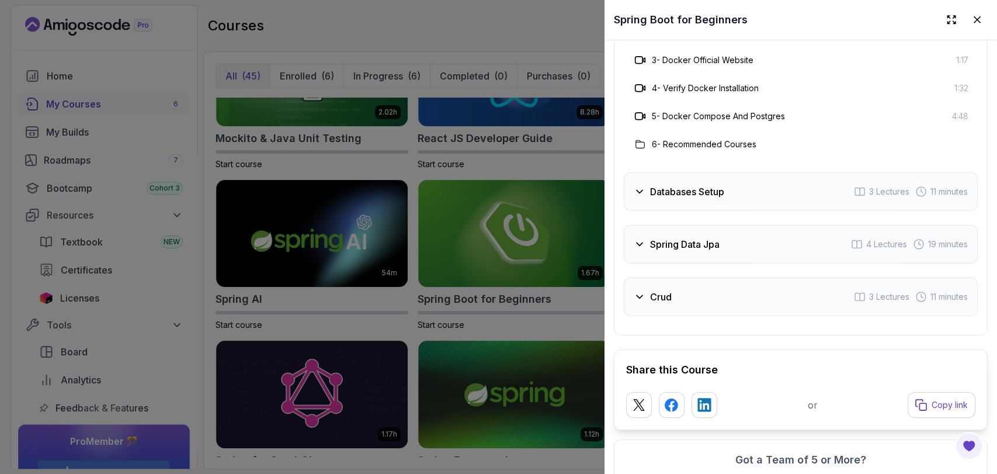
scroll to position [2322, 0]
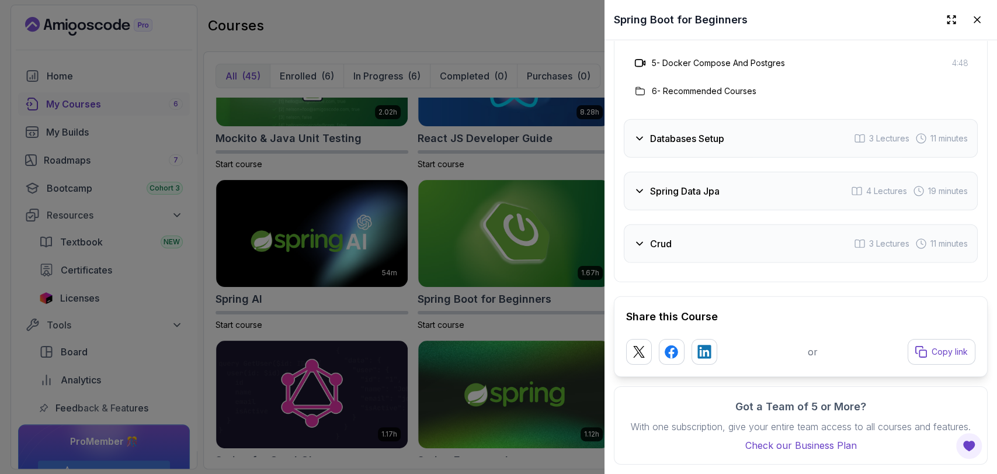
click at [657, 119] on div "Databases Setup 3 Lectures 11 minutes" at bounding box center [801, 138] width 354 height 39
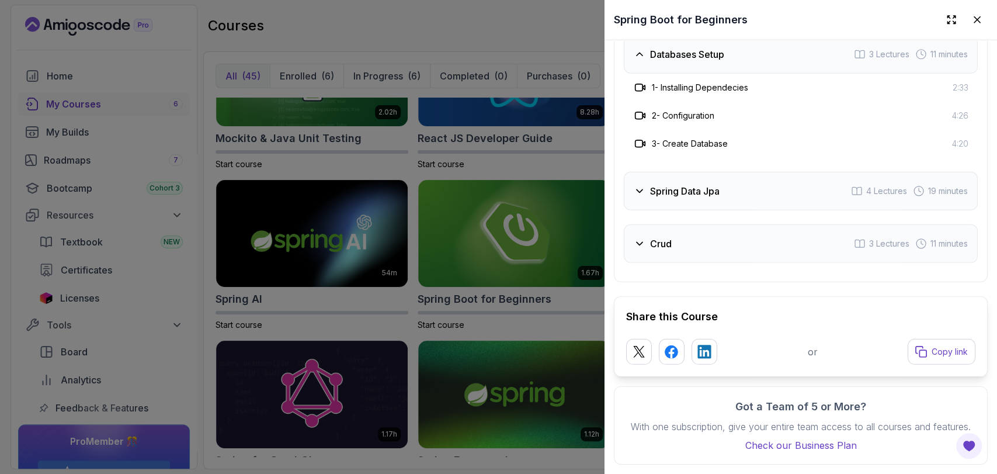
scroll to position [2238, 0]
click at [663, 172] on div "Spring Data Jpa 4 Lectures 19 minutes" at bounding box center [801, 191] width 354 height 39
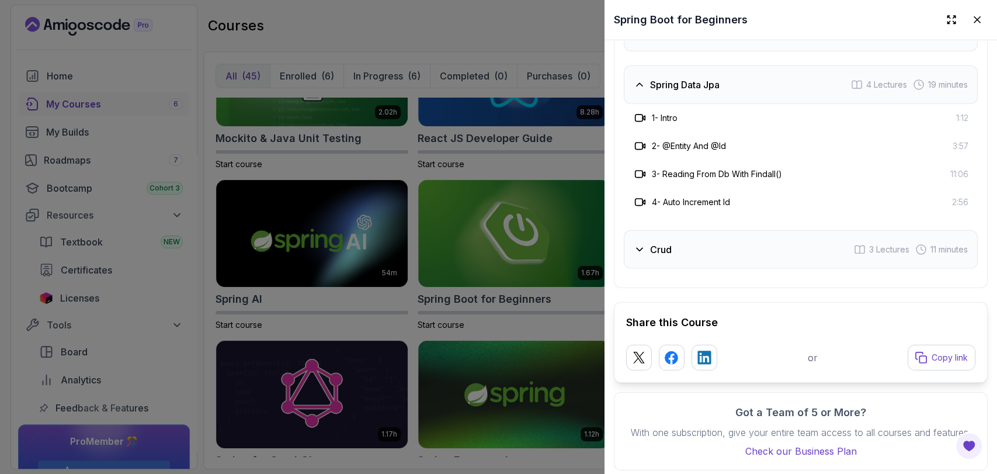
click at [663, 246] on div "Crud 3 Lectures 11 minutes" at bounding box center [801, 249] width 354 height 39
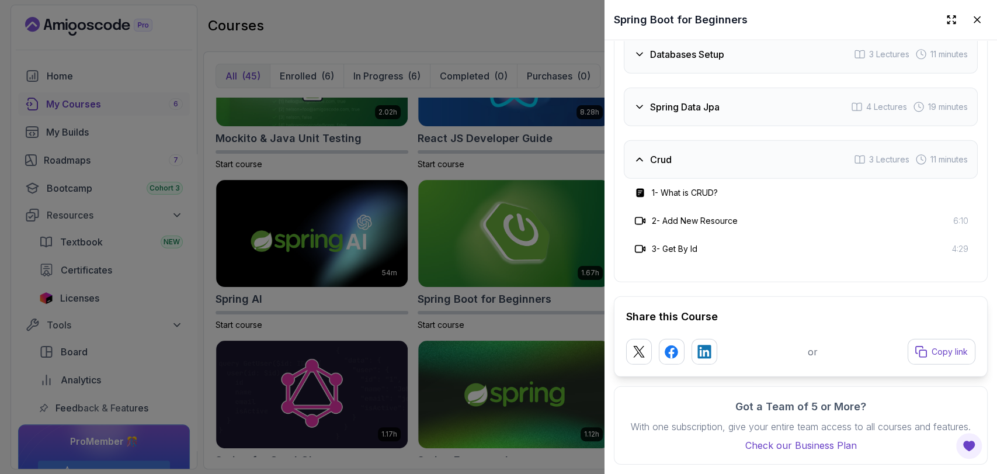
click at [589, 216] on div at bounding box center [498, 237] width 997 height 474
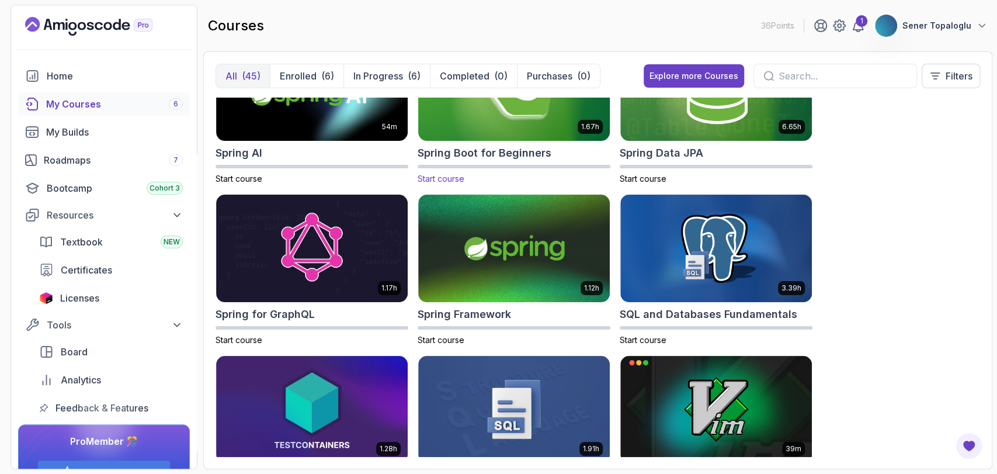
scroll to position [1997, 0]
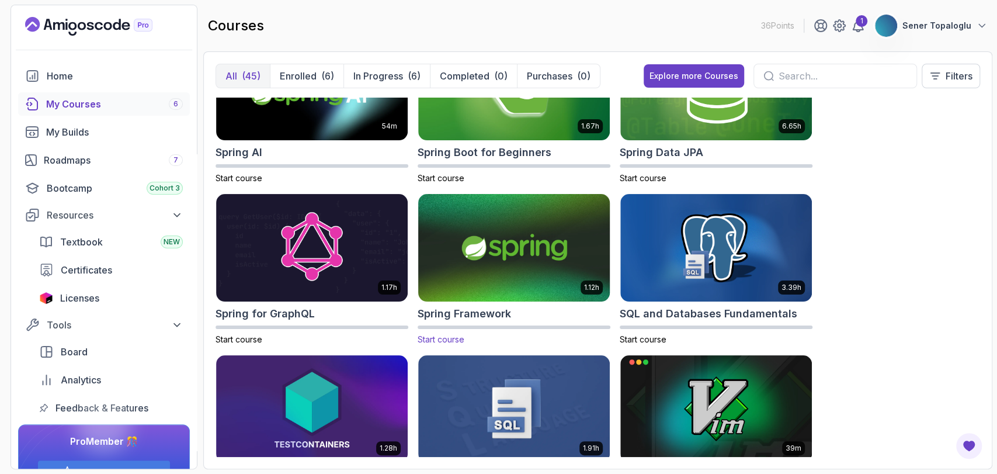
click at [508, 237] on img at bounding box center [514, 248] width 201 height 113
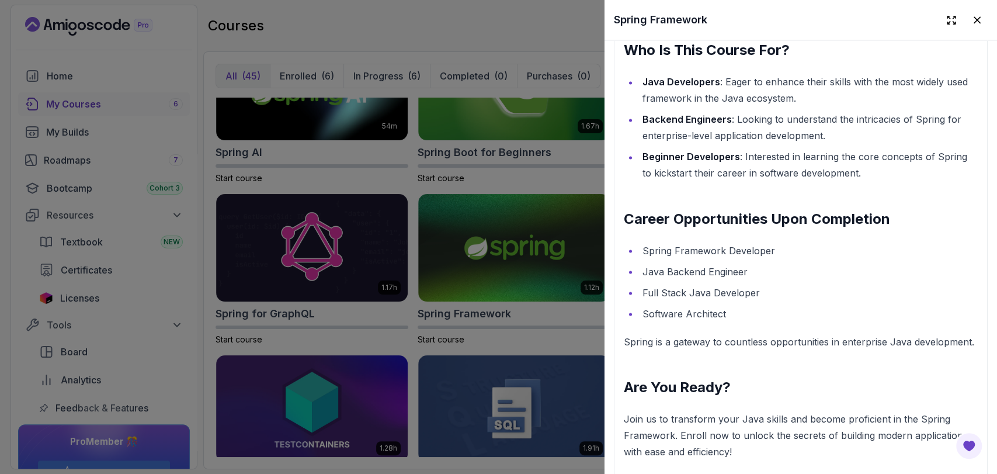
scroll to position [1496, 0]
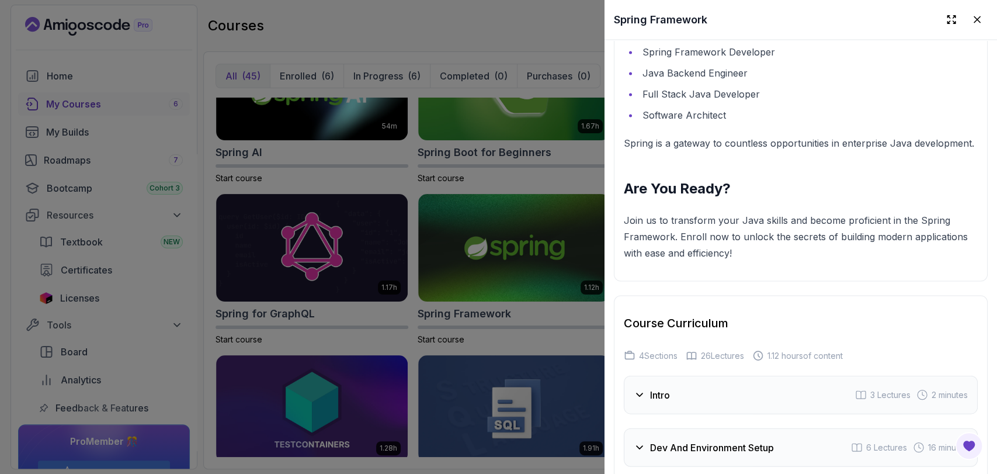
click at [532, 256] on div at bounding box center [498, 237] width 997 height 474
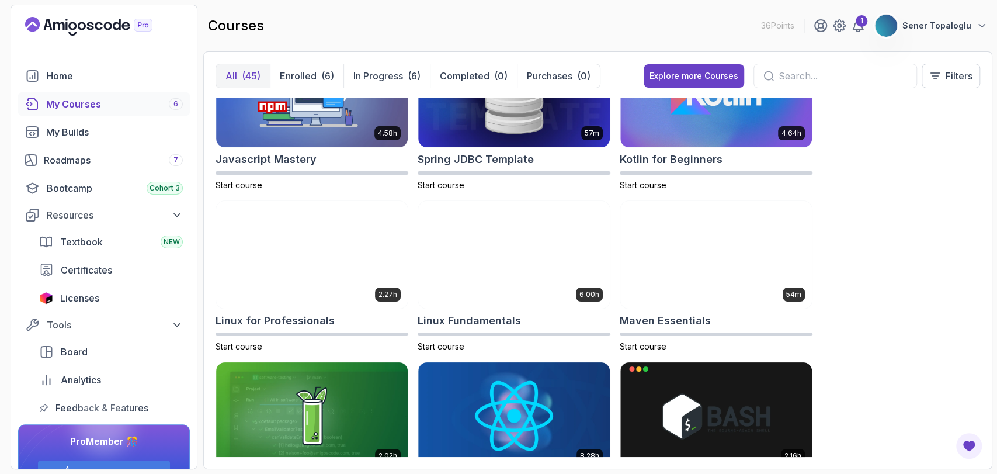
scroll to position [1512, 0]
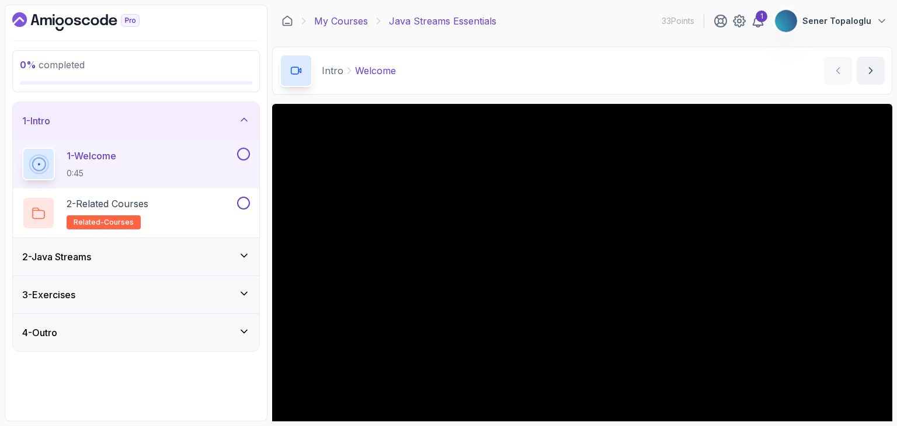
click at [349, 25] on link "My Courses" at bounding box center [341, 21] width 54 height 14
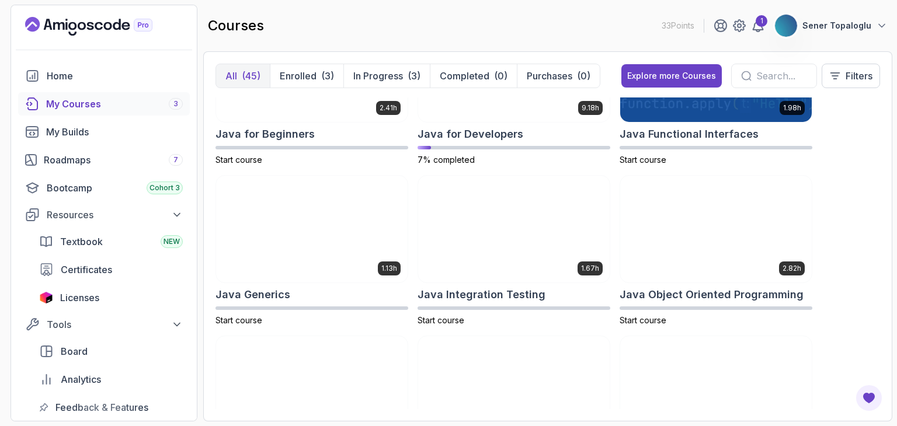
scroll to position [961, 0]
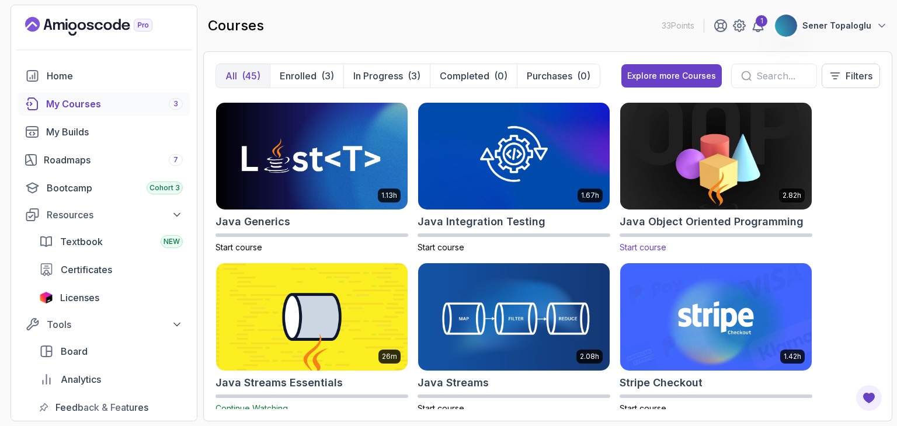
click at [733, 162] on img at bounding box center [716, 156] width 201 height 113
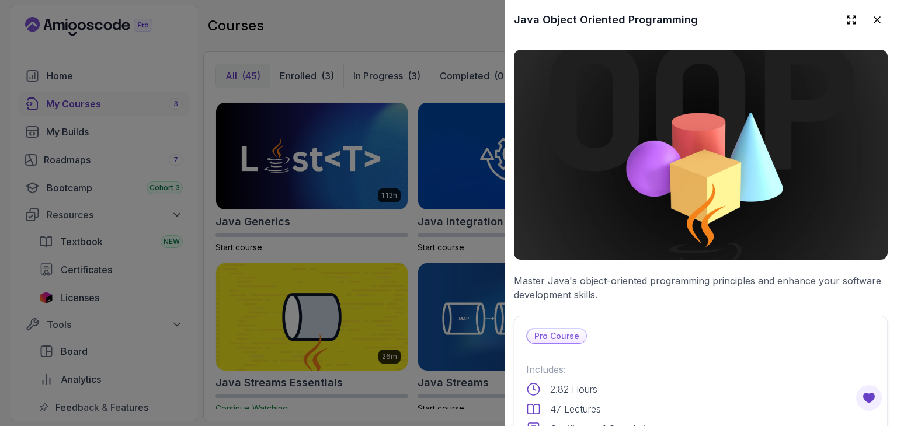
scroll to position [317, 0]
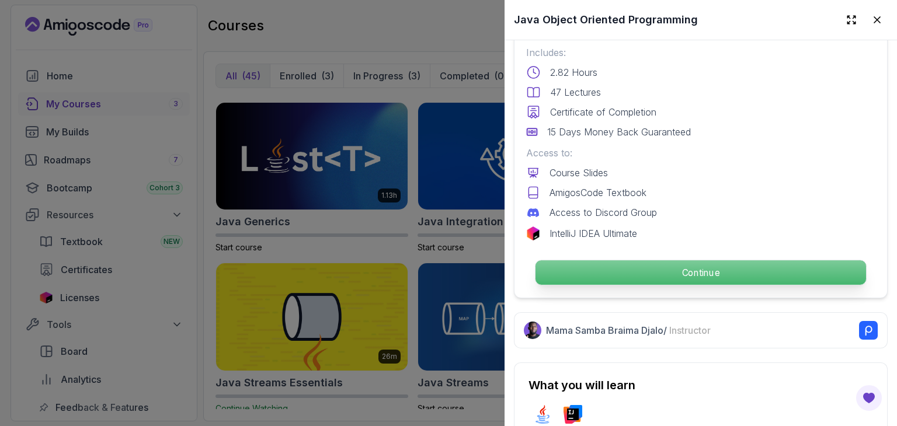
click at [595, 265] on p "Continue" at bounding box center [701, 273] width 331 height 25
